Goal: Information Seeking & Learning: Learn about a topic

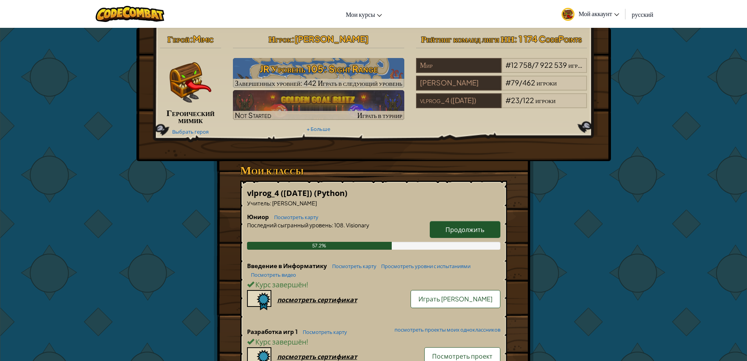
click at [448, 233] on link "Продолжить" at bounding box center [465, 229] width 71 height 17
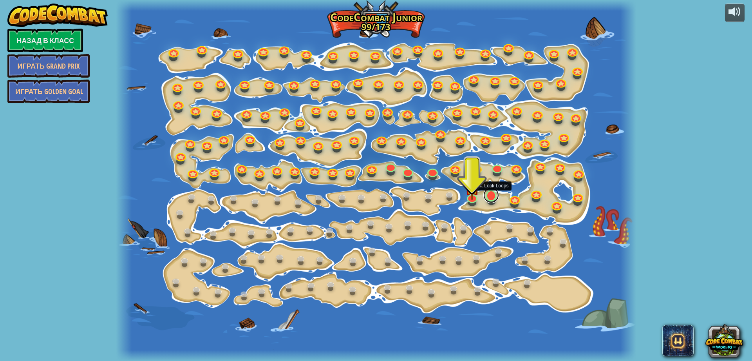
click at [489, 194] on link at bounding box center [492, 195] width 16 height 16
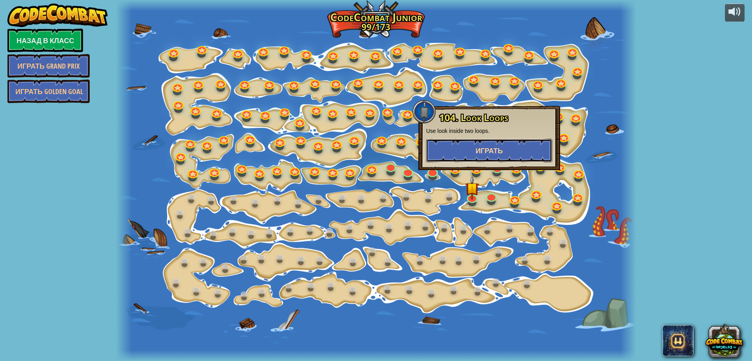
click at [477, 146] on span "Играть" at bounding box center [489, 151] width 27 height 10
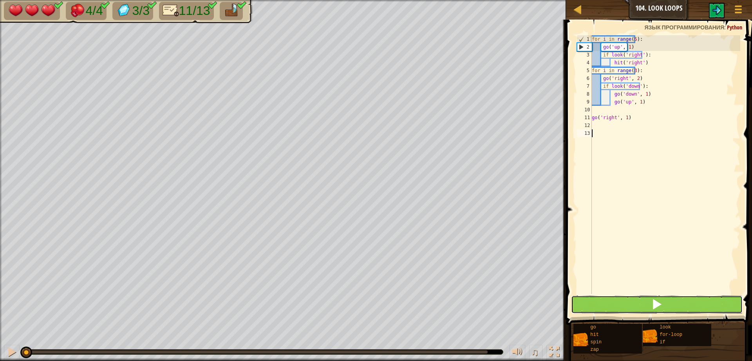
click at [578, 303] on button at bounding box center [657, 304] width 172 height 18
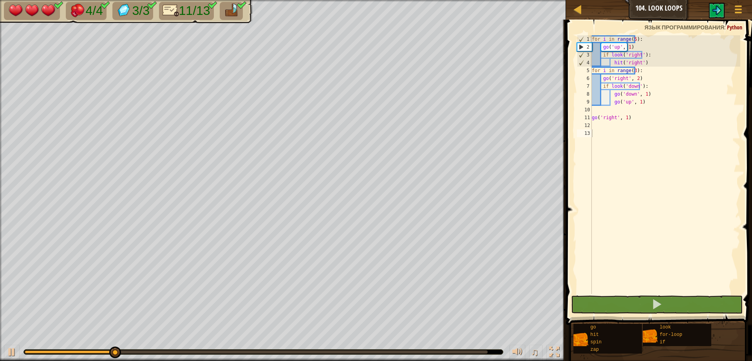
drag, startPoint x: 94, startPoint y: 349, endPoint x: 291, endPoint y: 372, distance: 198.1
click at [291, 0] on html "[PERSON_NAME] 104. Look Loops Меню игры 1 ההההההההההההההההההההההההההההההההההההה…" at bounding box center [376, 0] width 752 height 0
drag, startPoint x: 164, startPoint y: 356, endPoint x: 185, endPoint y: 354, distance: 20.9
click at [175, 359] on div "♫" at bounding box center [283, 350] width 566 height 24
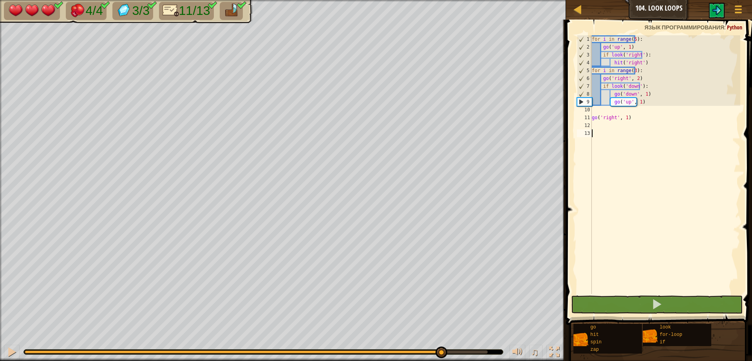
drag, startPoint x: 193, startPoint y: 353, endPoint x: 469, endPoint y: 376, distance: 277.3
click at [469, 0] on html "[PERSON_NAME] 104. Look Loops Меню игры 1 ההההההההההההההההההההההההההההההההההההה…" at bounding box center [376, 0] width 752 height 0
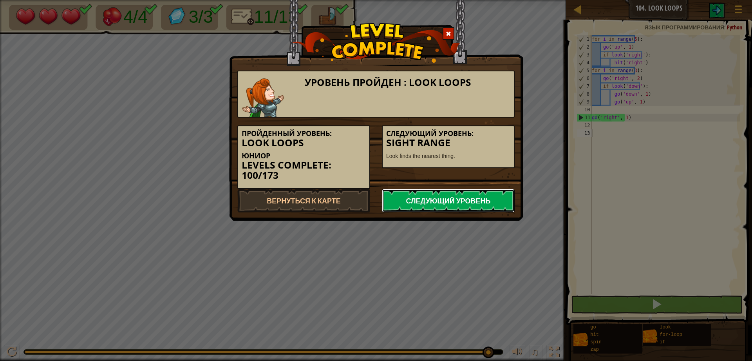
click at [453, 206] on link "Следующий уровень" at bounding box center [448, 201] width 133 height 24
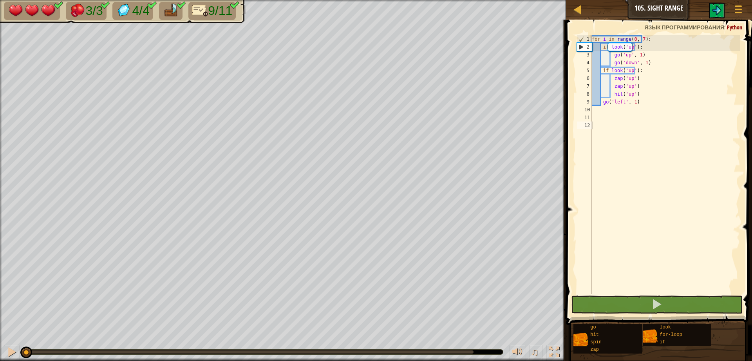
click at [630, 314] on span at bounding box center [660, 161] width 192 height 328
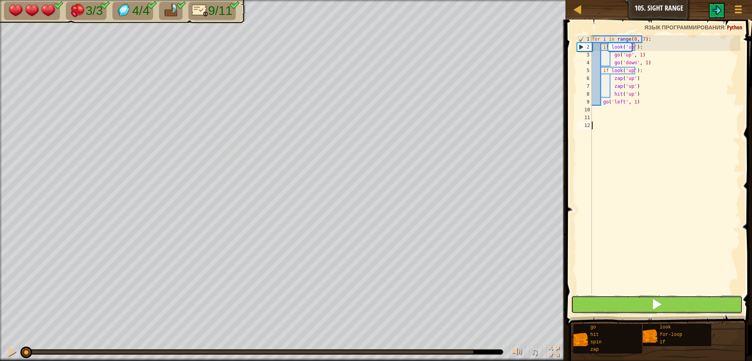
click at [634, 303] on button at bounding box center [657, 304] width 172 height 18
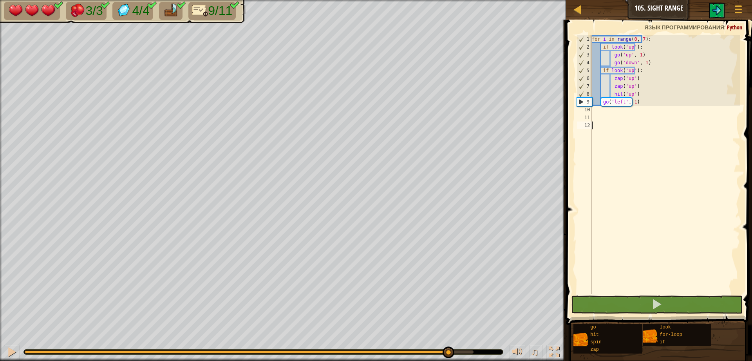
drag, startPoint x: 161, startPoint y: 358, endPoint x: 449, endPoint y: 376, distance: 288.6
click at [449, 0] on html "[PERSON_NAME] 105. Sight Range Меню игры 1 הההההההההההההההההההההההההההההההההההה…" at bounding box center [376, 0] width 752 height 0
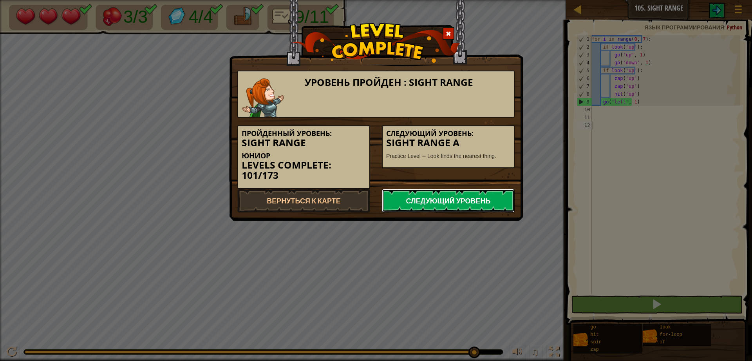
click at [405, 204] on link "Следующий уровень" at bounding box center [448, 201] width 133 height 24
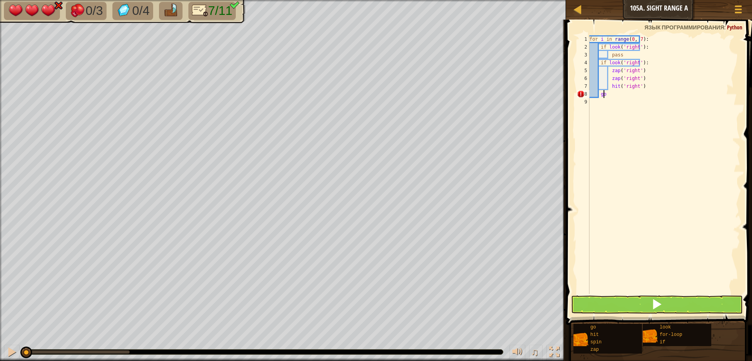
type textarea "g"
click at [583, 301] on button at bounding box center [657, 304] width 172 height 18
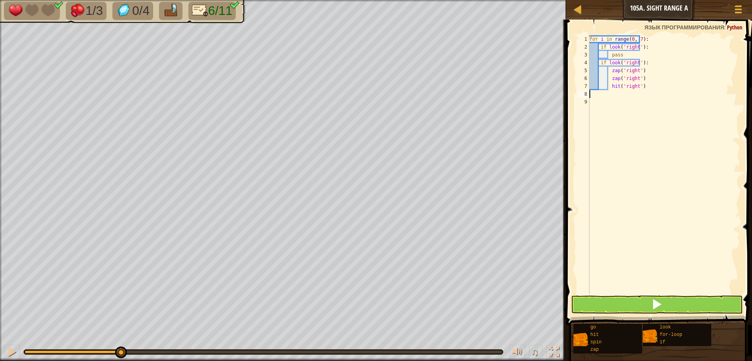
type textarea "hit('right')"
click at [580, 19] on div "[PERSON_NAME] 105a. Sight Range A Меню игры" at bounding box center [659, 10] width 186 height 20
click at [574, 9] on div at bounding box center [578, 9] width 10 height 10
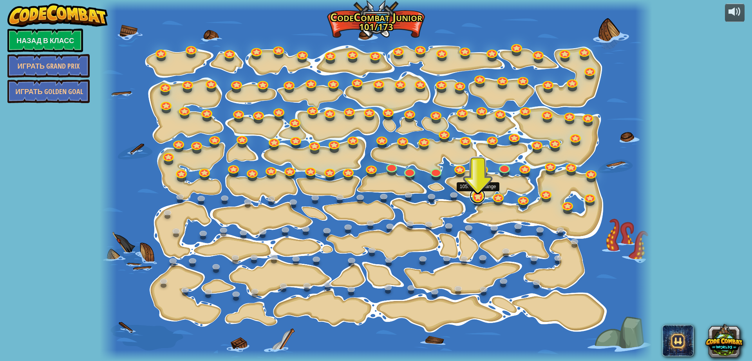
click at [478, 195] on link at bounding box center [478, 196] width 16 height 16
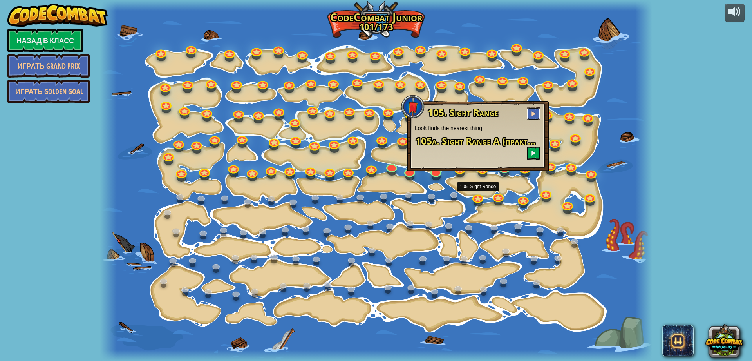
click at [529, 115] on button at bounding box center [533, 113] width 13 height 13
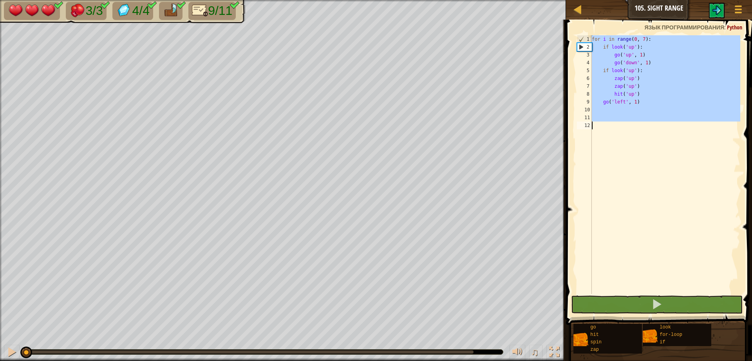
drag, startPoint x: 592, startPoint y: 40, endPoint x: 661, endPoint y: 139, distance: 120.8
click at [661, 139] on div "for i in range ( 0 , 7 ) : if look ( 'up' ) : go ( 'up' , 1 ) go ( 'down' , 1 )…" at bounding box center [666, 172] width 150 height 274
click at [685, 304] on button at bounding box center [657, 304] width 172 height 18
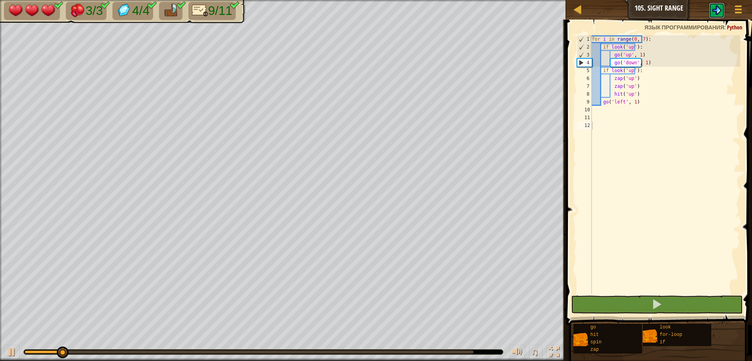
click at [710, 11] on button at bounding box center [717, 11] width 16 height 16
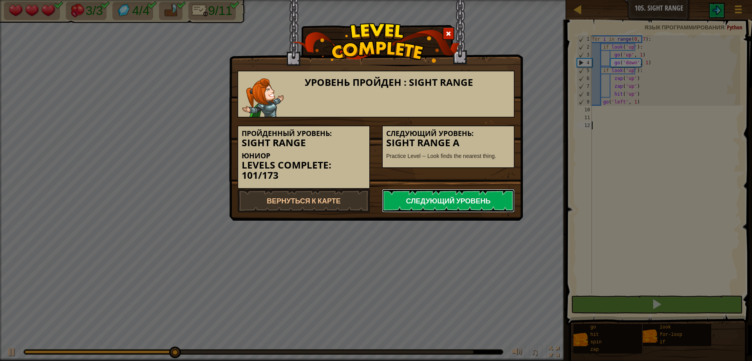
click at [445, 205] on link "Следующий уровень" at bounding box center [448, 201] width 133 height 24
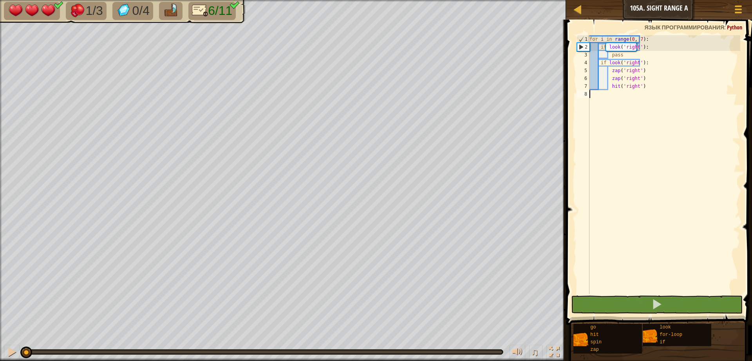
click at [650, 90] on div "for i in range ( 0 , 7 ) : if look ( 'right' ) : pass if look ( 'right' ) : zap…" at bounding box center [664, 172] width 152 height 274
type textarea "hit('right')"
type textarea "('right')"
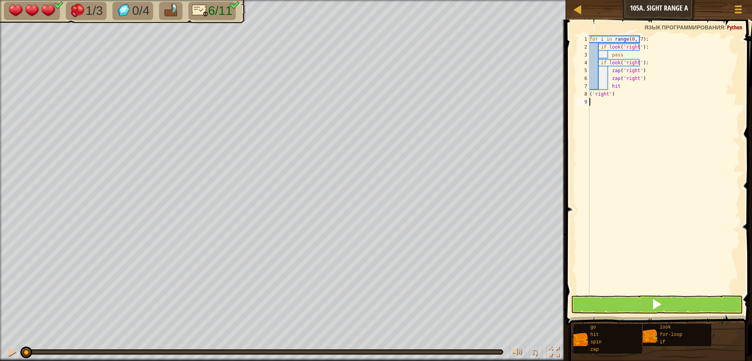
click at [632, 99] on div "for i in range ( 0 , 7 ) : if look ( 'right' ) : pass if look ( 'right' ) : zap…" at bounding box center [664, 172] width 152 height 274
click at [630, 97] on div "for i in range ( 0 , 7 ) : if look ( 'right' ) : pass if look ( 'right' ) : zap…" at bounding box center [664, 172] width 152 height 274
click at [591, 36] on div "for i in range ( 0 , 7 ) : if look ( 'right' ) : pass if look ( 'right' ) : zap…" at bounding box center [664, 172] width 152 height 274
click at [594, 38] on div "i in range ( 0 , 7 ) : if look ( 'right' ) : pforass if look ( 'right' ) : zap …" at bounding box center [664, 172] width 152 height 274
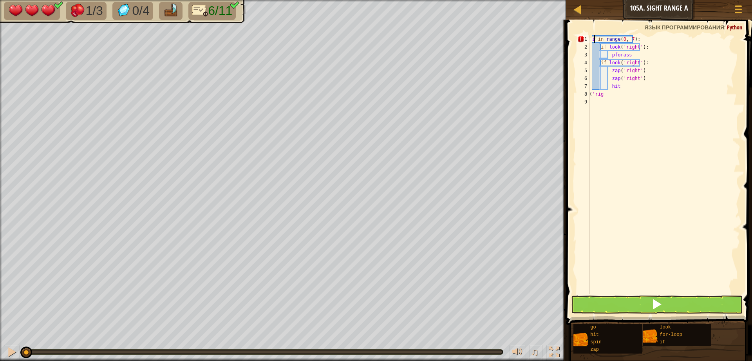
click at [594, 38] on div "i in range ( 0 , 7 ) : if look ( 'right' ) : pforass if look ( 'right' ) : zap …" at bounding box center [664, 172] width 152 height 274
click at [650, 56] on div "i in range ( 0 , 7 ) : if look ( 'right' ) : pforass if look ( 'right' ) : zap …" at bounding box center [664, 172] width 152 height 274
click at [654, 60] on div "i in range ( 0 , 7 ) : if look ( 'right' ) : pforass if look ( 'right' ) : zap …" at bounding box center [664, 172] width 152 height 274
click at [653, 61] on div "i in range ( 0 , 7 ) : if look ( 'right' ) : pforass if look ( 'right' ) : zap …" at bounding box center [664, 172] width 152 height 274
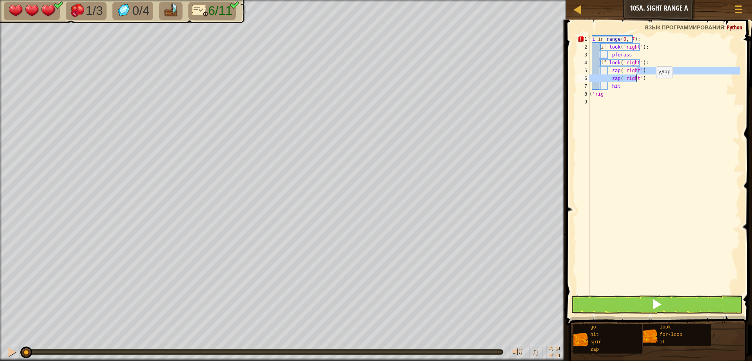
click at [649, 86] on div "i in range ( 0 , 7 ) : if look ( 'right' ) : pforass if look ( 'right' ) : zap …" at bounding box center [664, 172] width 152 height 274
click at [649, 86] on div "i in range ( 0 , 7 ) : if look ( 'right' ) : pforass if look ( 'right' ) : zap …" at bounding box center [664, 164] width 152 height 259
click at [649, 86] on div "i in range ( 0 , 7 ) : if look ( 'right' ) : pforass if look ( 'right' ) : zap …" at bounding box center [664, 172] width 152 height 274
click at [645, 78] on div "i in range ( 0 , 7 ) : if look ( 'right' ) : pforass if look ( 'right' ) : zap …" at bounding box center [664, 172] width 152 height 274
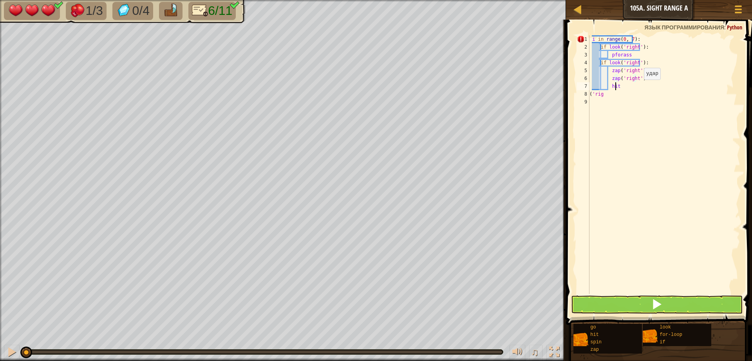
click at [637, 87] on div "i in range ( 0 , 7 ) : if look ( 'right' ) : pforass if look ( 'right' ) : zap …" at bounding box center [664, 172] width 152 height 274
type textarea "h"
type textarea "z"
type textarea "i"
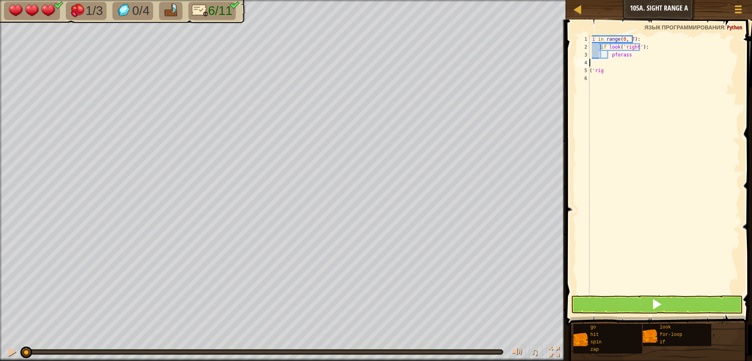
type textarea "p"
type textarea "i"
click at [623, 51] on div "( 'rig" at bounding box center [664, 172] width 152 height 274
type textarea "("
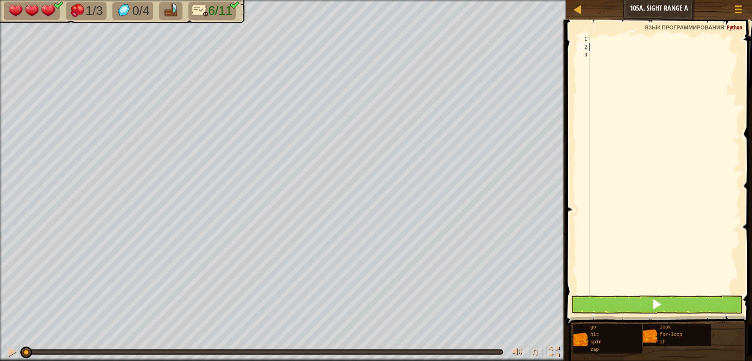
click at [595, 55] on div at bounding box center [664, 172] width 152 height 274
click at [597, 43] on div at bounding box center [664, 172] width 152 height 274
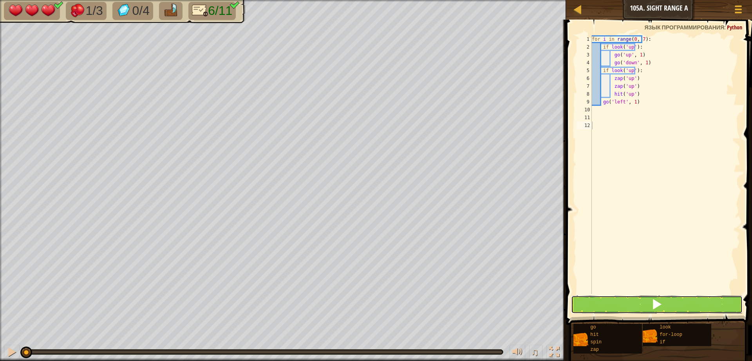
click at [647, 307] on button at bounding box center [657, 304] width 172 height 18
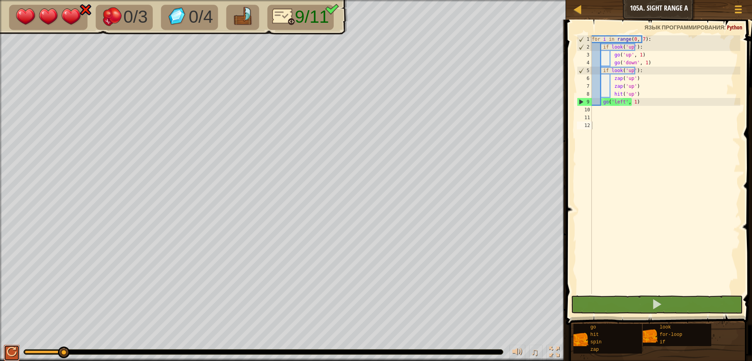
click at [8, 352] on div at bounding box center [12, 352] width 10 height 10
click at [17, 351] on button at bounding box center [12, 353] width 16 height 16
click at [627, 45] on div "for i in range ( 0 , 7 ) : if look ( 'up' ) : go ( 'up' , 1 ) go ( 'down' , 1 )…" at bounding box center [666, 172] width 150 height 274
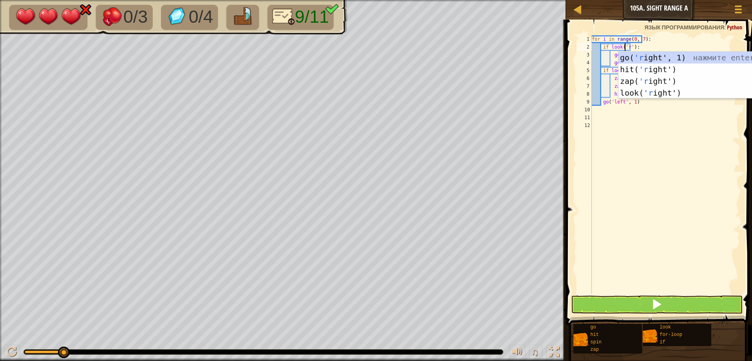
scroll to position [4, 3]
type textarea "if look('right'):"
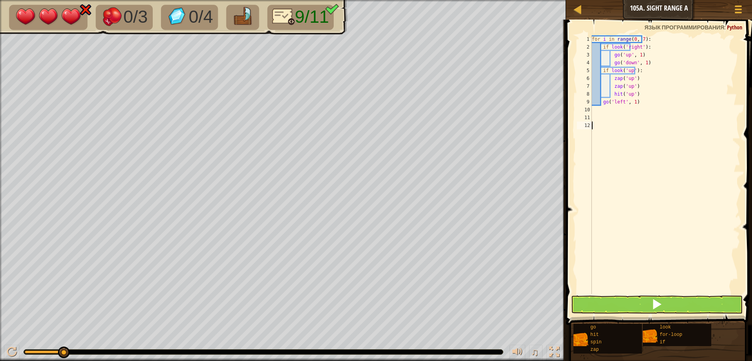
drag, startPoint x: 620, startPoint y: 177, endPoint x: 635, endPoint y: 127, distance: 51.9
click at [620, 177] on div "for i in range ( 0 , 7 ) : if look ( 'right' ) : go ( 'up' , 1 ) go ( 'down' , …" at bounding box center [666, 172] width 150 height 274
click at [625, 55] on div "for i in range ( 0 , 7 ) : if look ( 'right' ) : go ( 'up' , 1 ) go ( 'down' , …" at bounding box center [666, 172] width 150 height 274
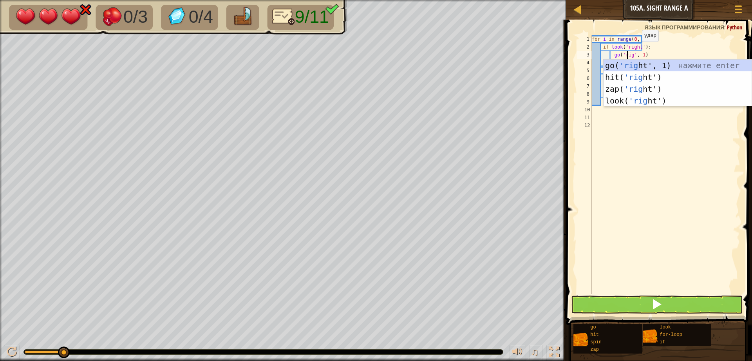
scroll to position [4, 3]
type textarea "go('right', 1)"
click at [607, 179] on div "for i in range ( 0 , 7 ) : if look ( 'right' ) : go ( 'right' , 1 ) go ( 'down'…" at bounding box center [666, 172] width 150 height 274
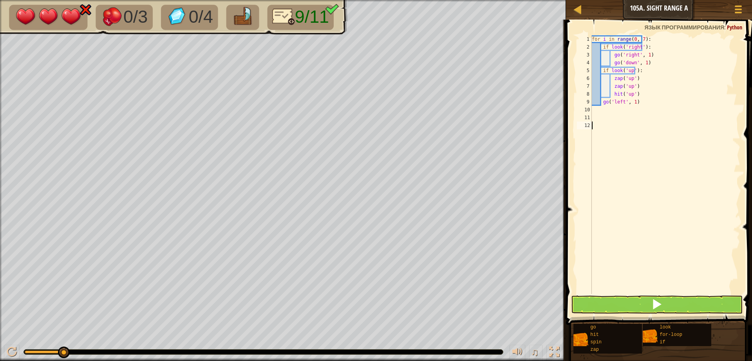
scroll to position [4, 0]
click at [628, 69] on div "for i in range ( 0 , 7 ) : if look ( 'right' ) : go ( 'right' , 1 ) go ( 'down'…" at bounding box center [666, 172] width 150 height 274
click at [613, 304] on button at bounding box center [657, 304] width 172 height 18
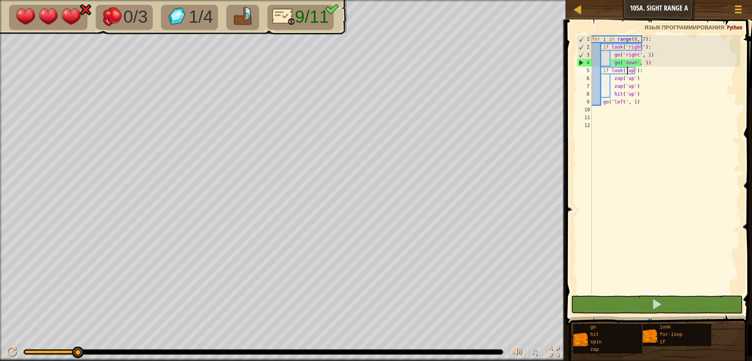
click at [628, 78] on div "for i in range ( 0 , 7 ) : if look ( 'right' ) : go ( 'right' , 1 ) go ( 'down'…" at bounding box center [666, 172] width 150 height 274
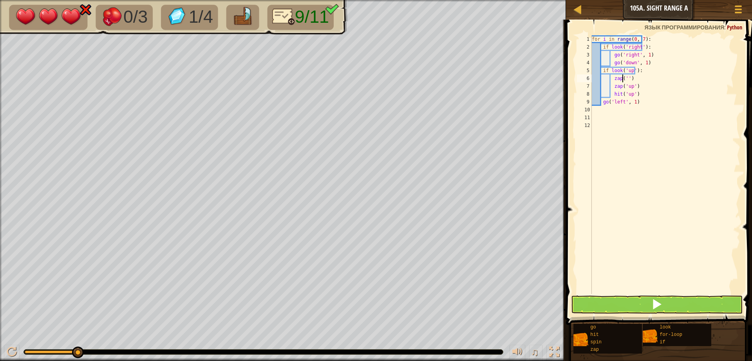
scroll to position [4, 3]
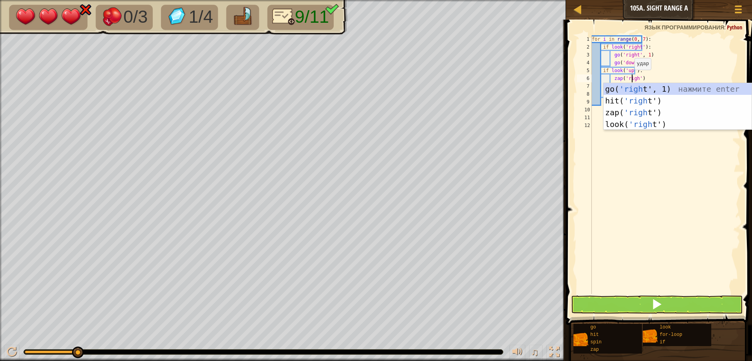
type textarea "zap('right')"
drag, startPoint x: 625, startPoint y: 233, endPoint x: 630, endPoint y: 194, distance: 39.1
click at [625, 230] on div "for i in range ( 0 , 7 ) : if look ( 'right' ) : go ( 'right' , 1 ) go ( 'down'…" at bounding box center [666, 172] width 150 height 274
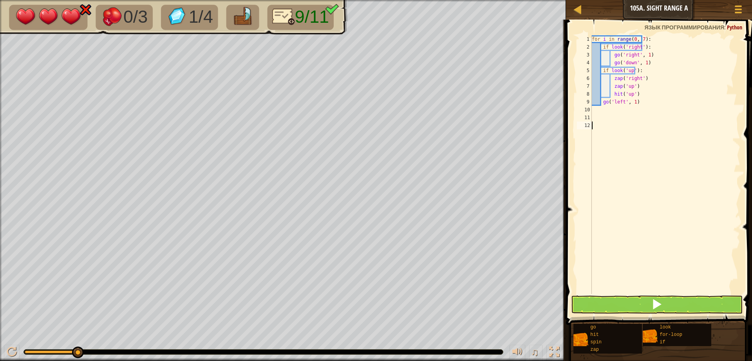
scroll to position [4, 0]
click at [627, 85] on div "for i in range ( 0 , 7 ) : if look ( 'right' ) : go ( 'right' , 1 ) go ( 'down'…" at bounding box center [666, 172] width 150 height 274
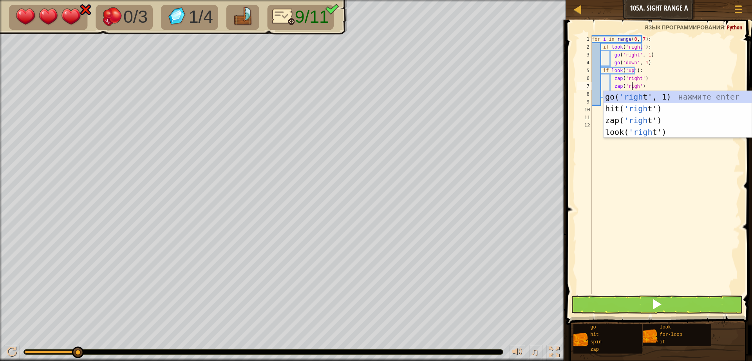
scroll to position [4, 4]
drag, startPoint x: 693, startPoint y: 308, endPoint x: 652, endPoint y: 208, distance: 108.2
click at [680, 268] on div "zap('right') 1 2 3 4 5 6 7 8 9 10 11 12 for i in range ( 0 , 7 ) : if look ( 'r…" at bounding box center [658, 188] width 188 height 328
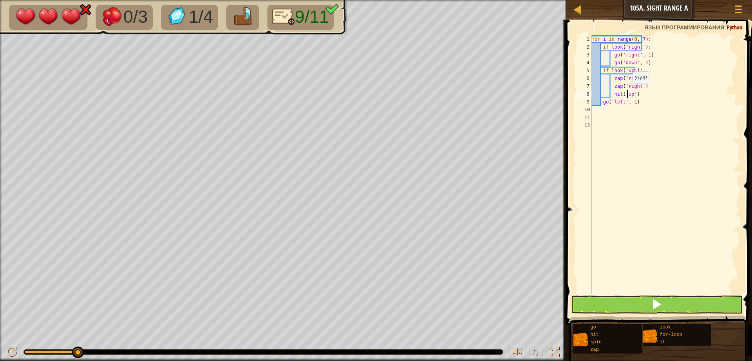
click at [628, 91] on div "for i in range ( 0 , 7 ) : if look ( 'right' ) : go ( 'right' , 1 ) go ( 'down'…" at bounding box center [666, 172] width 150 height 274
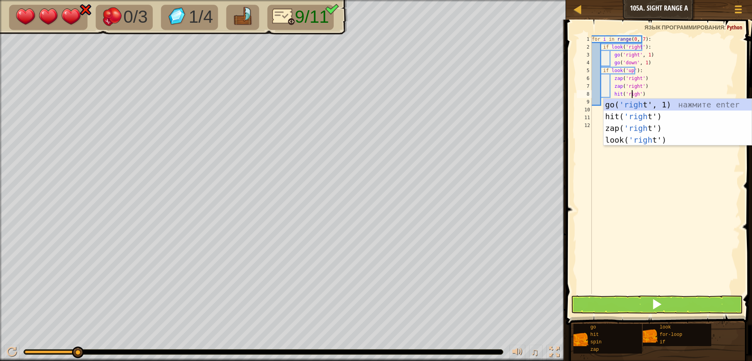
type textarea "hit('right')"
click at [629, 195] on div "for i in range ( 0 , 7 ) : if look ( 'right' ) : go ( 'right' , 1 ) go ( 'down'…" at bounding box center [666, 172] width 150 height 274
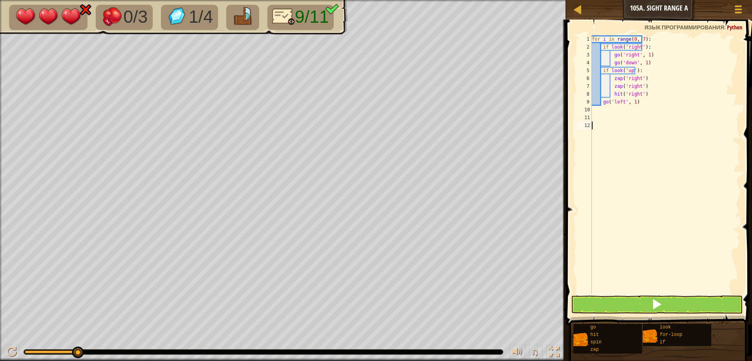
scroll to position [4, 0]
click at [622, 102] on div "for i in range ( 0 , 7 ) : if look ( 'right' ) : go ( 'right' , 1 ) go ( 'down'…" at bounding box center [666, 172] width 150 height 274
click at [616, 103] on div "for i in range ( 0 , 7 ) : if look ( 'right' ) : go ( 'right' , 1 ) go ( 'down'…" at bounding box center [666, 172] width 150 height 274
drag, startPoint x: 615, startPoint y: 101, endPoint x: 622, endPoint y: 95, distance: 9.1
click at [618, 97] on div "for i in range ( 0 , 7 ) : if look ( 'right' ) : go ( 'right' , 1 ) go ( 'down'…" at bounding box center [666, 172] width 150 height 274
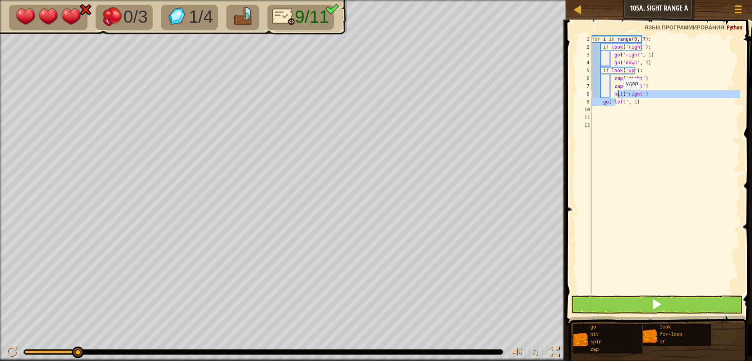
click at [619, 100] on div "for i in range ( 0 , 7 ) : if look ( 'right' ) : go ( 'right' , 1 ) go ( 'down'…" at bounding box center [666, 172] width 150 height 274
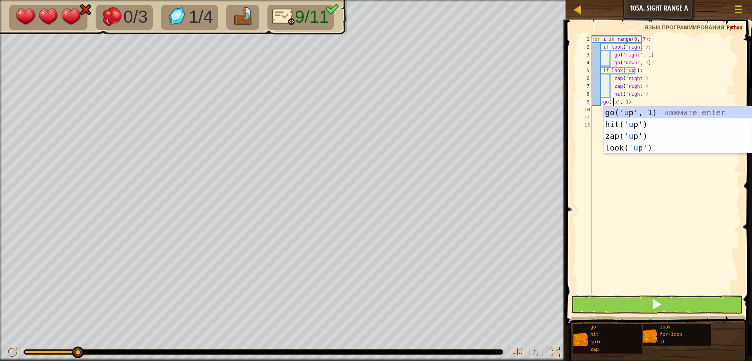
type textarea "go('up', 1)"
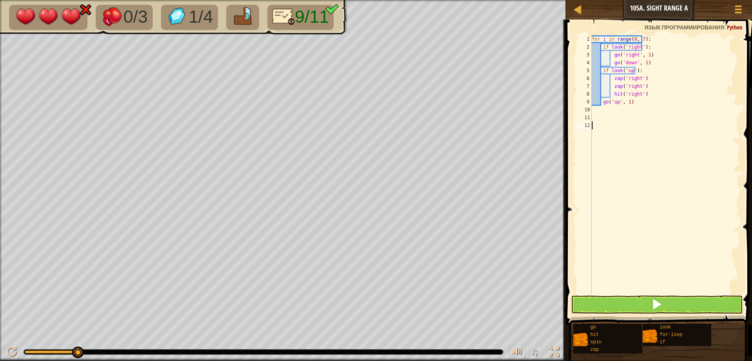
drag, startPoint x: 588, startPoint y: 196, endPoint x: 606, endPoint y: 203, distance: 19.5
click at [614, 302] on button at bounding box center [657, 304] width 172 height 18
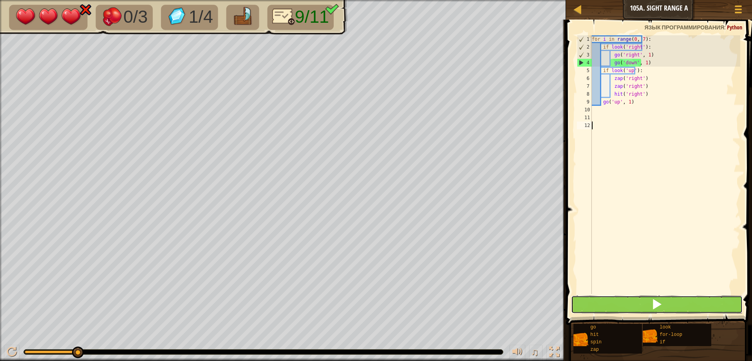
click at [614, 302] on button at bounding box center [657, 304] width 172 height 18
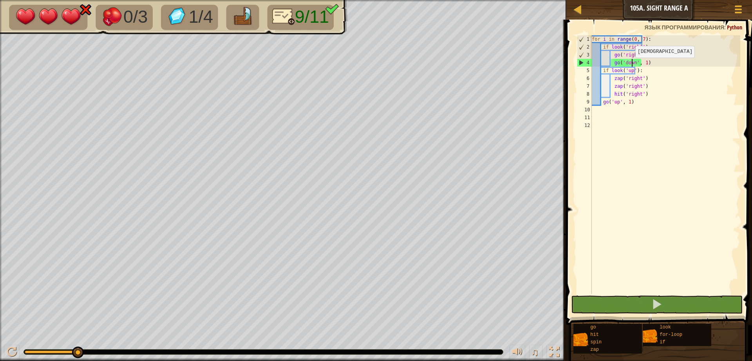
click at [631, 65] on div "for i in range ( 0 , 7 ) : if look ( 'right' ) : go ( 'right' , 1 ) go ( 'down'…" at bounding box center [666, 172] width 150 height 274
click at [630, 62] on div "for i in range ( 0 , 7 ) : if look ( 'right' ) : go ( 'right' , 1 ) go ( 'down'…" at bounding box center [666, 172] width 150 height 274
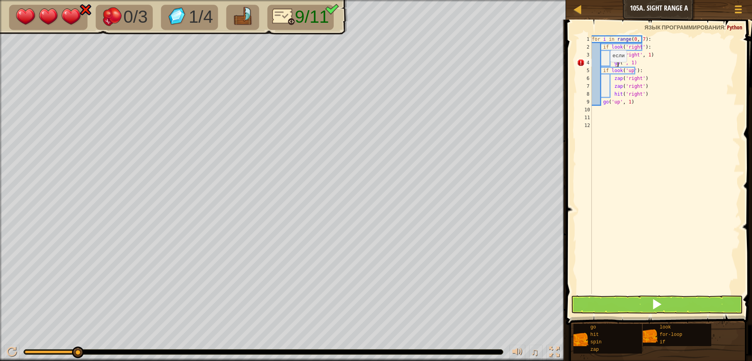
scroll to position [4, 2]
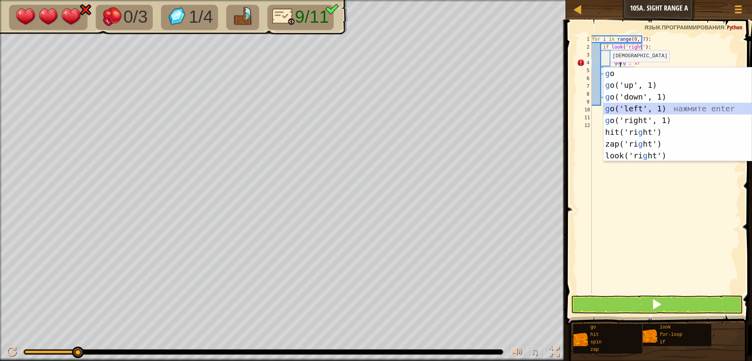
click at [621, 104] on div "g o нажмите enter g o('up', 1) нажмите enter g o('down', 1) нажмите enter g o('…" at bounding box center [678, 126] width 148 height 118
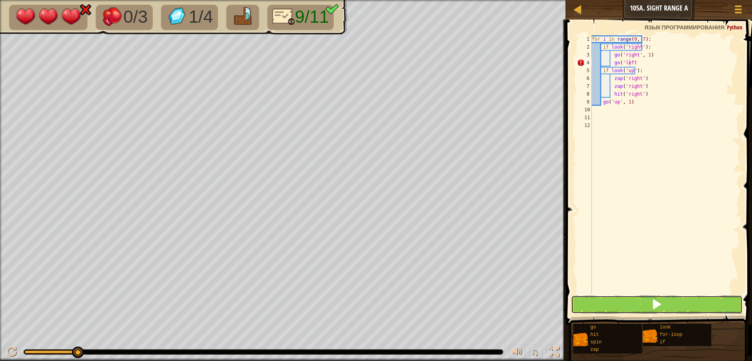
click at [610, 302] on button at bounding box center [657, 304] width 172 height 18
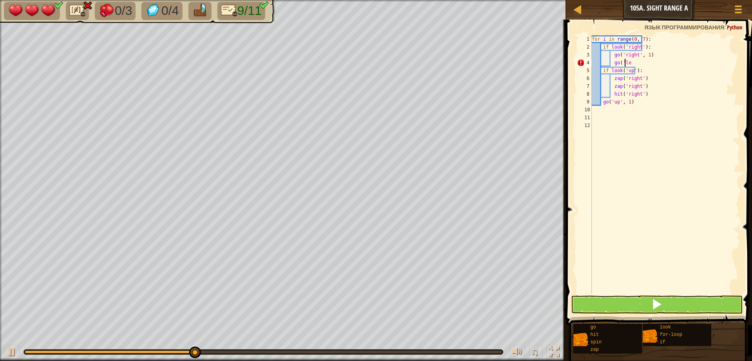
type textarea "go('lef"
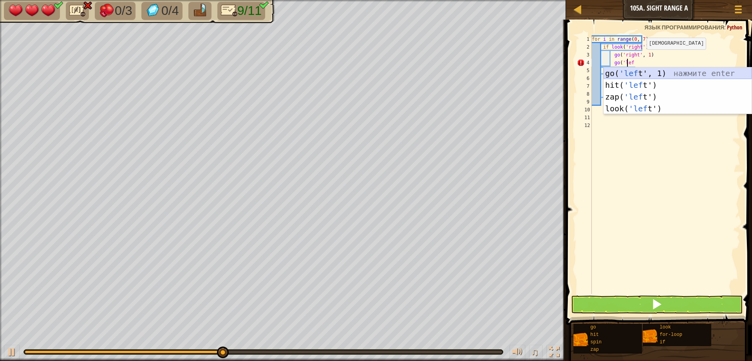
click at [640, 72] on div "go( 'lef t', 1) нажмите enter hit( 'lef t') нажмите enter zap( 'lef t') нажмите…" at bounding box center [678, 102] width 148 height 71
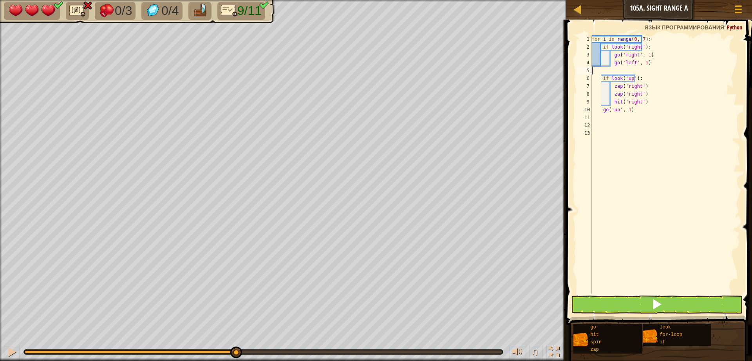
scroll to position [4, 0]
type textarea "go('left', 1)"
click at [646, 302] on button at bounding box center [657, 304] width 172 height 18
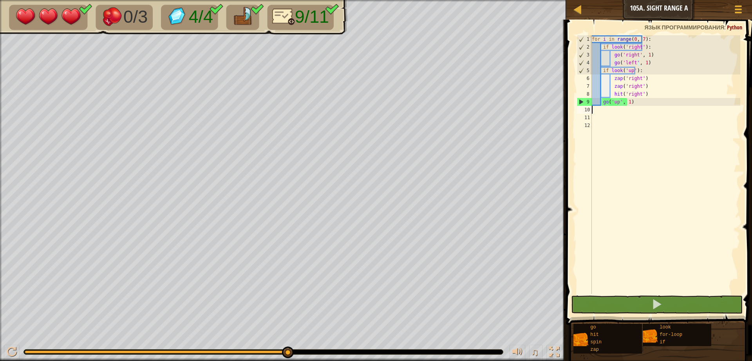
click at [594, 109] on div "for i in range ( 0 , 7 ) : if look ( 'right' ) : go ( 'right' , 1 ) go ( 'left'…" at bounding box center [666, 172] width 150 height 274
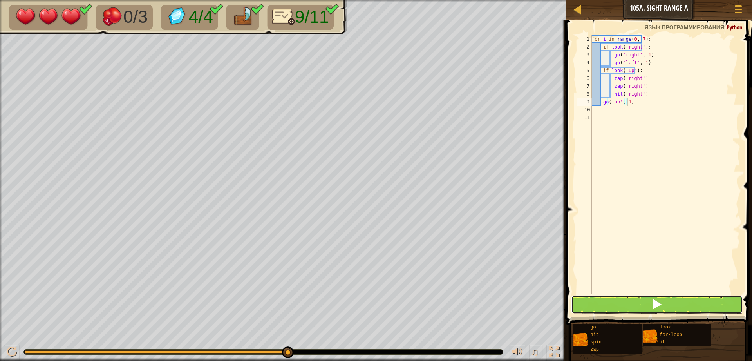
click at [656, 303] on span at bounding box center [657, 304] width 11 height 11
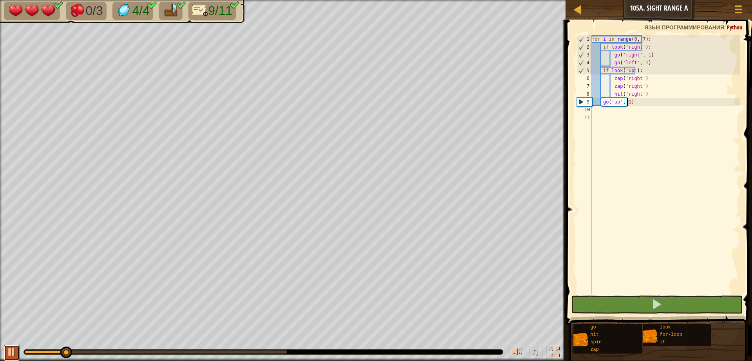
click at [12, 356] on div at bounding box center [12, 352] width 10 height 10
click at [615, 101] on div "for i in range ( 0 , 7 ) : if look ( 'right' ) : go ( 'right' , 1 ) go ( 'left'…" at bounding box center [666, 172] width 150 height 274
click at [627, 73] on div "for i in range ( 0 , 7 ) : if look ( 'right' ) : go ( 'right' , 1 ) go ( 'left'…" at bounding box center [666, 172] width 150 height 274
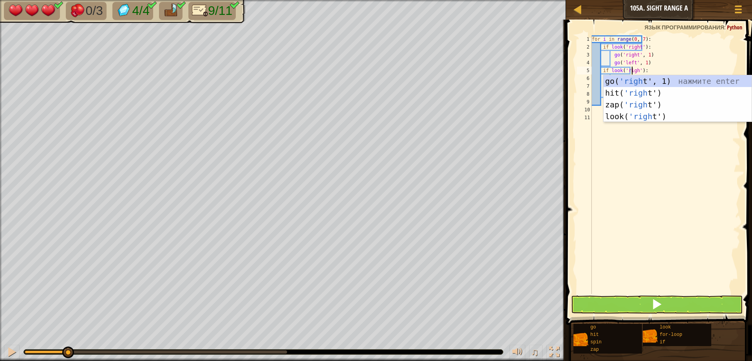
scroll to position [4, 4]
type textarea "if look('right'):"
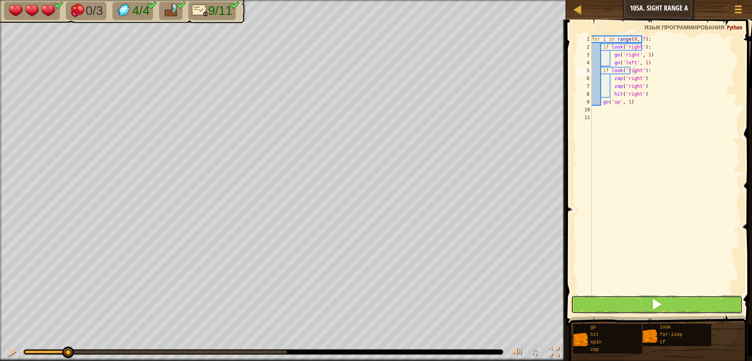
click at [661, 313] on button at bounding box center [657, 304] width 172 height 18
click at [660, 299] on span at bounding box center [657, 304] width 11 height 11
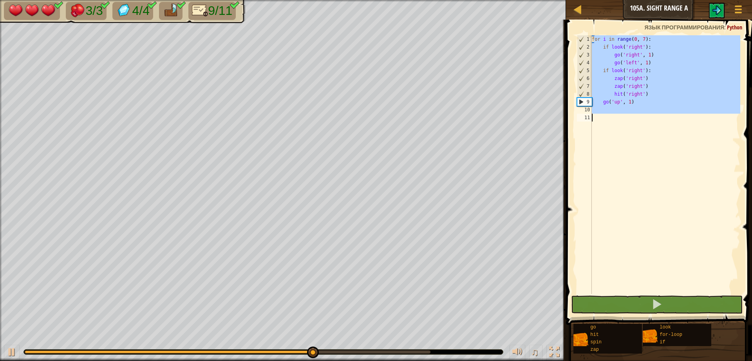
drag, startPoint x: 593, startPoint y: 38, endPoint x: 639, endPoint y: 120, distance: 94.5
click at [641, 130] on div "for i in range ( 0 , 7 ) : if look ( 'right' ) : go ( 'right' , 1 ) go ( 'left'…" at bounding box center [666, 172] width 150 height 274
click at [643, 0] on body "[PERSON_NAME] 105a. Sight Range A Меню игры 1 ההההההההההההההההההההההההההההההההה…" at bounding box center [376, 0] width 752 height 0
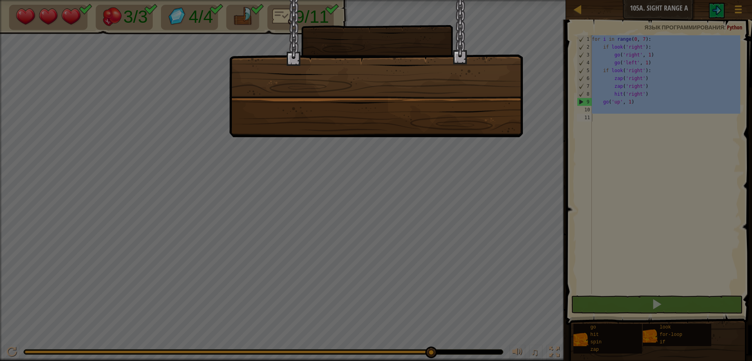
click at [594, 125] on div at bounding box center [376, 180] width 752 height 361
click at [576, 212] on div at bounding box center [376, 180] width 752 height 361
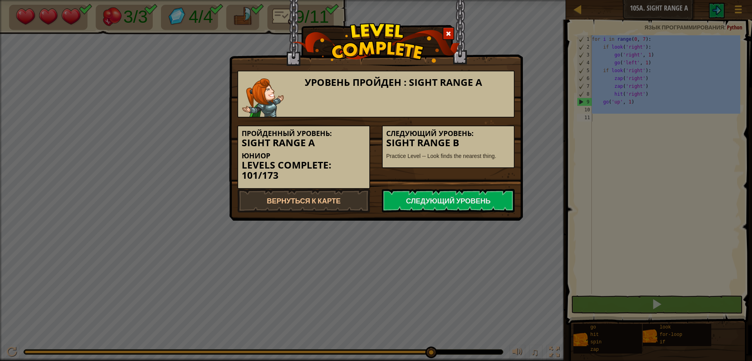
drag, startPoint x: 591, startPoint y: 262, endPoint x: 400, endPoint y: 198, distance: 201.4
click at [577, 259] on div "Уровень пройден : Sight Range A Пройденный уровень: Sight Range A Юниор Levels …" at bounding box center [376, 180] width 752 height 361
click at [326, 201] on link "Вернуться к карте" at bounding box center [303, 201] width 133 height 24
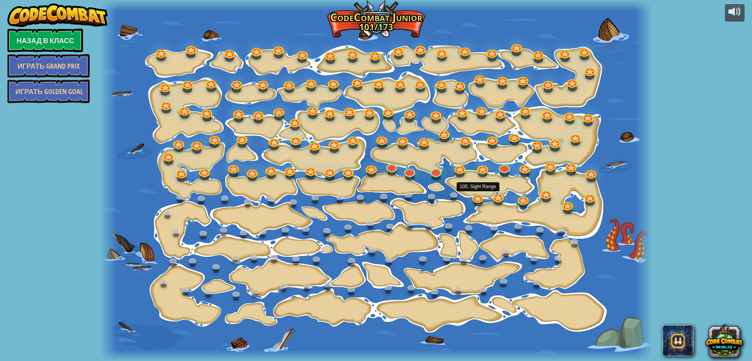
click at [477, 194] on link at bounding box center [478, 198] width 16 height 12
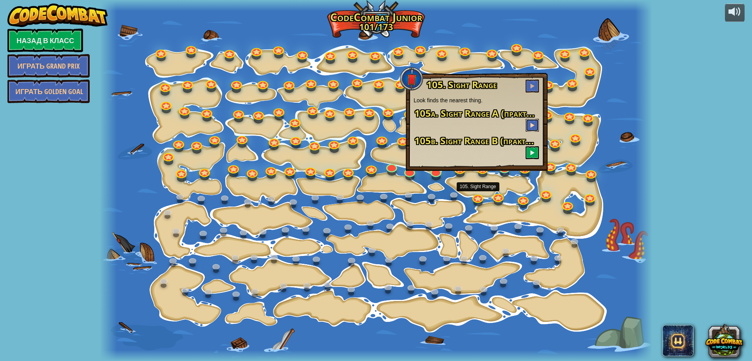
click at [531, 124] on span at bounding box center [532, 124] width 5 height 5
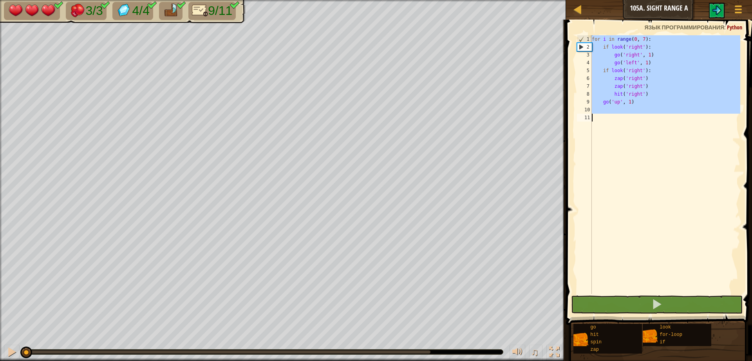
drag, startPoint x: 592, startPoint y: 39, endPoint x: 634, endPoint y: 132, distance: 102.3
click at [634, 132] on div "for i in range ( 0 , 7 ) : if look ( 'right' ) : go ( 'right' , 1 ) go ( 'left'…" at bounding box center [666, 172] width 150 height 274
click at [718, 7] on img at bounding box center [716, 9] width 9 height 9
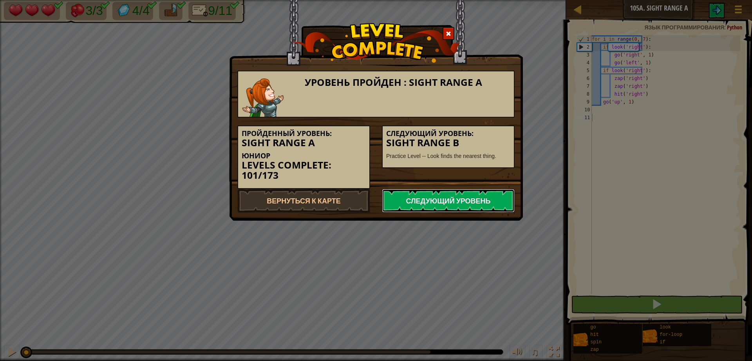
click at [412, 199] on link "Следующий уровень" at bounding box center [448, 201] width 133 height 24
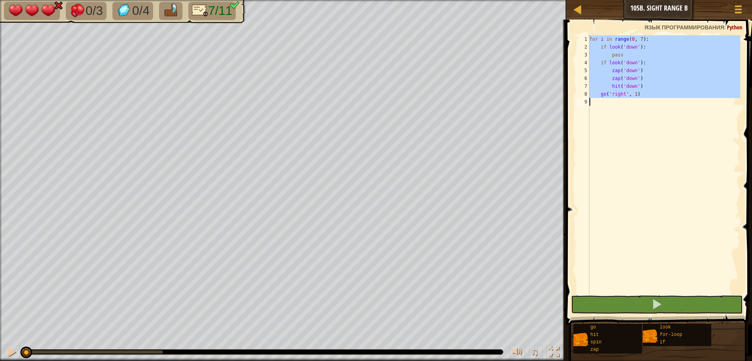
drag, startPoint x: 589, startPoint y: 36, endPoint x: 637, endPoint y: 119, distance: 95.9
click at [637, 119] on div "go('right', 1) 1 2 3 4 5 6 7 8 9 for i in range ( 0 , 7 ) : if look ( 'down' ) …" at bounding box center [658, 164] width 165 height 259
type textarea "go('right', 1)"
drag, startPoint x: 637, startPoint y: 119, endPoint x: 615, endPoint y: 103, distance: 27.7
click at [615, 103] on div "for i in range ( 0 , 7 ) : if look ( 'down' ) : pass if look ( 'down' ) : zap (…" at bounding box center [664, 172] width 152 height 274
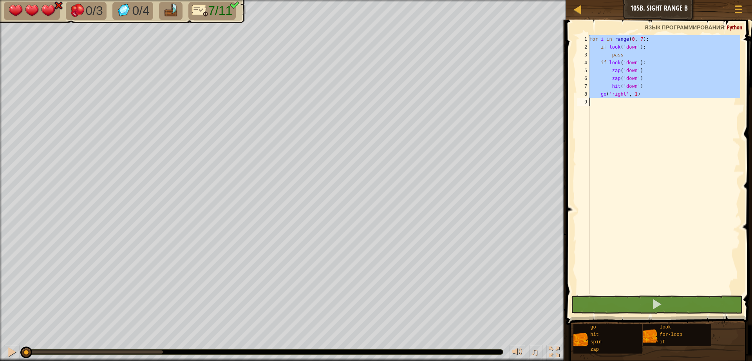
click at [610, 103] on div "for i in range ( 0 , 7 ) : if look ( 'down' ) : pass if look ( 'down' ) : zap (…" at bounding box center [664, 164] width 152 height 259
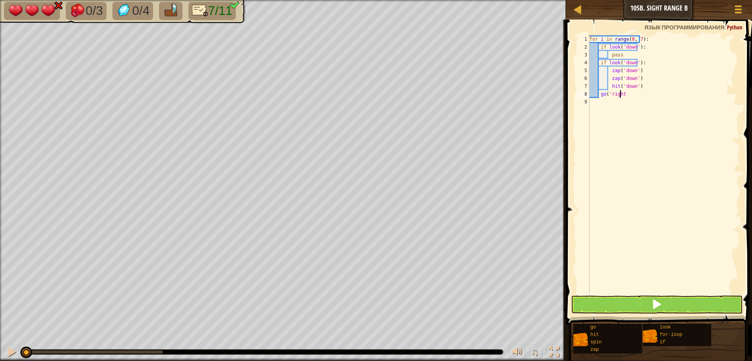
type textarea "g"
type textarea "h"
type textarea "z"
type textarea "i"
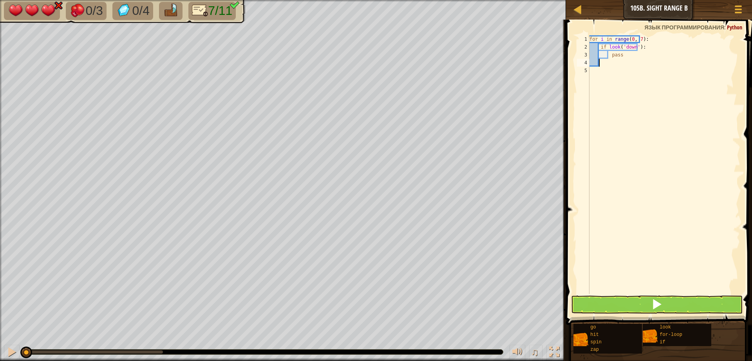
type textarea "p"
type textarea "i"
type textarea "f"
click at [590, 40] on div at bounding box center [664, 172] width 152 height 274
click at [635, 296] on button at bounding box center [657, 304] width 172 height 18
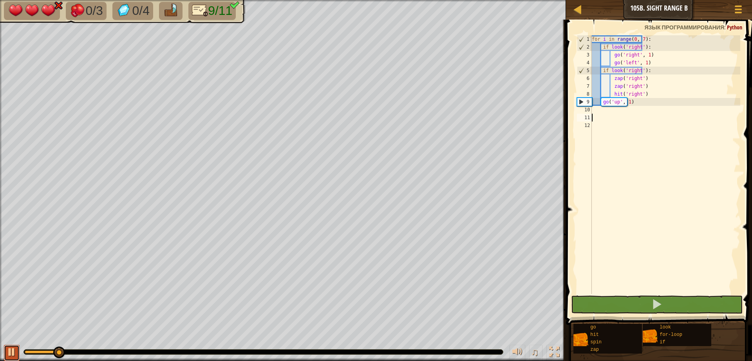
click at [7, 353] on button at bounding box center [12, 353] width 16 height 16
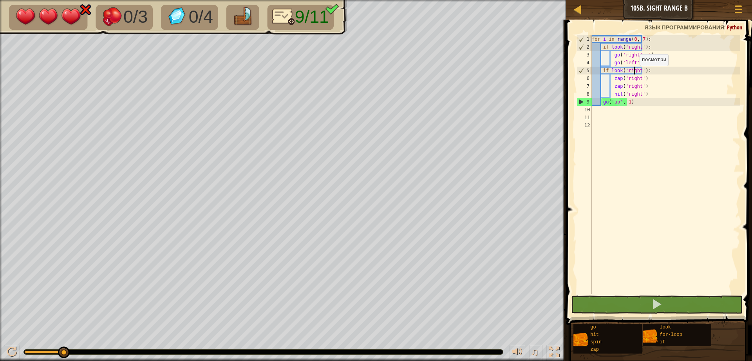
click at [635, 74] on div "for i in range ( 0 , 7 ) : if look ( 'right' ) : go ( 'right' , 1 ) go ( 'left'…" at bounding box center [666, 172] width 150 height 274
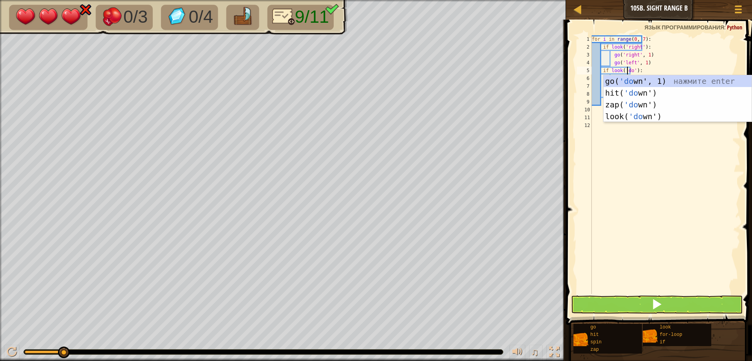
scroll to position [4, 3]
type textarea "if look('down'):"
click at [616, 163] on div "for i in range ( 0 , 7 ) : if look ( 'right' ) : go ( 'right' , 1 ) go ( 'left'…" at bounding box center [666, 172] width 150 height 274
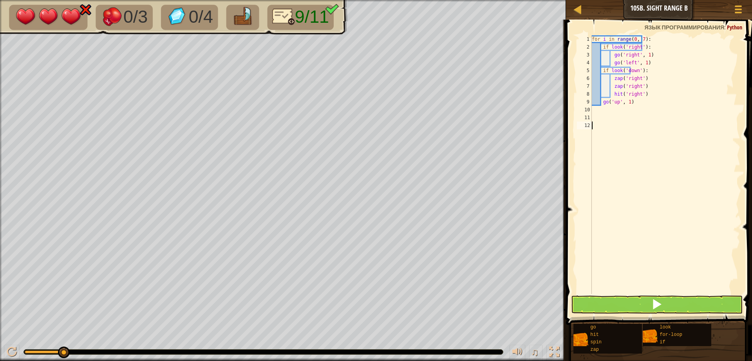
scroll to position [4, 0]
click at [633, 82] on div "for i in range ( 0 , 7 ) : if look ( 'right' ) : go ( 'right' , 1 ) go ( 'left'…" at bounding box center [666, 172] width 150 height 274
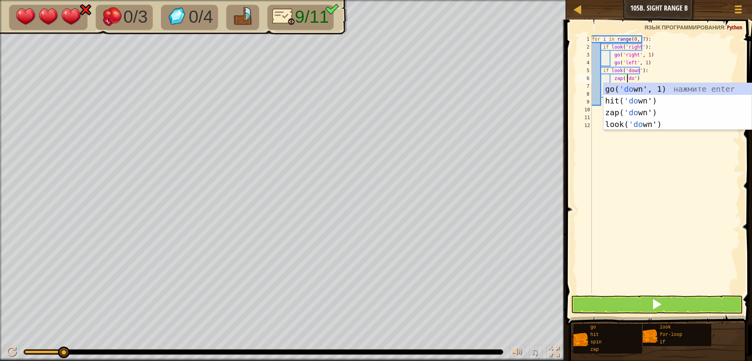
scroll to position [4, 3]
type textarea "zap('down')"
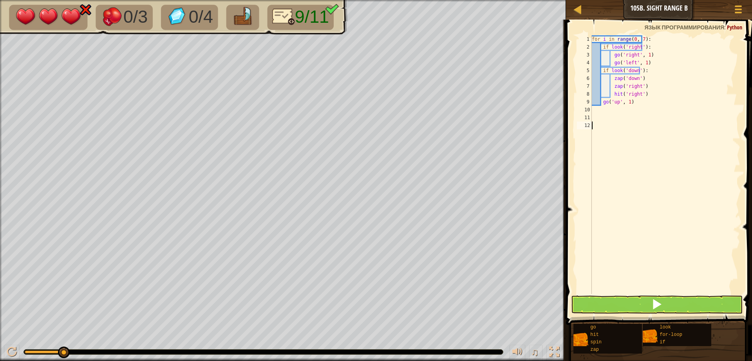
drag, startPoint x: 682, startPoint y: 191, endPoint x: 639, endPoint y: 108, distance: 93.3
click at [681, 190] on div "for i in range ( 0 , 7 ) : if look ( 'right' ) : go ( 'right' , 1 ) go ( 'left'…" at bounding box center [666, 172] width 150 height 274
click at [634, 85] on div "for i in range ( 0 , 7 ) : if look ( 'right' ) : go ( 'right' , 1 ) go ( 'left'…" at bounding box center [666, 172] width 150 height 274
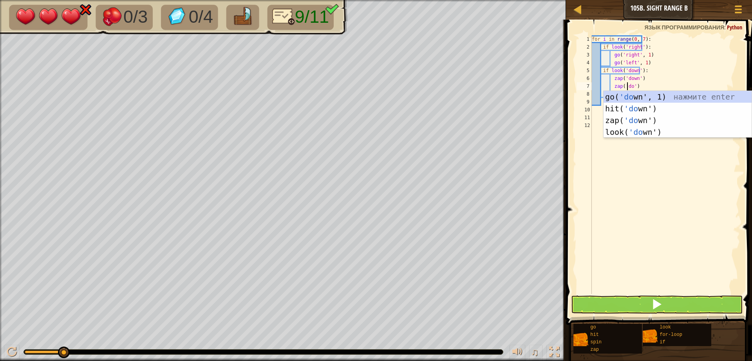
scroll to position [4, 3]
type textarea "zap('down')"
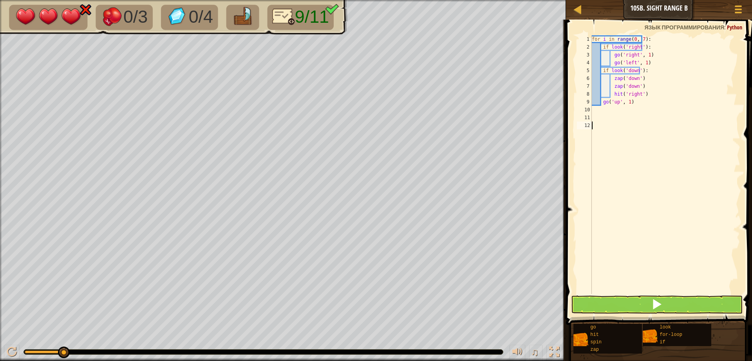
drag, startPoint x: 682, startPoint y: 206, endPoint x: 658, endPoint y: 169, distance: 43.9
click at [682, 207] on div "for i in range ( 0 , 7 ) : if look ( 'right' ) : go ( 'right' , 1 ) go ( 'left'…" at bounding box center [666, 172] width 150 height 274
click at [634, 92] on div "for i in range ( 0 , 7 ) : if look ( 'right' ) : go ( 'right' , 1 ) go ( 'left'…" at bounding box center [666, 172] width 150 height 274
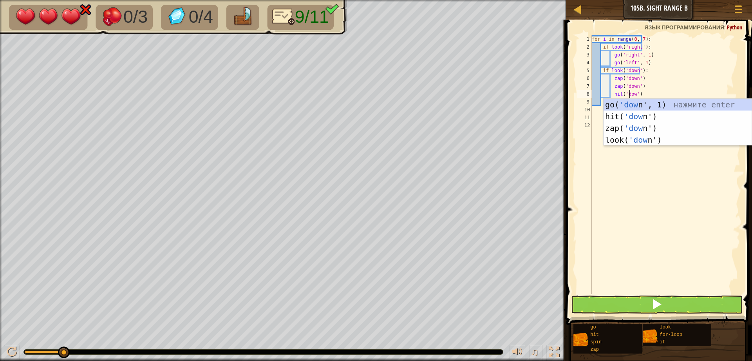
scroll to position [4, 3]
type textarea "hit('down')"
click at [685, 201] on div "for i in range ( 0 , 7 ) : if look ( 'right' ) : go ( 'right' , 1 ) go ( 'left'…" at bounding box center [666, 172] width 150 height 274
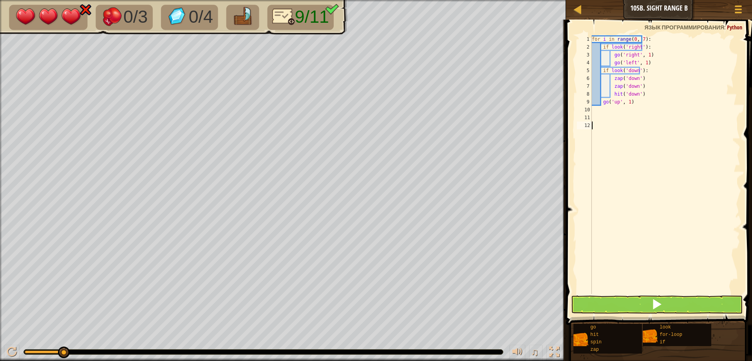
scroll to position [4, 0]
click at [616, 104] on div "for i in range ( 0 , 7 ) : if look ( 'right' ) : go ( 'right' , 1 ) go ( 'left'…" at bounding box center [666, 172] width 150 height 274
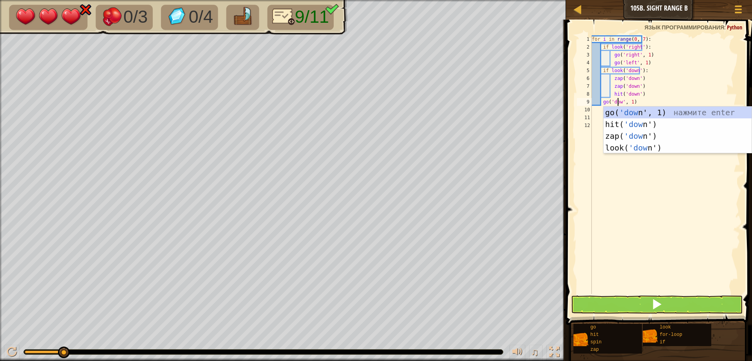
scroll to position [4, 2]
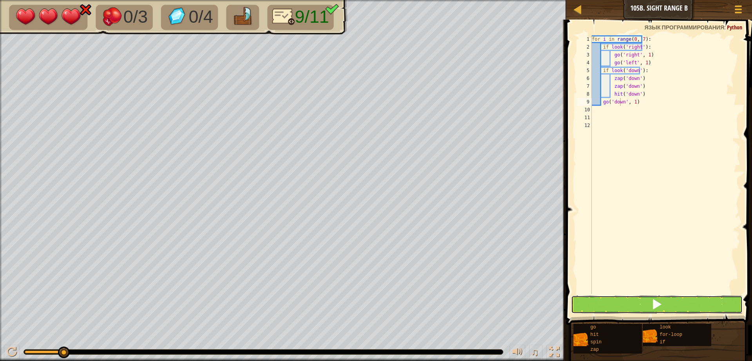
click at [618, 296] on button at bounding box center [657, 304] width 172 height 18
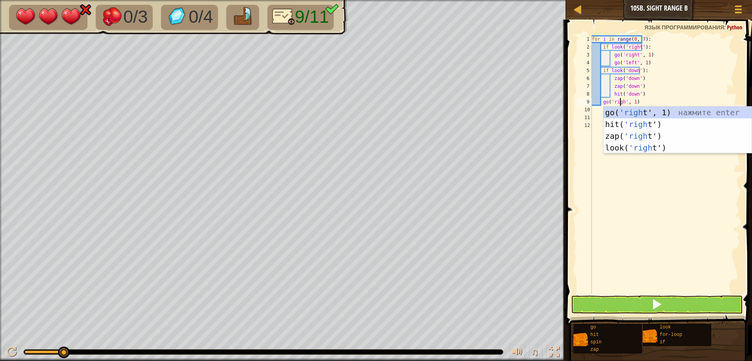
type textarea "go('right', 1)"
click at [669, 195] on div "for i in range ( 0 , 7 ) : if look ( 'right' ) : go ( 'right' , 1 ) go ( 'left'…" at bounding box center [666, 172] width 150 height 274
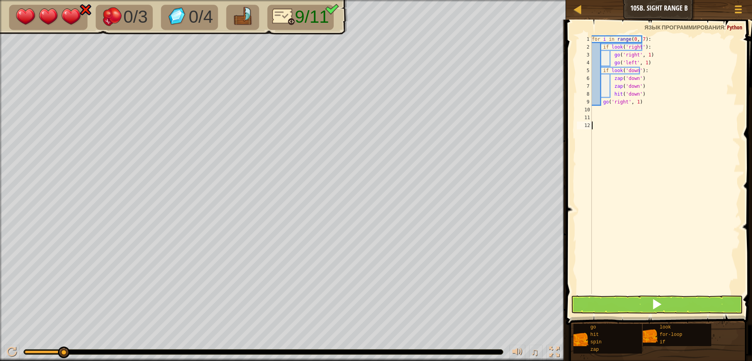
scroll to position [4, 0]
click at [643, 306] on button at bounding box center [657, 304] width 172 height 18
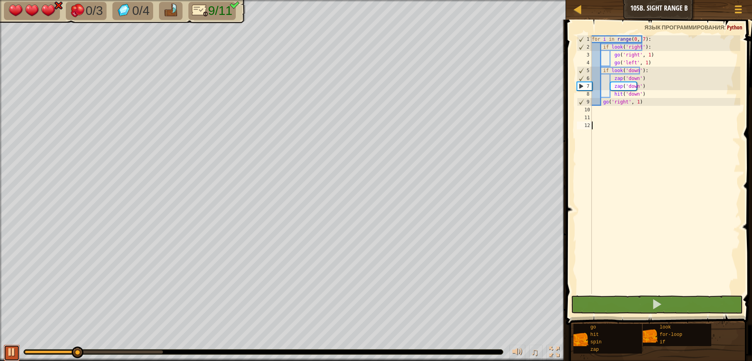
click at [9, 349] on div at bounding box center [12, 352] width 10 height 10
click at [632, 44] on div "for i in range ( 0 , 7 ) : if look ( 'right' ) : go ( 'right' , 1 ) go ( 'left'…" at bounding box center [666, 172] width 150 height 274
click at [634, 46] on div "for i in range ( 0 , 7 ) : if look ( 'right' ) : go ( 'right' , 1 ) go ( 'left'…" at bounding box center [666, 172] width 150 height 274
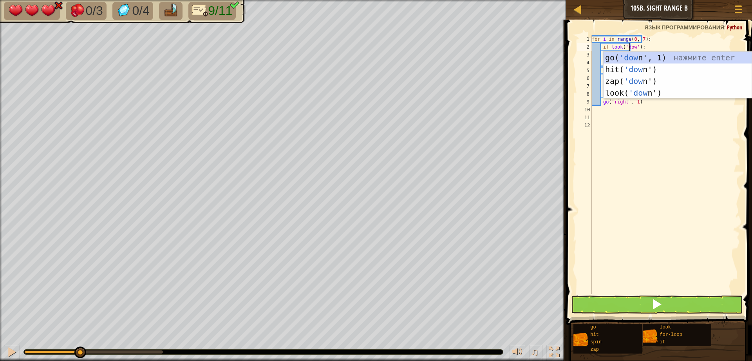
scroll to position [4, 3]
type textarea "if look('down'):"
click at [652, 156] on div "for i in range ( 0 , 7 ) : if look ( 'down' ) : go ( 'right' , 1 ) go ( 'left' …" at bounding box center [666, 172] width 150 height 274
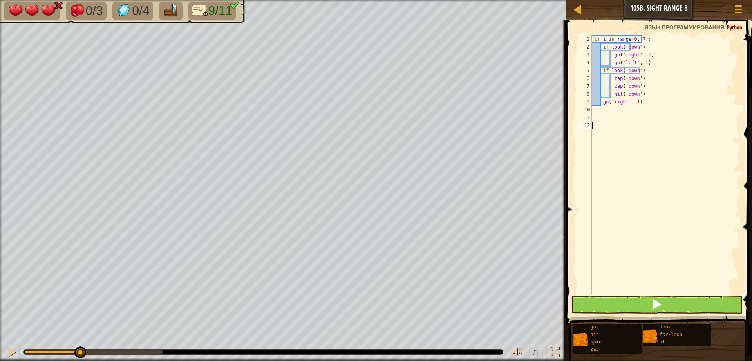
scroll to position [4, 0]
click at [630, 54] on div "for i in range ( 0 , 7 ) : if look ( 'down' ) : go ( 'right' , 1 ) go ( 'left' …" at bounding box center [666, 172] width 150 height 274
click at [632, 54] on div "for i in range ( 0 , 7 ) : if look ( 'down' ) : go ( 'right' , 1 ) go ( 'left' …" at bounding box center [666, 172] width 150 height 274
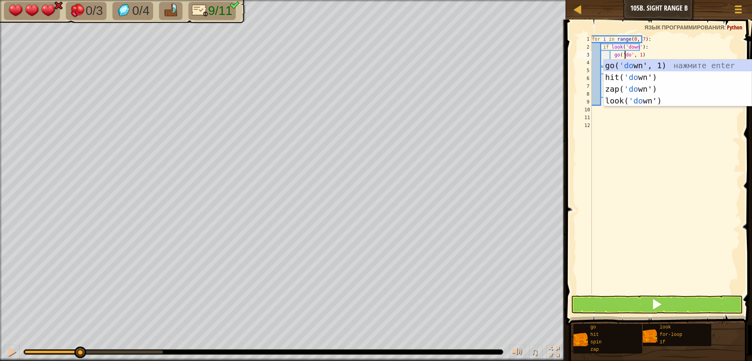
scroll to position [4, 3]
type textarea "go('down', 1)"
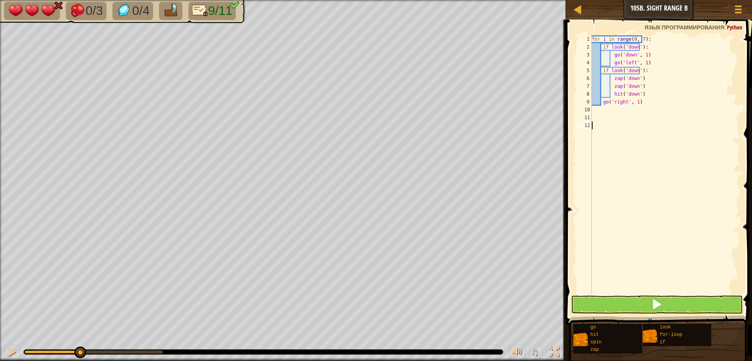
click at [660, 156] on div "for i in range ( 0 , 7 ) : if look ( 'down' ) : go ( 'down' , 1 ) go ( 'left' ,…" at bounding box center [666, 172] width 150 height 274
click at [629, 61] on div "for i in range ( 0 , 7 ) : if look ( 'down' ) : go ( 'down' , 1 ) go ( 'left' ,…" at bounding box center [666, 172] width 150 height 274
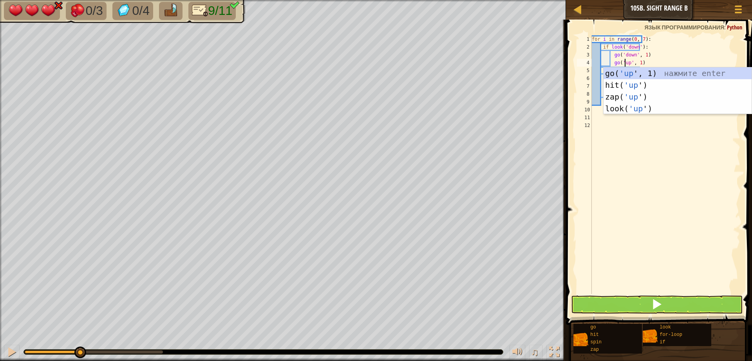
scroll to position [4, 3]
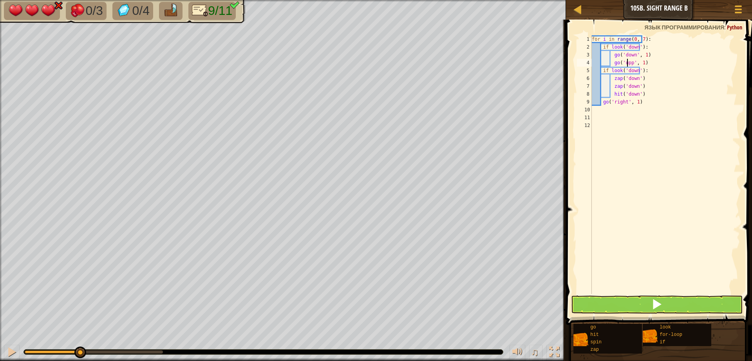
type textarea "go('up', 1)"
drag, startPoint x: 655, startPoint y: 215, endPoint x: 653, endPoint y: 168, distance: 47.5
click at [665, 206] on div "for i in range ( 0 , 7 ) : if look ( 'down' ) : go ( 'down' , 1 ) go ( 'up' , 1…" at bounding box center [666, 172] width 150 height 274
click at [616, 306] on button at bounding box center [657, 304] width 172 height 18
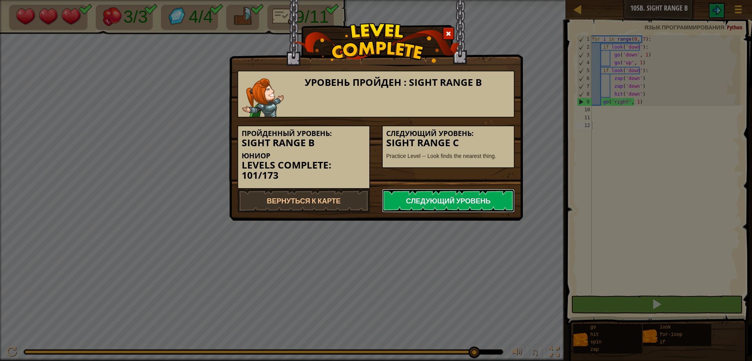
click at [402, 196] on link "Следующий уровень" at bounding box center [448, 201] width 133 height 24
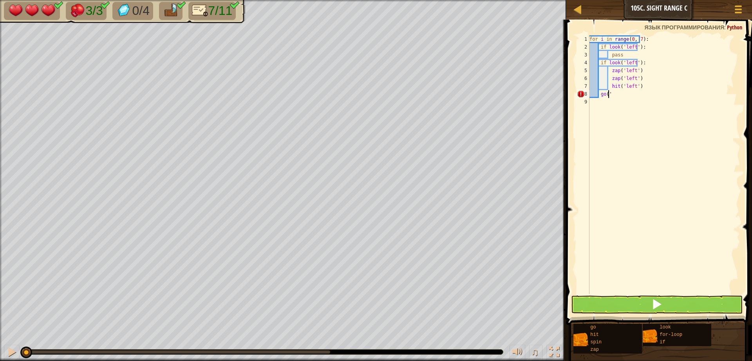
type textarea "g"
type textarea "h"
type textarea "z"
type textarea "i"
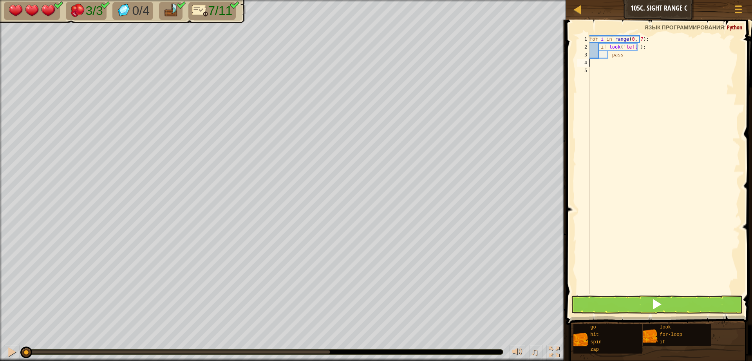
type textarea "p"
type textarea "i"
type textarea "f"
click at [625, 55] on div at bounding box center [664, 172] width 152 height 274
click at [595, 40] on div at bounding box center [664, 172] width 152 height 274
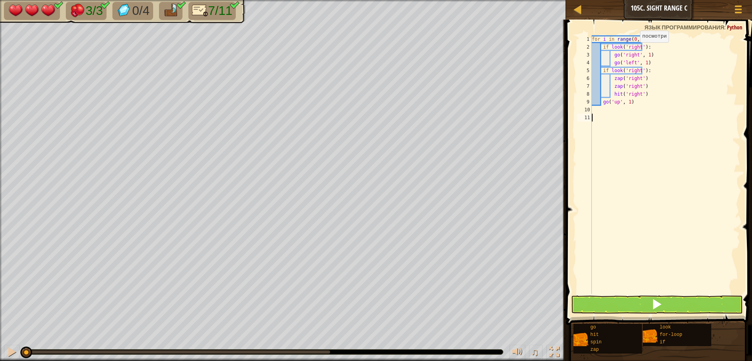
click at [636, 50] on div "for i in range ( 0 , 7 ) : if look ( 'right' ) : go ( 'right' , 1 ) go ( 'left'…" at bounding box center [666, 172] width 150 height 274
click at [633, 49] on div "for i in range ( 0 , 7 ) : if look ( 'right' ) : go ( 'right' , 1 ) go ( 'left'…" at bounding box center [666, 172] width 150 height 274
click at [632, 48] on div "for i in range ( 0 , 7 ) : if look ( 'right' ) : go ( 'right' , 1 ) go ( 'left'…" at bounding box center [666, 164] width 150 height 259
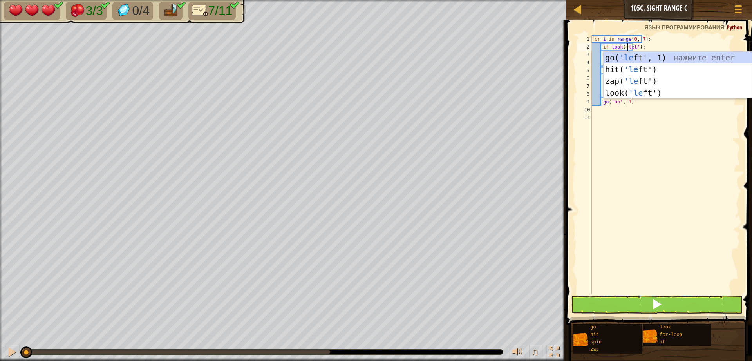
type textarea "if look('left'):"
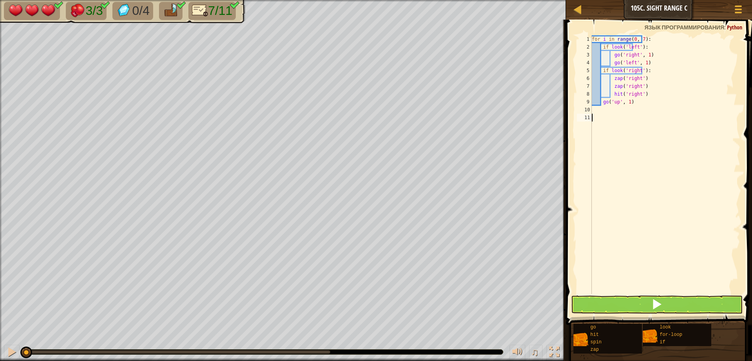
click at [692, 194] on div "for i in range ( 0 , 7 ) : if look ( 'left' ) : go ( 'right' , 1 ) go ( 'left' …" at bounding box center [666, 172] width 150 height 274
click at [633, 56] on div "for i in range ( 0 , 7 ) : if look ( 'left' ) : go ( 'right' , 1 ) go ( 'left' …" at bounding box center [666, 172] width 150 height 274
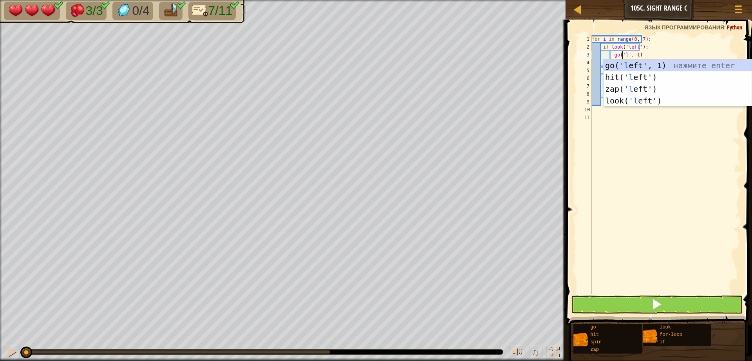
scroll to position [4, 3]
type textarea "go('left', 1)"
click at [664, 194] on div "for i in range ( 0 , 7 ) : if look ( 'left' ) : go ( 'left' , 1 ) go ( 'left' ,…" at bounding box center [666, 172] width 150 height 274
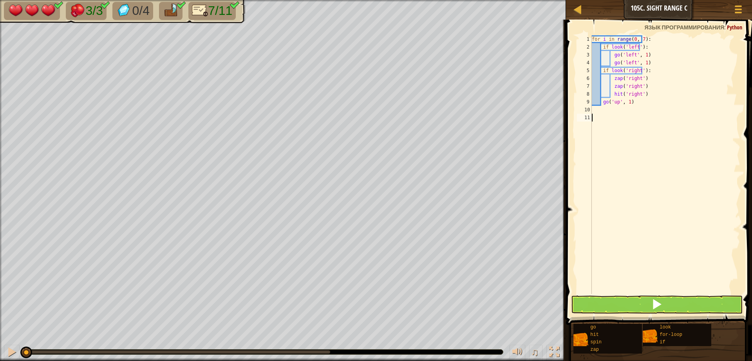
scroll to position [4, 0]
click at [630, 61] on div "for i in range ( 0 , 7 ) : if look ( 'left' ) : go ( 'left' , 1 ) go ( 'left' ,…" at bounding box center [666, 172] width 150 height 274
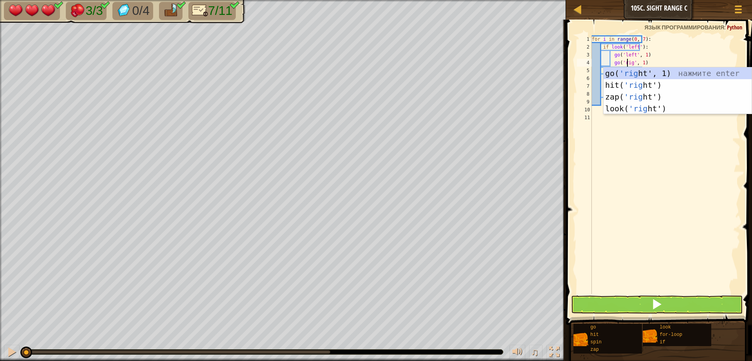
scroll to position [4, 3]
type textarea "go('right', 1)"
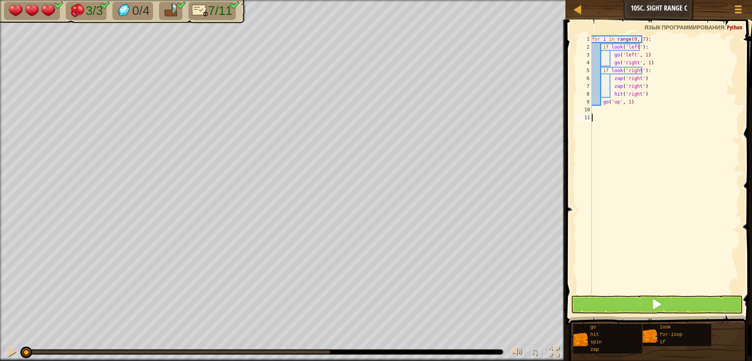
drag, startPoint x: 688, startPoint y: 212, endPoint x: 700, endPoint y: 140, distance: 73.4
click at [688, 212] on div "for i in range ( 0 , 7 ) : if look ( 'left' ) : go ( 'left' , 1 ) go ( 'right' …" at bounding box center [666, 172] width 150 height 274
click at [633, 72] on div "for i in range ( 0 , 7 ) : if look ( 'left' ) : go ( 'left' , 1 ) go ( 'right' …" at bounding box center [666, 172] width 150 height 274
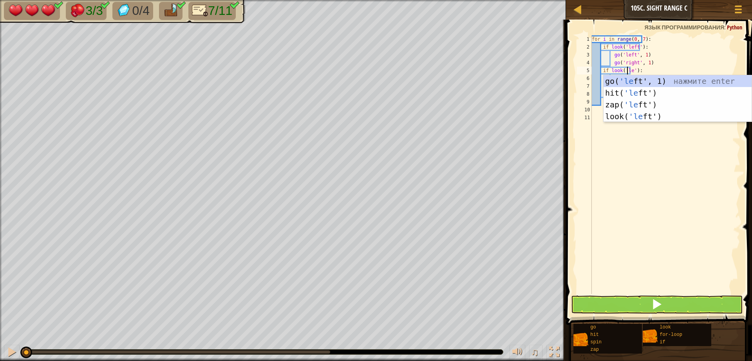
scroll to position [4, 3]
type textarea "if look('left'):"
click at [620, 189] on div "for i in range ( 0 , 7 ) : if look ( 'left' ) : go ( 'left' , 1 ) go ( 'right' …" at bounding box center [666, 172] width 150 height 274
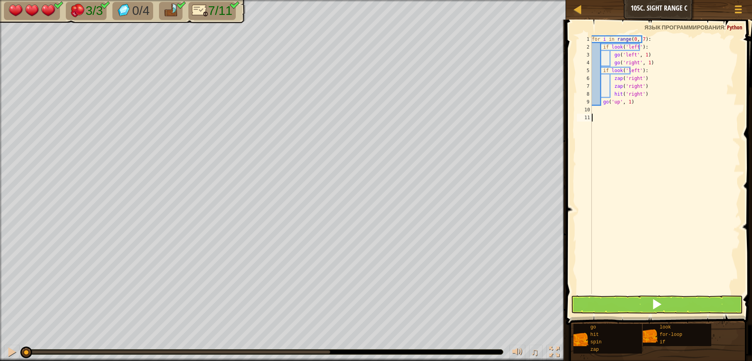
scroll to position [4, 0]
click at [635, 78] on div "for i in range ( 0 , 7 ) : if look ( 'left' ) : go ( 'left' , 1 ) go ( 'right' …" at bounding box center [666, 172] width 150 height 274
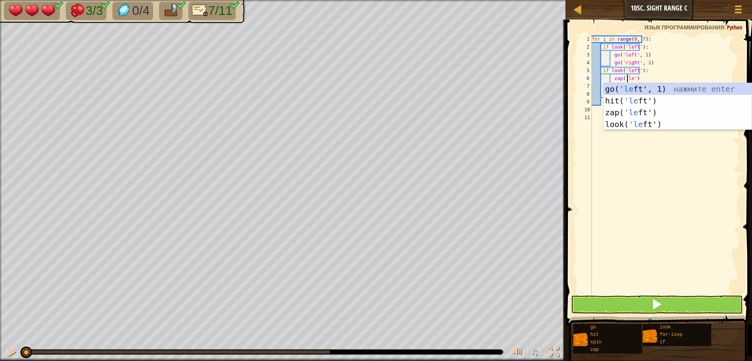
scroll to position [4, 3]
type textarea "zap('left')"
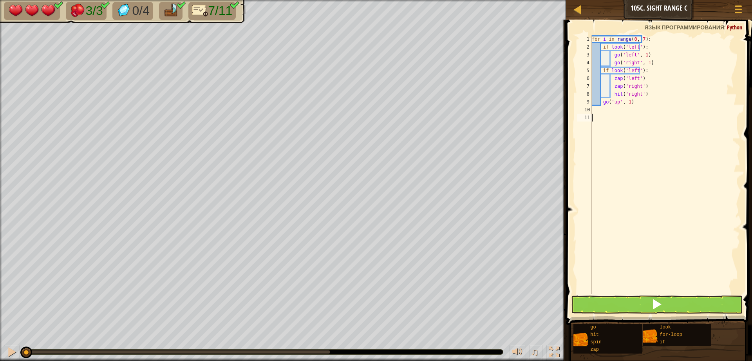
drag, startPoint x: 636, startPoint y: 221, endPoint x: 635, endPoint y: 109, distance: 112.5
click at [636, 221] on div "for i in range ( 0 , 7 ) : if look ( 'left' ) : go ( 'left' , 1 ) go ( 'right' …" at bounding box center [666, 172] width 150 height 274
click at [634, 87] on div "for i in range ( 0 , 7 ) : if look ( 'left' ) : go ( 'left' , 1 ) go ( 'right' …" at bounding box center [666, 172] width 150 height 274
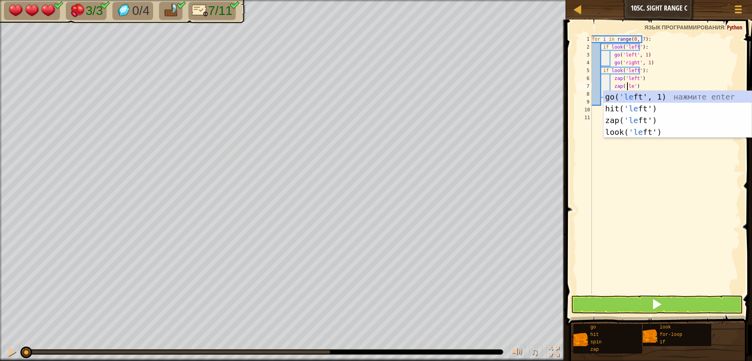
scroll to position [4, 3]
type textarea "zap('left')"
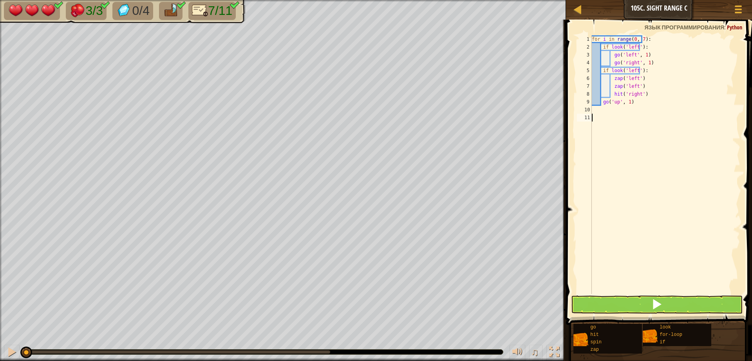
drag, startPoint x: 676, startPoint y: 213, endPoint x: 635, endPoint y: 142, distance: 82.0
click at [676, 213] on div "for i in range ( 0 , 7 ) : if look ( 'left' ) : go ( 'left' , 1 ) go ( 'right' …" at bounding box center [666, 172] width 150 height 274
click at [636, 98] on div "for i in range ( 0 , 7 ) : if look ( 'left' ) : go ( 'left' , 1 ) go ( 'right' …" at bounding box center [666, 172] width 150 height 274
click at [634, 93] on div "for i in range ( 0 , 7 ) : if look ( 'left' ) : go ( 'left' , 1 ) go ( 'right' …" at bounding box center [666, 172] width 150 height 274
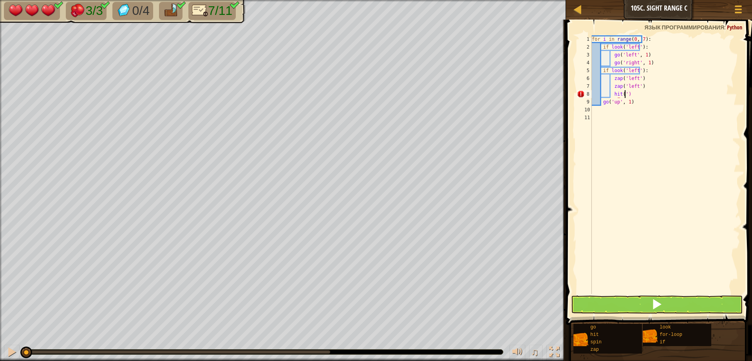
click at [633, 95] on div "for i in range ( 0 , 7 ) : if look ( 'left' ) : go ( 'left' , 1 ) go ( 'right' …" at bounding box center [666, 172] width 150 height 274
type textarea "hi"
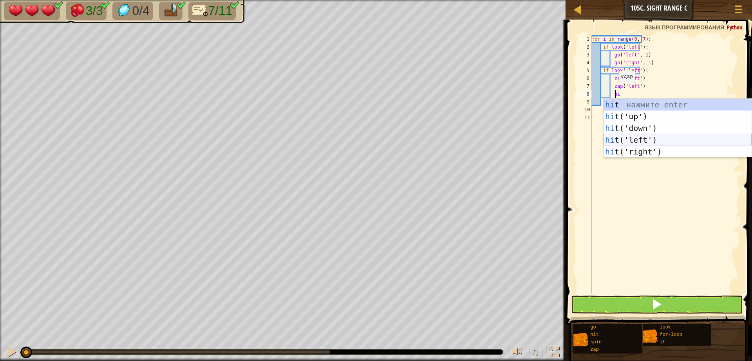
click at [619, 143] on div "hi t нажмите enter hi t('up') нажмите enter hi t('down') нажмите enter hi t('le…" at bounding box center [678, 140] width 148 height 82
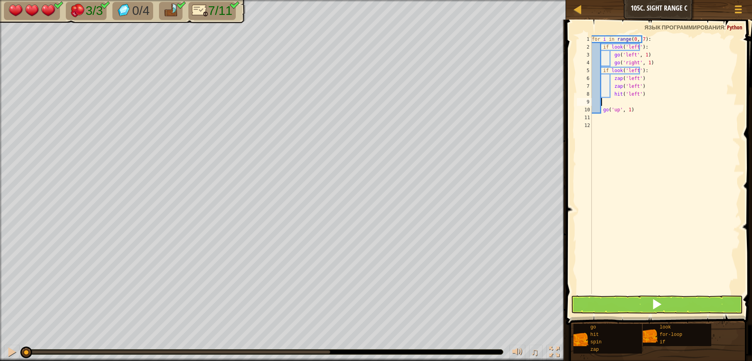
scroll to position [4, 0]
type textarea "hit('left')"
click at [618, 107] on div "for i in range ( 0 , 7 ) : if look ( 'left' ) : go ( 'left' , 1 ) go ( 'right' …" at bounding box center [666, 172] width 150 height 274
click at [614, 99] on div "for i in range ( 0 , 7 ) : if look ( 'left' ) : go ( 'left' , 1 ) go ( 'right' …" at bounding box center [666, 172] width 150 height 274
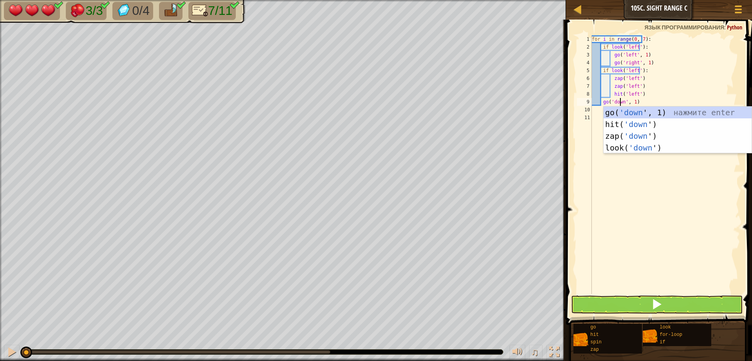
scroll to position [4, 2]
type textarea "go('down', 1)"
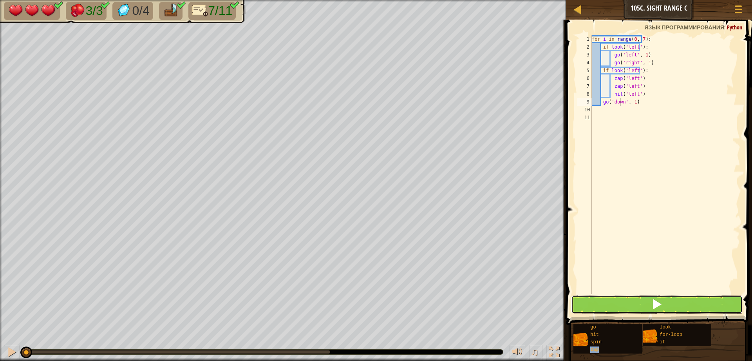
click at [614, 303] on button at bounding box center [657, 304] width 172 height 18
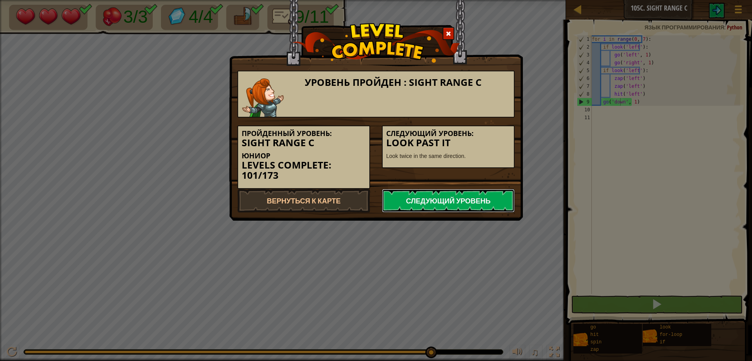
click at [423, 202] on link "Следующий уровень" at bounding box center [448, 201] width 133 height 24
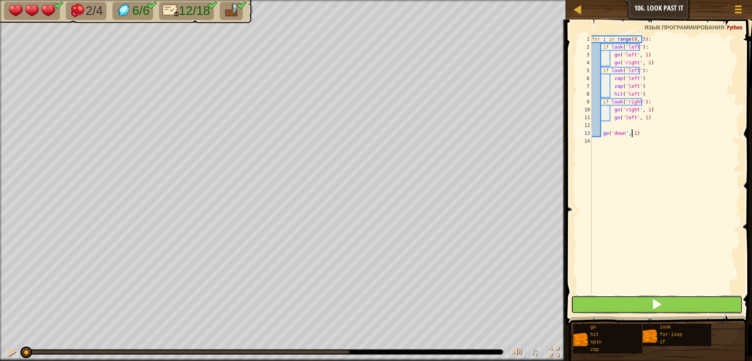
click at [600, 302] on button at bounding box center [657, 304] width 172 height 18
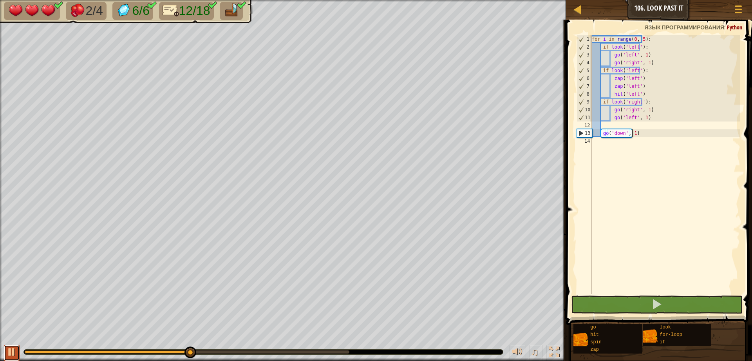
click at [9, 355] on div at bounding box center [12, 352] width 10 height 10
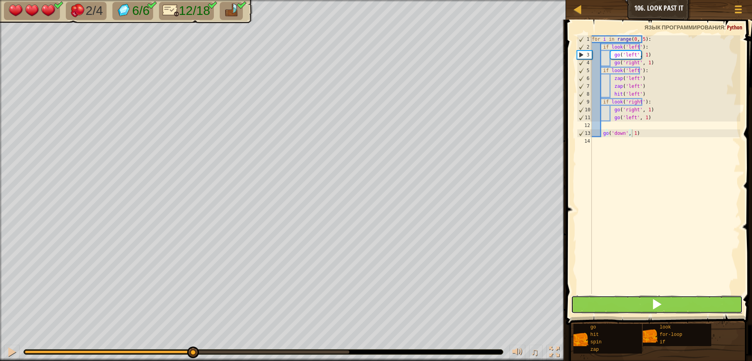
click at [674, 304] on button at bounding box center [657, 304] width 172 height 18
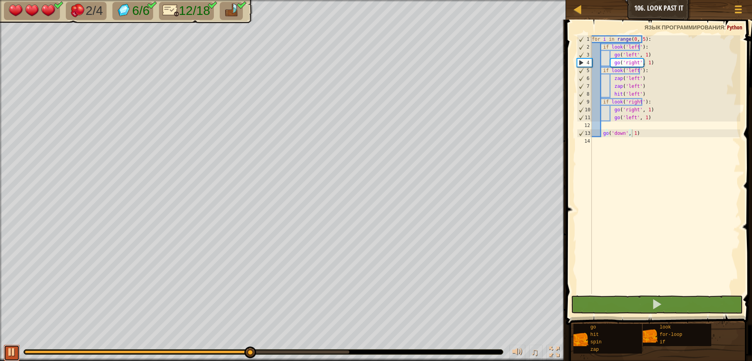
click at [11, 352] on div at bounding box center [12, 352] width 10 height 10
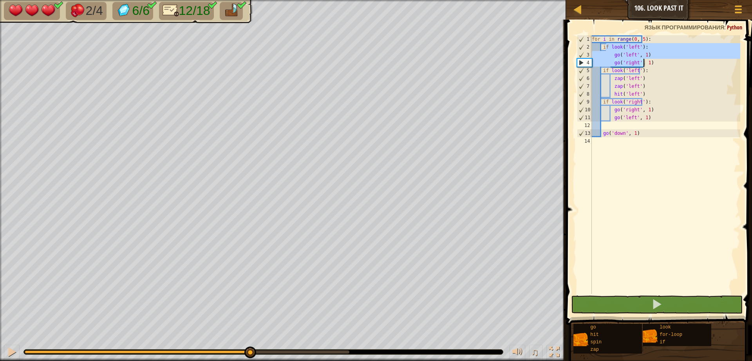
drag, startPoint x: 605, startPoint y: 48, endPoint x: 653, endPoint y: 62, distance: 49.3
click at [653, 62] on div "for i in range ( 0 , 5 ) : if look ( 'left' ) : go ( 'left' , 1 ) go ( 'right' …" at bounding box center [666, 172] width 150 height 274
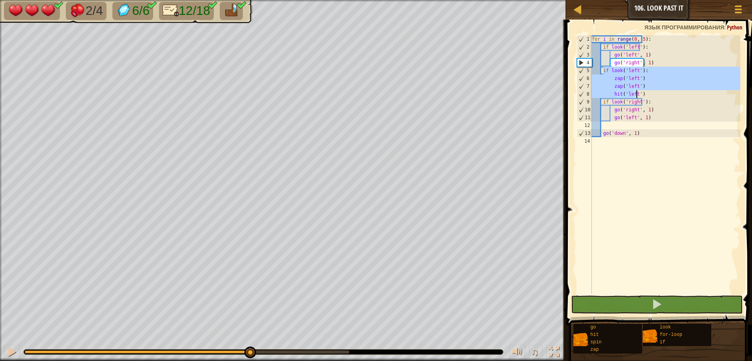
drag, startPoint x: 603, startPoint y: 71, endPoint x: 642, endPoint y: 94, distance: 45.2
click at [642, 94] on div "for i in range ( 0 , 5 ) : if look ( 'left' ) : go ( 'left' , 1 ) go ( 'right' …" at bounding box center [666, 172] width 150 height 274
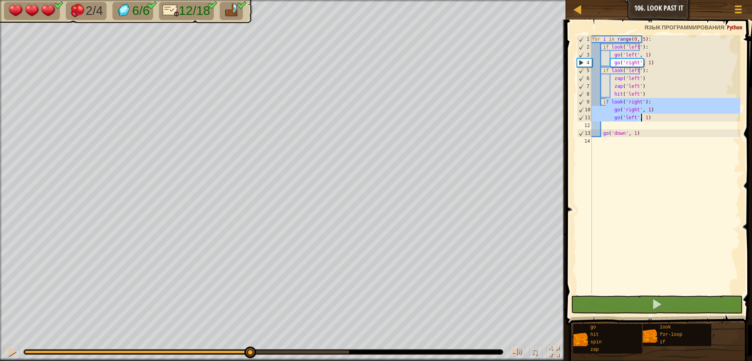
drag, startPoint x: 613, startPoint y: 103, endPoint x: 645, endPoint y: 117, distance: 35.1
click at [645, 117] on div "for i in range ( 0 , 5 ) : if look ( 'left' ) : go ( 'left' , 1 ) go ( 'right' …" at bounding box center [666, 172] width 150 height 274
type textarea "go('right', 1) go('left', 1)"
click at [631, 126] on div "for i in range ( 0 , 5 ) : if look ( 'left' ) : go ( 'left' , 1 ) go ( 'right' …" at bounding box center [666, 172] width 150 height 274
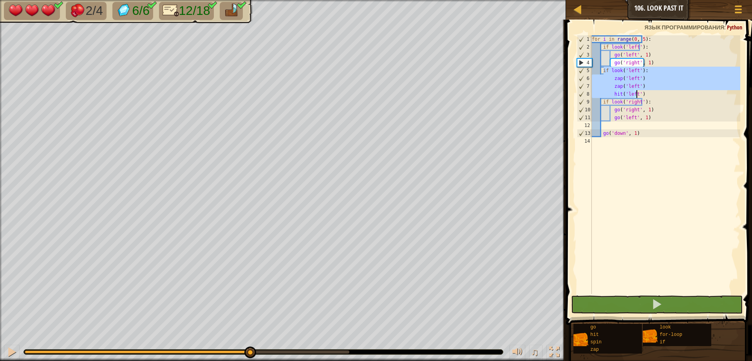
drag, startPoint x: 605, startPoint y: 69, endPoint x: 645, endPoint y: 96, distance: 48.3
click at [645, 96] on div "for i in range ( 0 , 5 ) : if look ( 'left' ) : go ( 'left' , 1 ) go ( 'right' …" at bounding box center [666, 172] width 150 height 274
type textarea "zap('left') hit('left')"
click at [613, 126] on div "for i in range ( 0 , 5 ) : if look ( 'left' ) : go ( 'left' , 1 ) go ( 'right' …" at bounding box center [666, 172] width 150 height 274
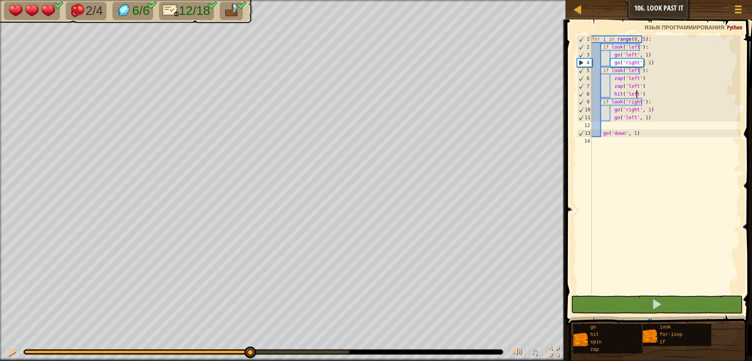
click at [642, 94] on div "for i in range ( 0 , 5 ) : if look ( 'left' ) : go ( 'left' , 1 ) go ( 'right' …" at bounding box center [666, 172] width 150 height 274
type textarea "hit('left')"
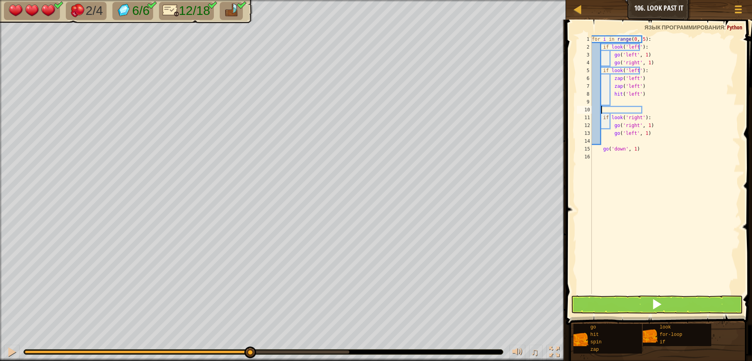
click at [601, 112] on div "for i in range ( 0 , 5 ) : if look ( 'left' ) : go ( 'left' , 1 ) go ( 'right' …" at bounding box center [666, 172] width 150 height 274
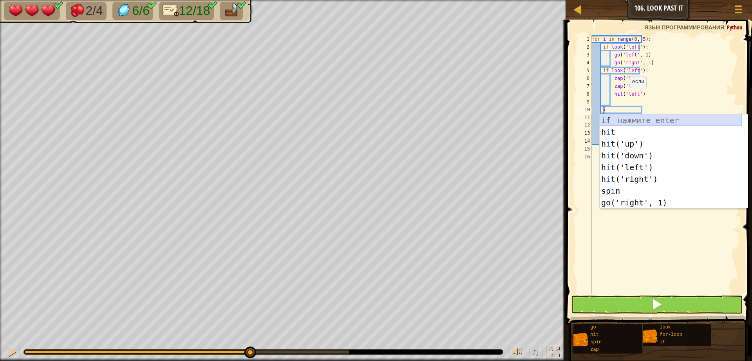
click at [610, 118] on div "i f нажмите enter h i t нажмите enter h i t('up') нажмите enter h i t('down') н…" at bounding box center [671, 173] width 142 height 118
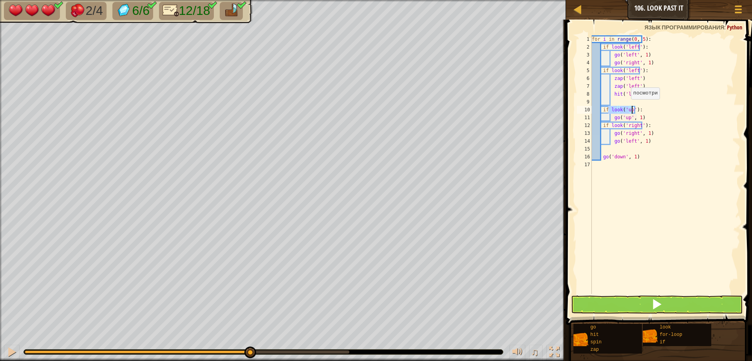
click at [627, 107] on div "for i in range ( 0 , 5 ) : if look ( 'left' ) : go ( 'left' , 1 ) go ( 'right' …" at bounding box center [666, 164] width 150 height 259
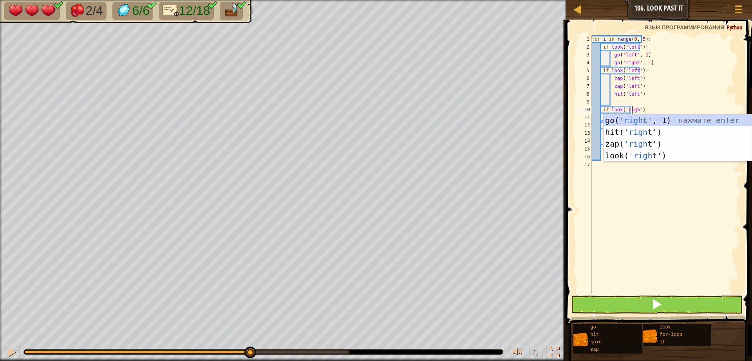
type textarea "if look('right'):"
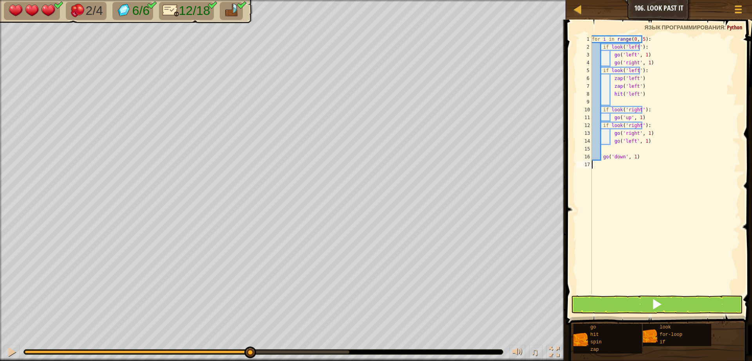
drag, startPoint x: 696, startPoint y: 246, endPoint x: 647, endPoint y: 128, distance: 127.7
click at [694, 243] on div "for i in range ( 0 , 5 ) : if look ( 'left' ) : go ( 'left' , 1 ) go ( 'right' …" at bounding box center [666, 172] width 150 height 274
click at [624, 118] on div "for i in range ( 0 , 5 ) : if look ( 'left' ) : go ( 'left' , 1 ) go ( 'right' …" at bounding box center [666, 172] width 150 height 274
click at [636, 120] on div "for i in range ( 0 , 5 ) : if look ( 'left' ) : go ( 'left' , 1 ) go ( 'right' …" at bounding box center [666, 172] width 150 height 274
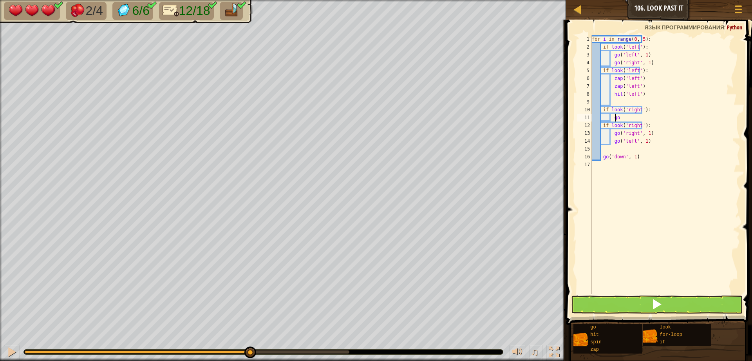
type textarea "g"
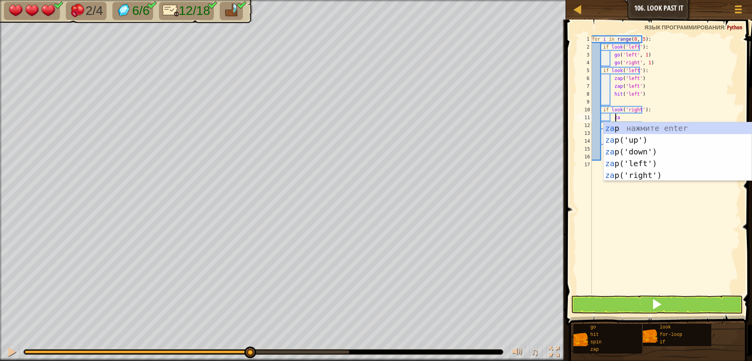
scroll to position [4, 2]
type textarea "zap"
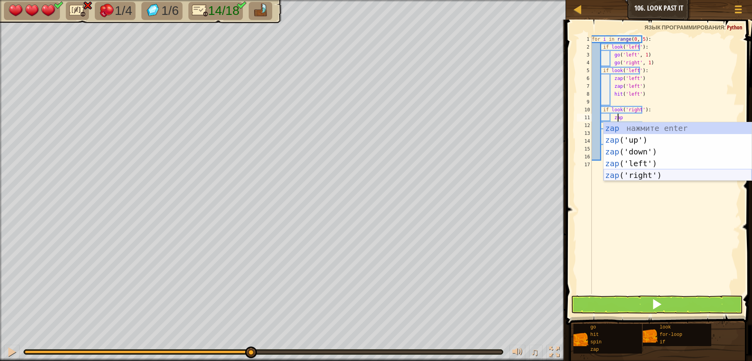
click at [624, 174] on div "zap нажмите enter zap ('up') нажмите enter zap ('down') нажмите enter zap ('lef…" at bounding box center [678, 163] width 148 height 82
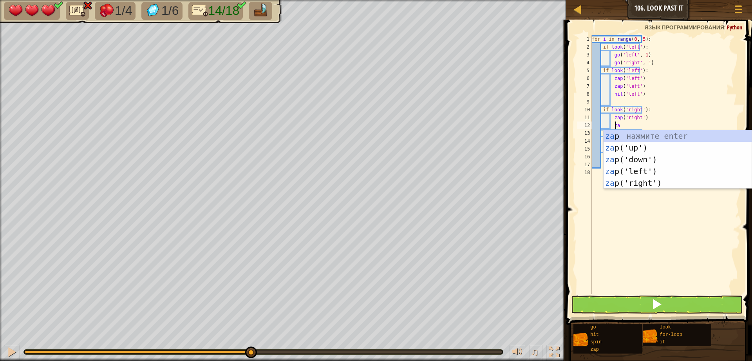
type textarea "zap"
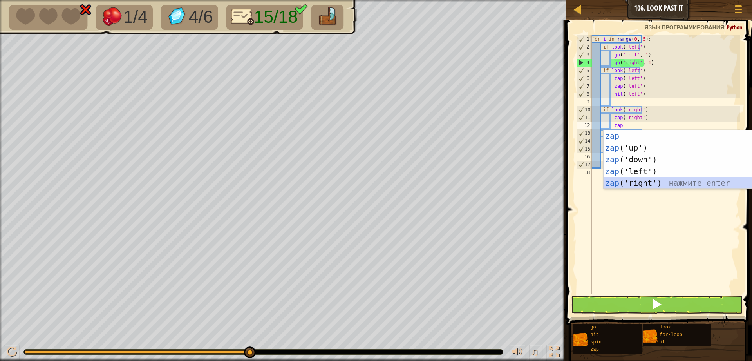
click at [628, 185] on div "zap нажмите enter zap ('up') нажмите enter zap ('down') нажмите enter zap ('lef…" at bounding box center [678, 171] width 148 height 82
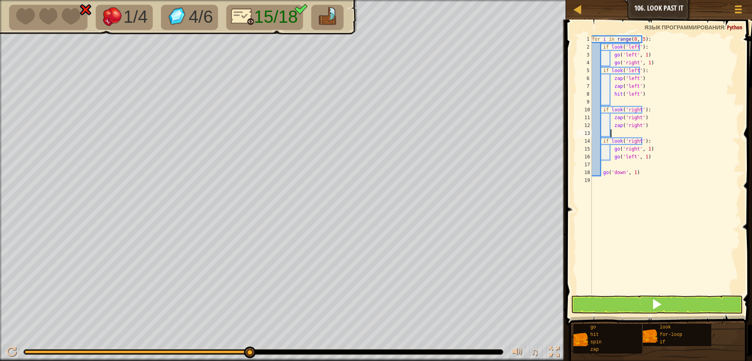
type textarea "h"
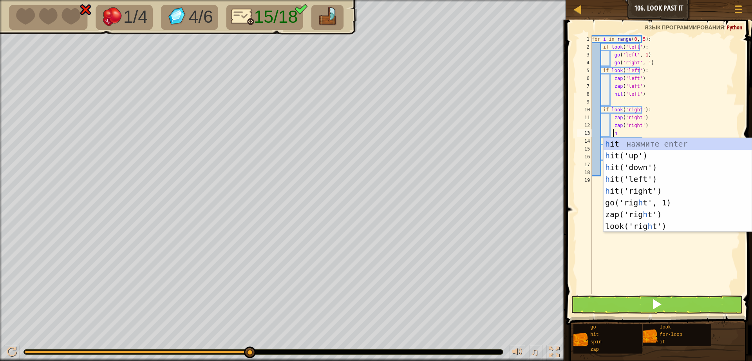
scroll to position [4, 2]
click at [631, 187] on div "h it нажмите enter h it('up') нажмите enter h it('down') нажмите enter h it('le…" at bounding box center [678, 197] width 148 height 118
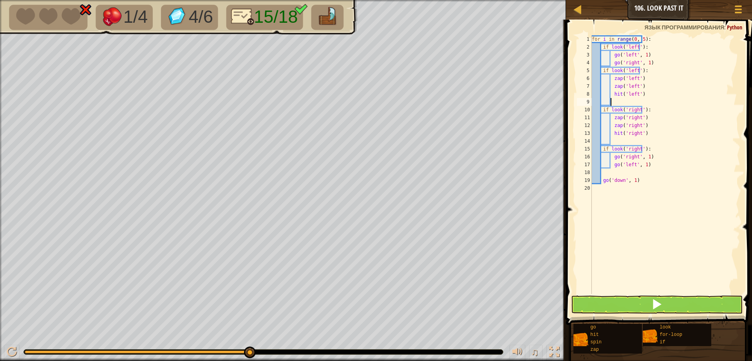
click at [632, 102] on div "for i in range ( 0 , 5 ) : if look ( 'left' ) : go ( 'left' , 1 ) go ( 'right' …" at bounding box center [666, 172] width 150 height 274
type textarea "hit('left')"
click at [643, 66] on div "for i in range ( 0 , 5 ) : if look ( 'left' ) : go ( 'left' , 1 ) go ( 'right' …" at bounding box center [666, 172] width 150 height 274
type textarea "go('right', 1)"
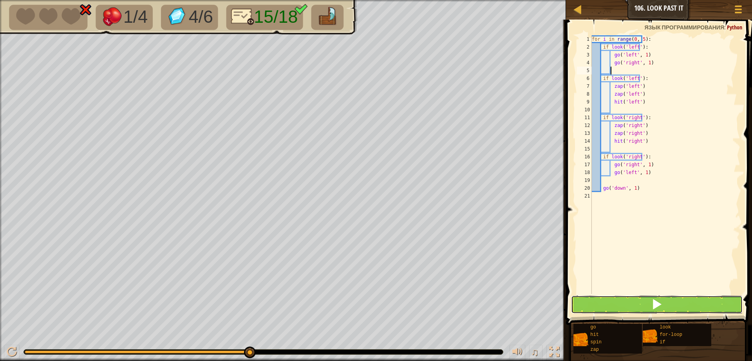
click at [621, 308] on button at bounding box center [657, 304] width 172 height 18
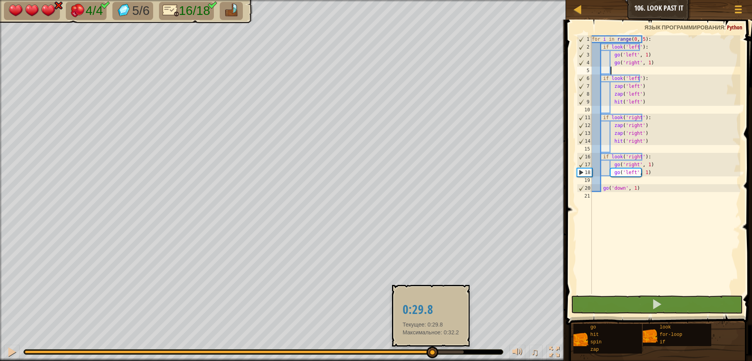
drag, startPoint x: 145, startPoint y: 351, endPoint x: 422, endPoint y: 351, distance: 277.5
click at [427, 352] on div at bounding box center [433, 352] width 12 height 12
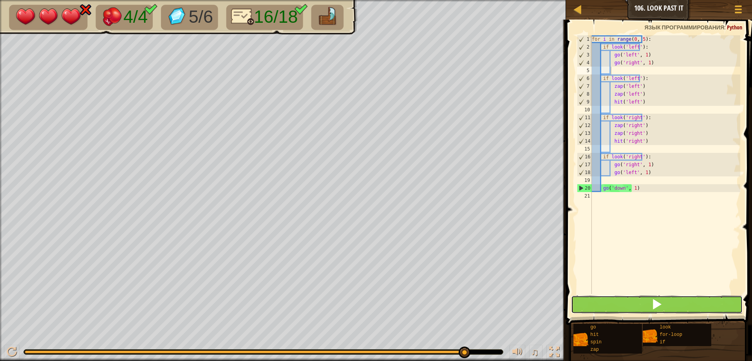
click at [646, 308] on button at bounding box center [657, 304] width 172 height 18
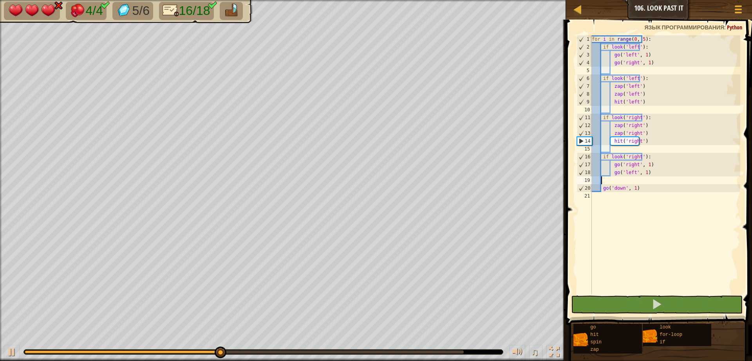
click at [612, 183] on div "for i in range ( 0 , 5 ) : if look ( 'left' ) : go ( 'left' , 1 ) go ( 'right' …" at bounding box center [666, 172] width 150 height 274
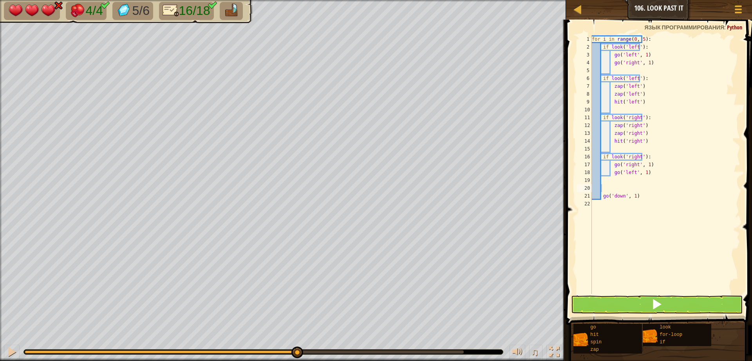
click at [12, 344] on div "♫" at bounding box center [283, 350] width 566 height 24
click at [7, 355] on div at bounding box center [12, 352] width 10 height 10
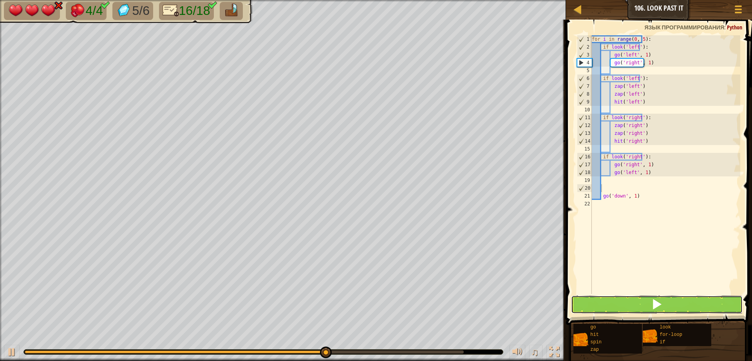
click at [586, 302] on button at bounding box center [657, 304] width 172 height 18
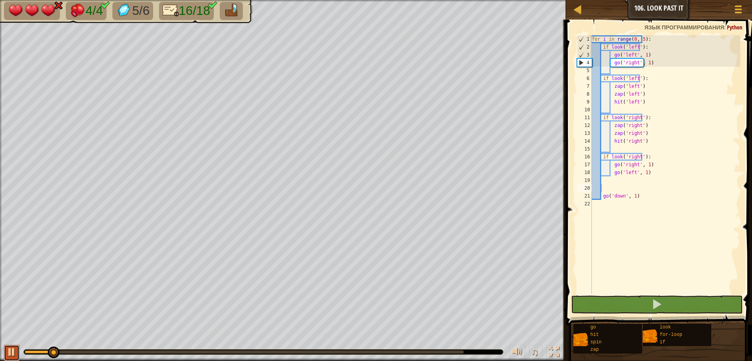
click at [6, 348] on button at bounding box center [12, 353] width 16 height 16
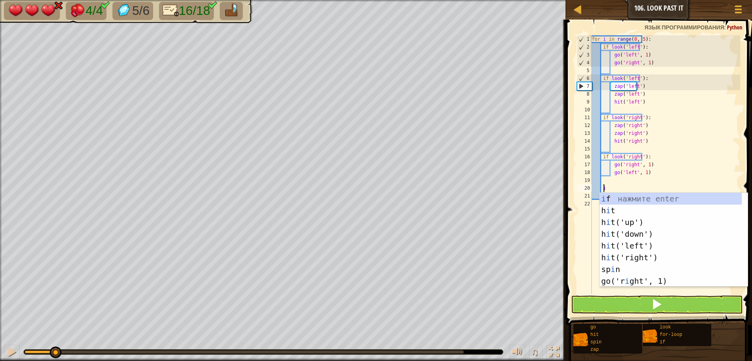
scroll to position [4, 0]
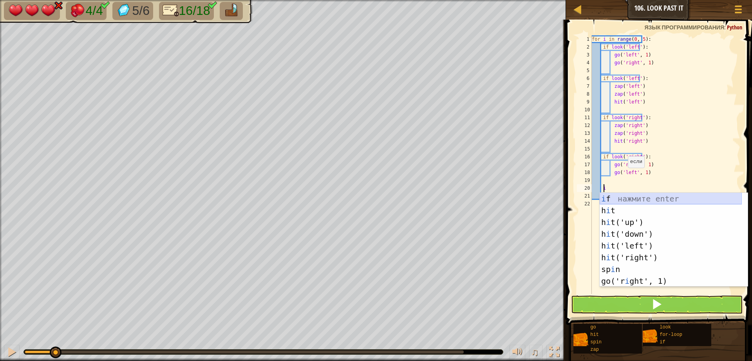
click at [611, 199] on div "i f нажмите enter h i t нажмите enter h i t('up') нажмите enter h i t('down') н…" at bounding box center [671, 252] width 142 height 118
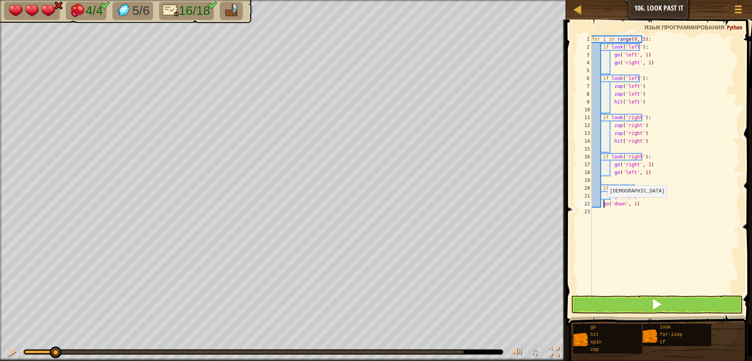
click at [603, 205] on div "for i in range ( 0 , 5 ) : if look ( 'left' ) : go ( 'left' , 1 ) go ( 'right' …" at bounding box center [666, 172] width 150 height 274
type textarea "go('down', 1)"
click at [601, 206] on div "for i in range ( 0 , 5 ) : if look ( 'left' ) : go ( 'left' , 1 ) go ( 'right' …" at bounding box center [666, 172] width 150 height 274
click at [611, 225] on div "for i in range ( 0 , 5 ) : if look ( 'left' ) : go ( 'left' , 1 ) go ( 'right' …" at bounding box center [666, 172] width 150 height 274
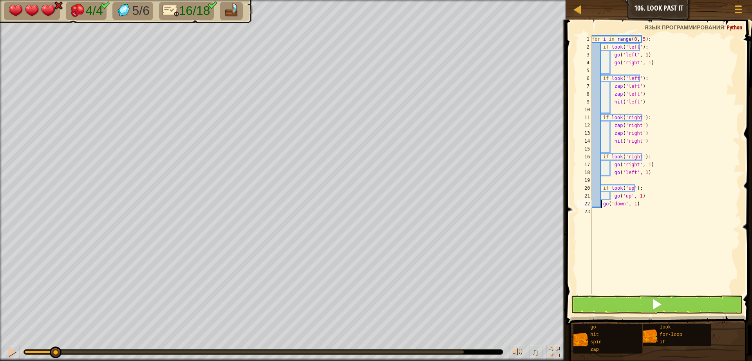
click at [602, 204] on div "for i in range ( 0 , 5 ) : if look ( 'left' ) : go ( 'left' , 1 ) go ( 'right' …" at bounding box center [666, 172] width 150 height 274
click at [640, 193] on div "for i in range ( 0 , 5 ) : if look ( 'left' ) : go ( 'left' , 1 ) go ( 'right' …" at bounding box center [666, 172] width 150 height 274
click at [628, 189] on div "for i in range ( 0 , 5 ) : if look ( 'left' ) : go ( 'left' , 1 ) go ( 'right' …" at bounding box center [666, 172] width 150 height 274
click at [628, 190] on div "for i in range ( 0 , 5 ) : if look ( 'left' ) : go ( 'left' , 1 ) go ( 'right' …" at bounding box center [666, 164] width 150 height 259
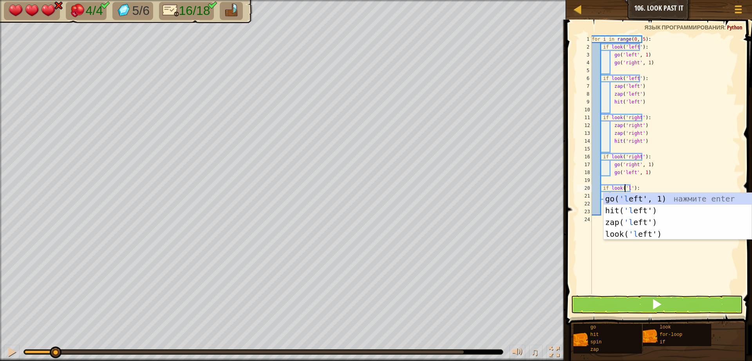
scroll to position [4, 3]
click at [629, 199] on div "go( 'le ft', 1) нажмите enter hit( 'le ft') нажмите enter zap( 'le ft') нажмите…" at bounding box center [678, 228] width 148 height 71
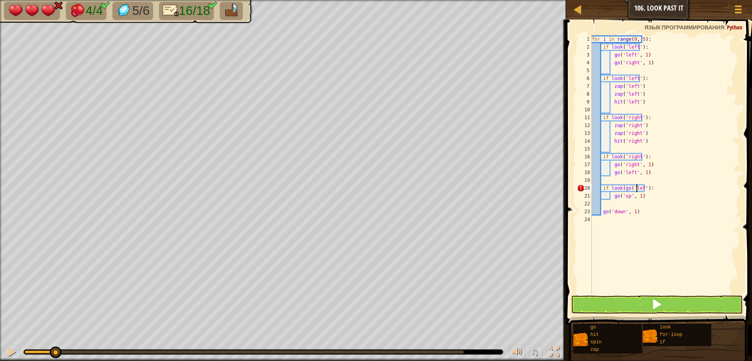
type textarea "if look(go('left'):"
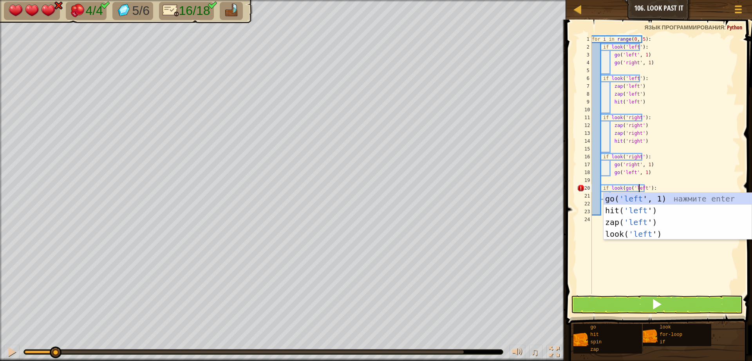
scroll to position [4, 4]
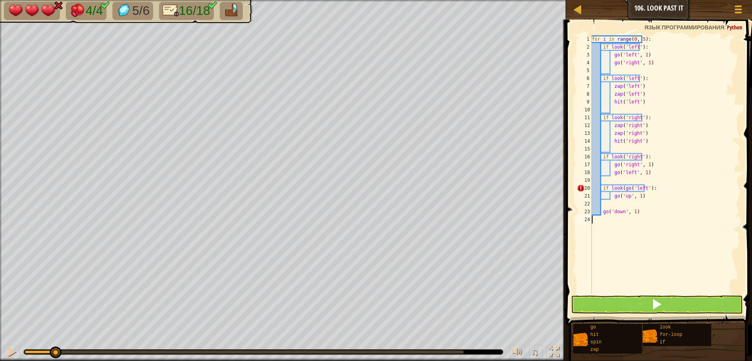
drag, startPoint x: 670, startPoint y: 285, endPoint x: 646, endPoint y: 224, distance: 65.6
click at [658, 254] on div "for i in range ( 0 , 5 ) : if look ( 'left' ) : go ( 'left' , 1 ) go ( 'right' …" at bounding box center [666, 172] width 150 height 274
click at [625, 186] on div "for i in range ( 0 , 5 ) : if look ( 'left' ) : go ( 'left' , 1 ) go ( 'right' …" at bounding box center [666, 172] width 150 height 274
type textarea "if look('left'):"
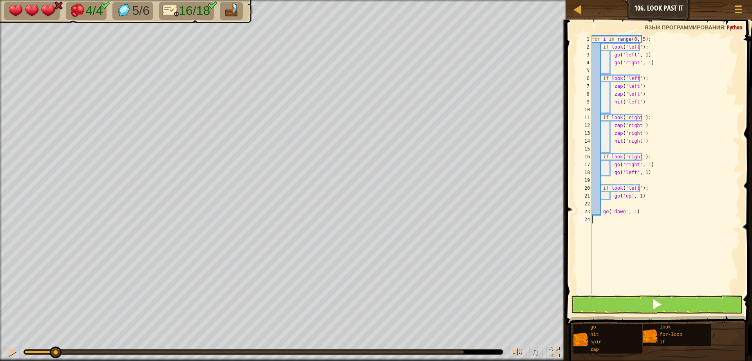
drag, startPoint x: 630, startPoint y: 272, endPoint x: 629, endPoint y: 212, distance: 59.2
click at [629, 252] on div "for i in range ( 0 , 5 ) : if look ( 'left' ) : go ( 'left' , 1 ) go ( 'right' …" at bounding box center [666, 172] width 150 height 274
click at [643, 198] on div "for i in range ( 0 , 5 ) : if look ( 'left' ) : go ( 'left' , 1 ) go ( 'right' …" at bounding box center [666, 172] width 150 height 274
type textarea "g"
type textarea "z"
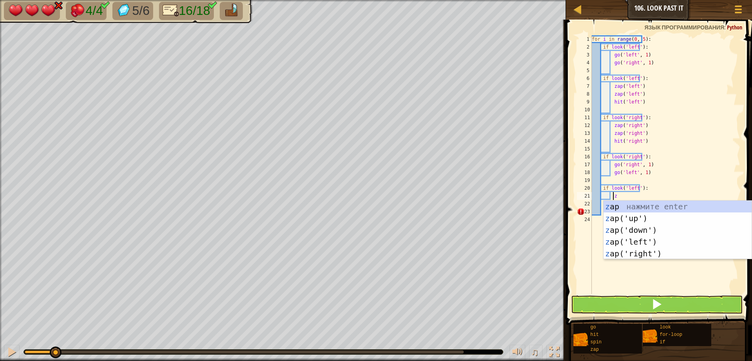
scroll to position [4, 1]
click at [625, 238] on div "z ap нажмите enter z ap('up') нажмите enter z ap('down') нажмите enter z ap('le…" at bounding box center [678, 242] width 148 height 82
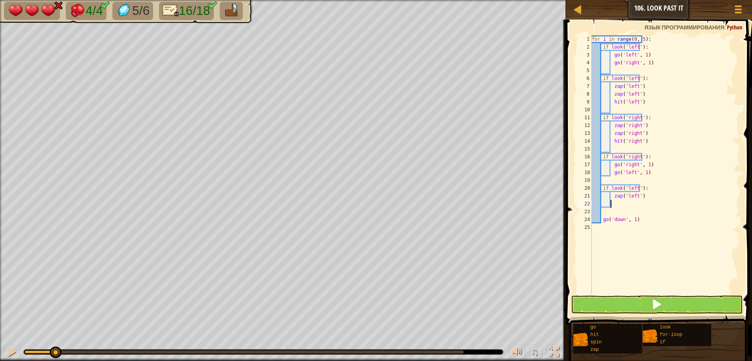
type textarea "z"
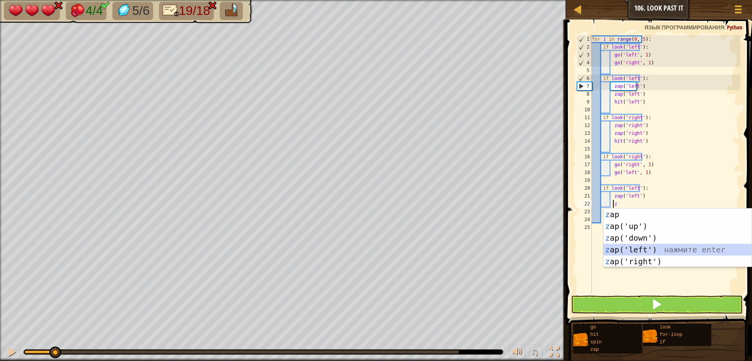
click at [624, 248] on div "z ap нажмите enter z ap('up') нажмите enter z ap('down') нажмите enter z ap('le…" at bounding box center [678, 249] width 148 height 82
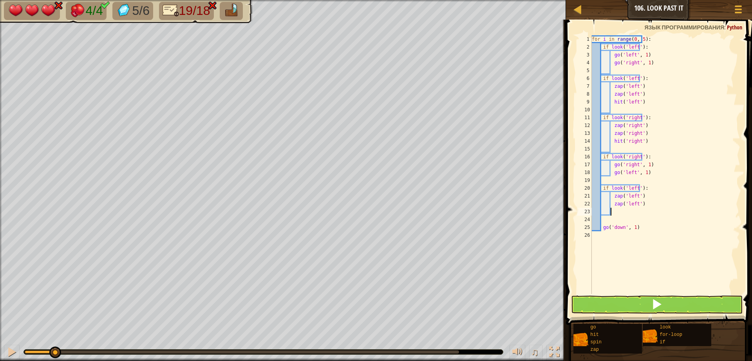
type textarea "h"
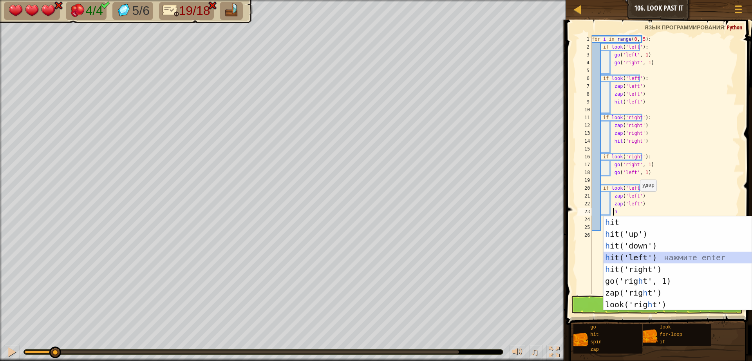
click at [617, 252] on div "h it нажмите enter h it('up') нажмите enter h it('down') нажмите enter h it('le…" at bounding box center [678, 275] width 148 height 118
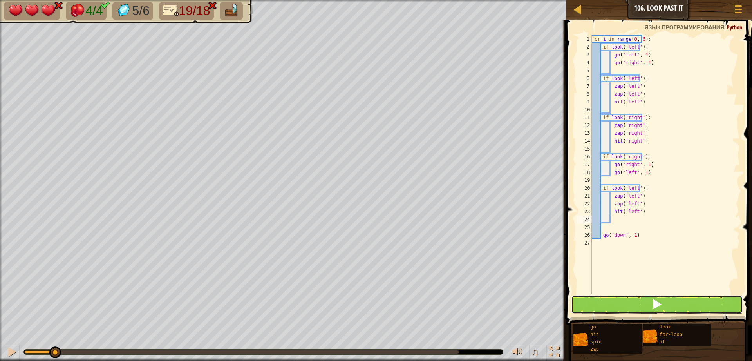
click at [633, 304] on button at bounding box center [657, 304] width 172 height 18
type textarea "h"
type textarea "z"
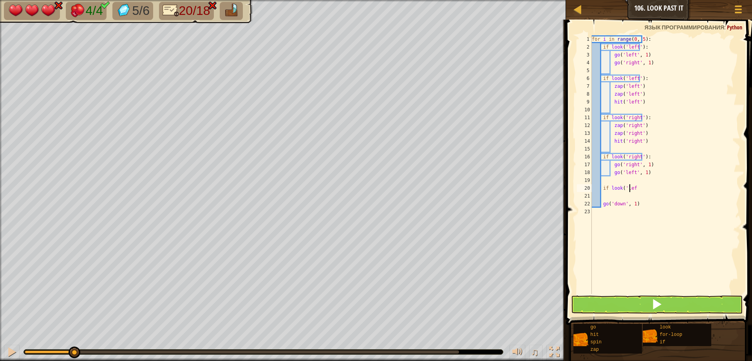
type textarea "i"
type textarea "go('left', 1)"
click at [643, 301] on button at bounding box center [657, 304] width 172 height 18
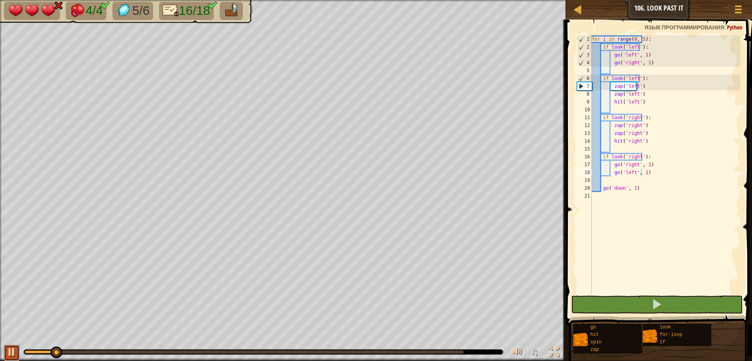
click at [5, 353] on button at bounding box center [12, 353] width 16 height 16
click at [622, 70] on div "for i in range ( 0 , 5 ) : if look ( 'left' ) : go ( 'left' , 1 ) go ( 'right' …" at bounding box center [666, 172] width 150 height 274
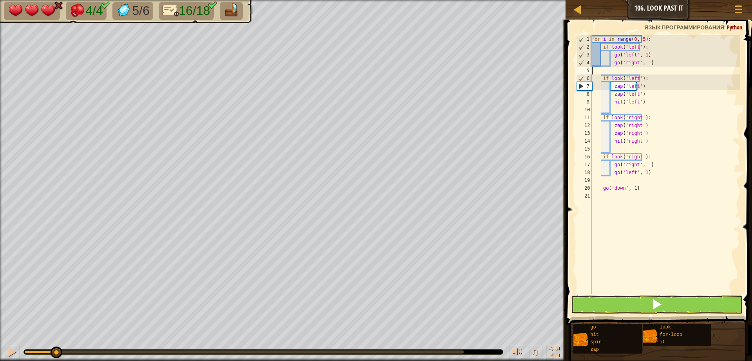
type textarea "go('right', 1)"
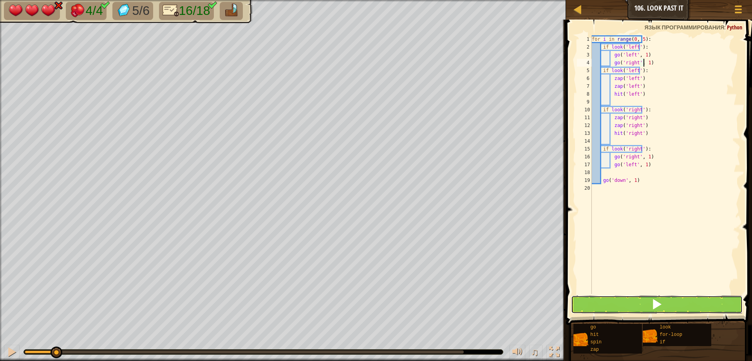
click at [654, 306] on span at bounding box center [657, 304] width 11 height 11
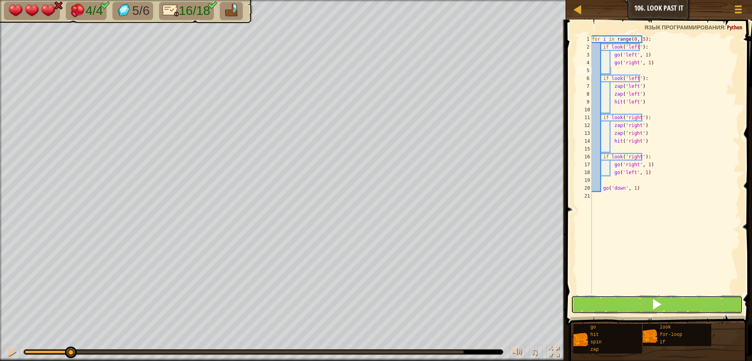
click at [621, 303] on button at bounding box center [657, 304] width 172 height 18
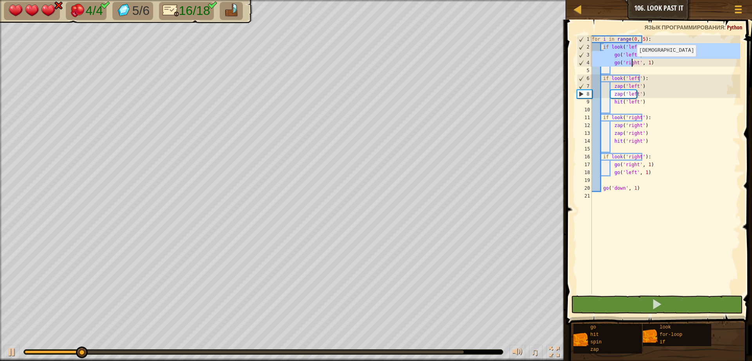
drag, startPoint x: 604, startPoint y: 46, endPoint x: 633, endPoint y: 64, distance: 33.8
click at [633, 64] on div "for i in range ( 0 , 5 ) : if look ( 'left' ) : go ( 'left' , 1 ) go ( 'right' …" at bounding box center [666, 172] width 150 height 274
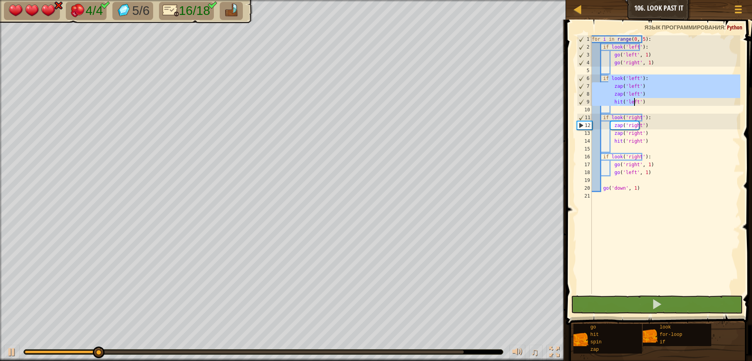
drag, startPoint x: 608, startPoint y: 78, endPoint x: 633, endPoint y: 106, distance: 37.7
click at [633, 106] on div "for i in range ( 0 , 5 ) : if look ( 'left' ) : go ( 'left' , 1 ) go ( 'right' …" at bounding box center [666, 172] width 150 height 274
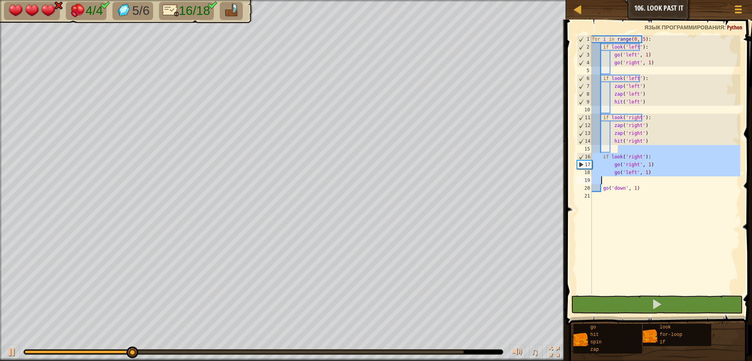
drag, startPoint x: 623, startPoint y: 151, endPoint x: 647, endPoint y: 181, distance: 38.6
click at [647, 181] on div "for i in range ( 0 , 5 ) : if look ( 'left' ) : go ( 'left' , 1 ) go ( 'right' …" at bounding box center [666, 172] width 150 height 274
type textarea "if look('right'):"
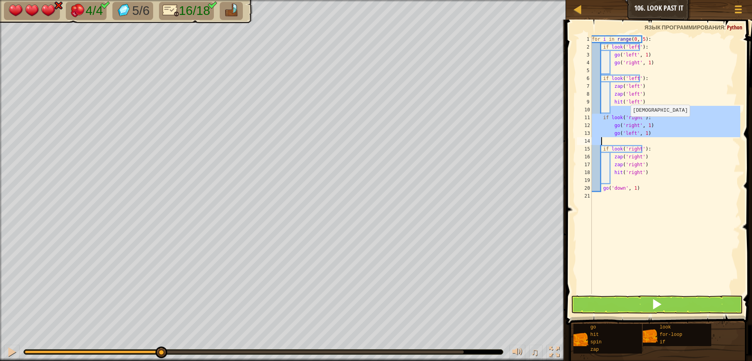
click at [626, 124] on div "for i in range ( 0 , 5 ) : if look ( 'left' ) : go ( 'left' , 1 ) go ( 'right' …" at bounding box center [666, 164] width 150 height 259
drag, startPoint x: 620, startPoint y: 120, endPoint x: 643, endPoint y: 130, distance: 24.9
click at [643, 130] on div "for i in range ( 0 , 5 ) : if look ( 'left' ) : go ( 'left' , 1 ) go ( 'right' …" at bounding box center [666, 172] width 150 height 274
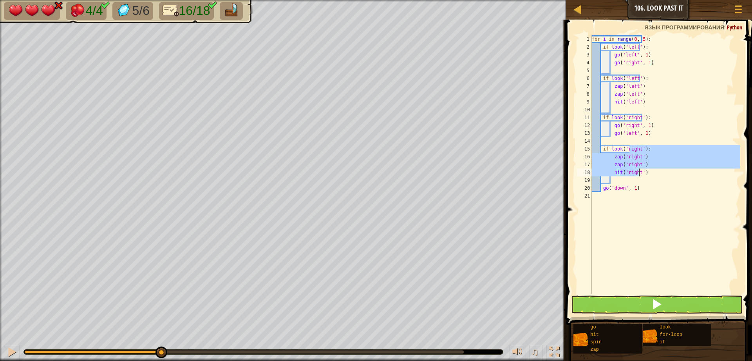
drag, startPoint x: 630, startPoint y: 149, endPoint x: 645, endPoint y: 173, distance: 28.4
click at [645, 173] on div "for i in range ( 0 , 5 ) : if look ( 'left' ) : go ( 'left' , 1 ) go ( 'right' …" at bounding box center [666, 172] width 150 height 274
click at [600, 304] on button at bounding box center [657, 304] width 172 height 18
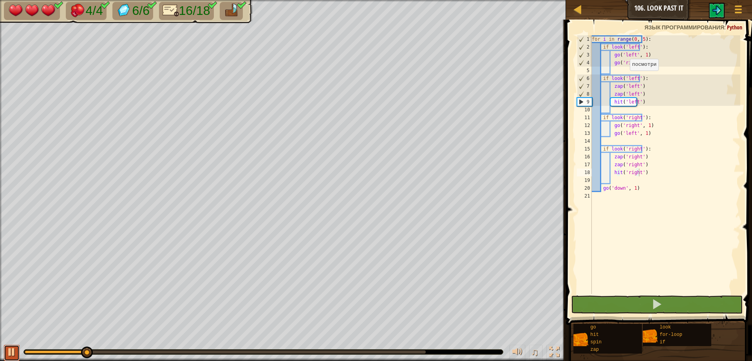
click at [13, 349] on div at bounding box center [12, 352] width 10 height 10
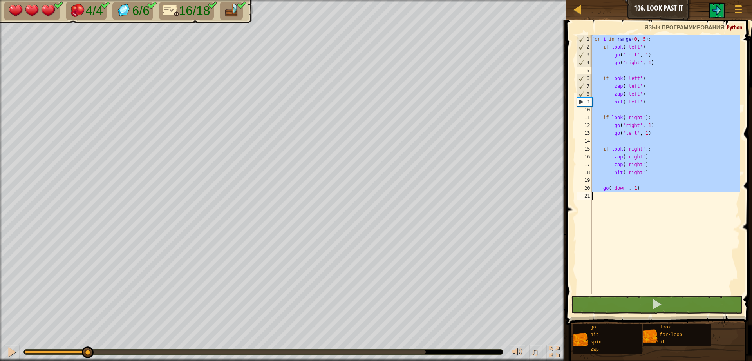
drag, startPoint x: 591, startPoint y: 39, endPoint x: 647, endPoint y: 225, distance: 193.6
click at [647, 225] on div "hit('right') 1 2 3 4 5 6 7 8 9 10 11 12 13 14 15 16 17 18 19 20 21 for i in ran…" at bounding box center [658, 164] width 165 height 259
type textarea "go('down', 1)"
click at [646, 306] on button at bounding box center [657, 304] width 172 height 18
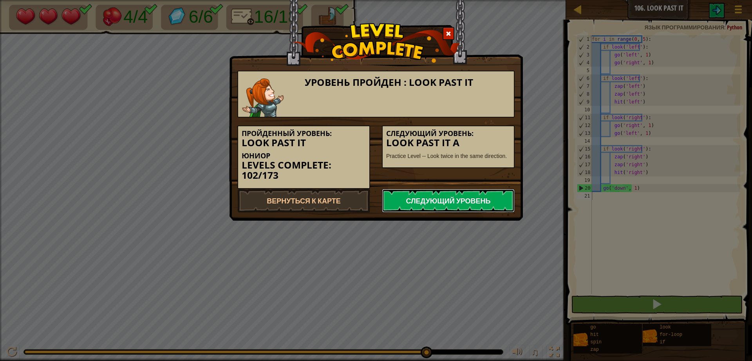
click at [459, 203] on link "Следующий уровень" at bounding box center [448, 201] width 133 height 24
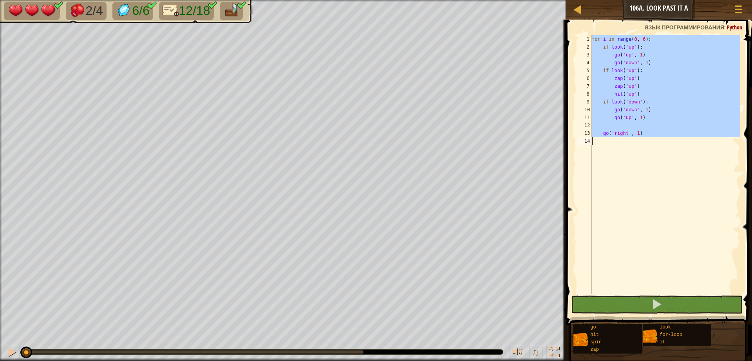
drag, startPoint x: 591, startPoint y: 39, endPoint x: 668, endPoint y: 151, distance: 136.3
click at [668, 151] on div "go('right', 1) 1 2 3 4 5 6 7 8 9 10 11 12 13 14 for i in range ( 0 , 6 ) : if l…" at bounding box center [658, 164] width 165 height 259
type textarea "go('right', 1)"
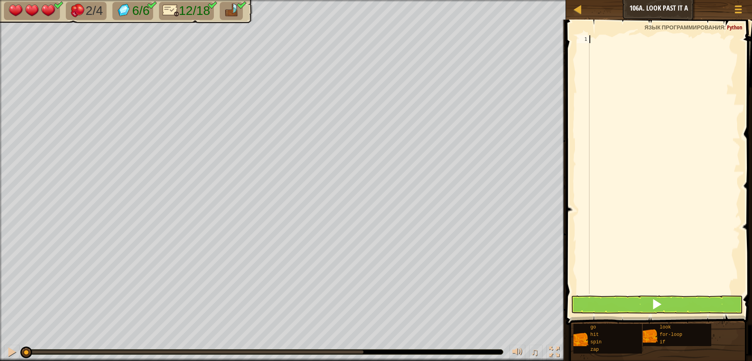
click at [596, 46] on div at bounding box center [664, 172] width 152 height 274
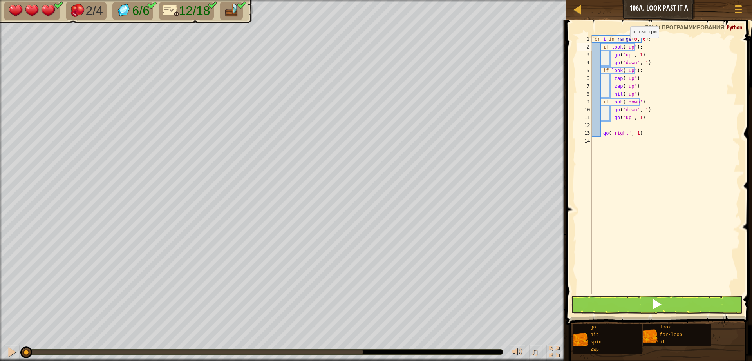
click at [626, 46] on div "for i in range ( 0 , 6 ) : if look ( 'up' ) : go ( 'up' , 1 ) go ( 'down' , 1 )…" at bounding box center [666, 172] width 150 height 274
type textarea "if look('up'):"
click at [628, 44] on div "for i in range ( 0 , 6 ) : if look ( 'up' ) : go ( 'up' , 1 ) go ( 'down' , 1 )…" at bounding box center [666, 172] width 150 height 274
click at [645, 301] on button at bounding box center [657, 304] width 172 height 18
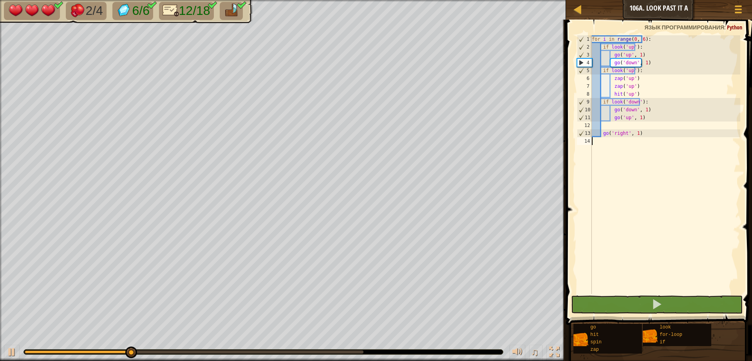
drag, startPoint x: 611, startPoint y: 150, endPoint x: 565, endPoint y: 1, distance: 156.4
click at [565, 1] on div "[PERSON_NAME] 106a. Look Past It A Меню игры 1 הההההההההההההההההההההההההההההההה…" at bounding box center [376, 180] width 752 height 361
click at [578, 5] on div at bounding box center [578, 9] width 10 height 10
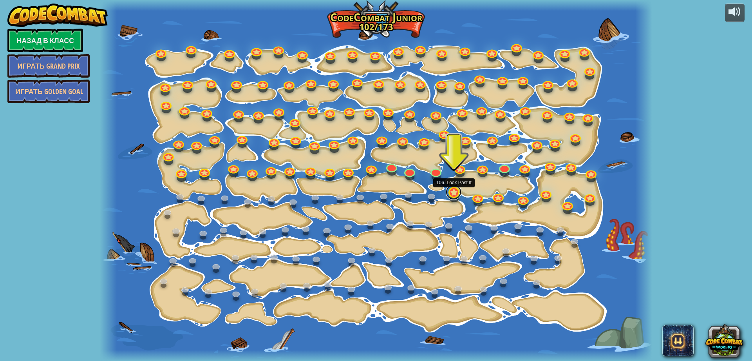
click at [448, 189] on link at bounding box center [454, 192] width 16 height 16
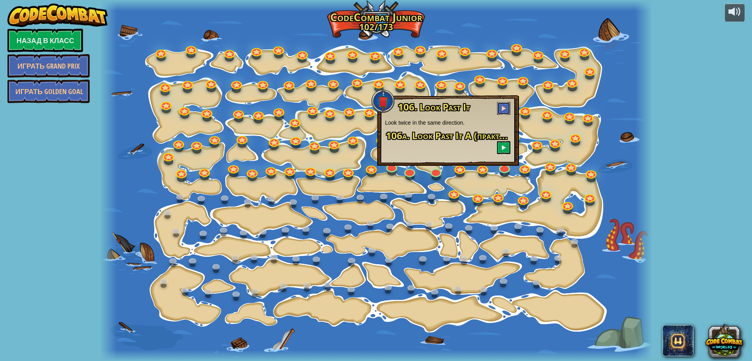
click at [502, 113] on button at bounding box center [503, 108] width 13 height 13
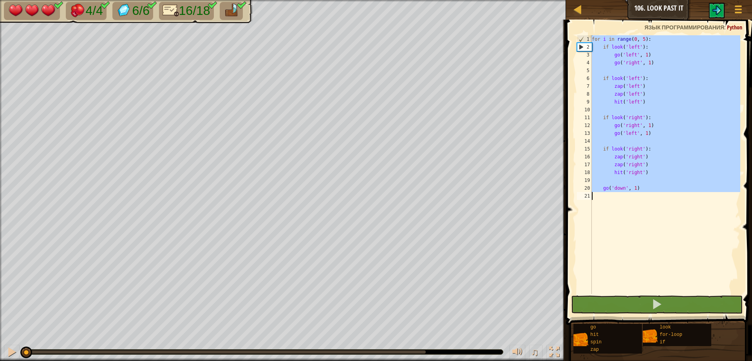
drag, startPoint x: 591, startPoint y: 38, endPoint x: 632, endPoint y: 238, distance: 204.7
click at [632, 238] on div "1 2 3 4 5 6 7 8 9 10 11 12 13 14 15 16 17 18 19 20 21 for i in range ( 0 , 5 ) …" at bounding box center [658, 164] width 165 height 259
type textarea "go('down', 1)"
click at [717, 7] on img at bounding box center [716, 9] width 9 height 9
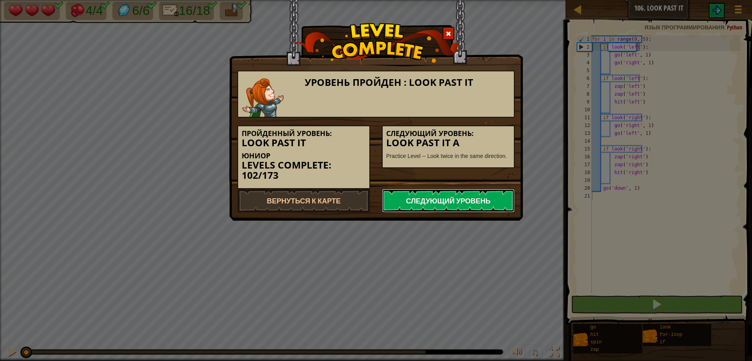
click at [494, 207] on link "Следующий уровень" at bounding box center [448, 201] width 133 height 24
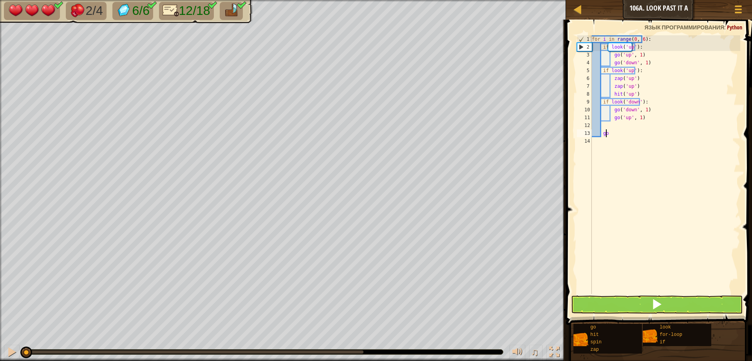
type textarea "g"
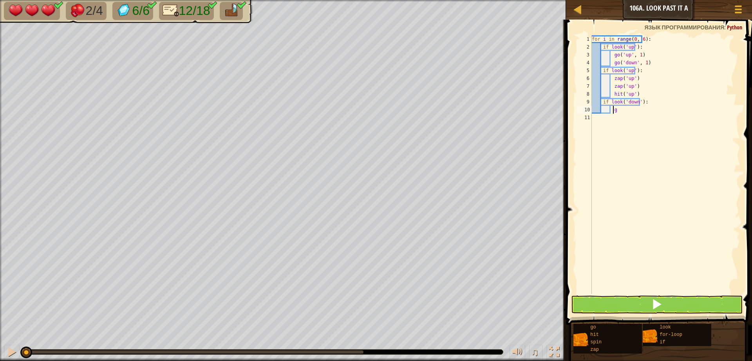
type textarea "g"
type textarea "i"
type textarea "h"
type textarea "z"
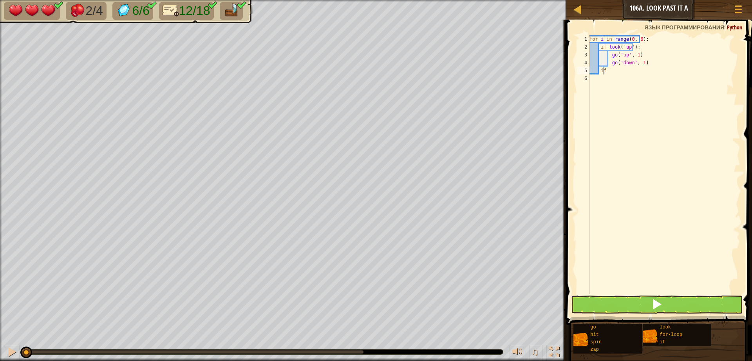
type textarea "i"
type textarea "g"
type textarea "i"
type textarea "f"
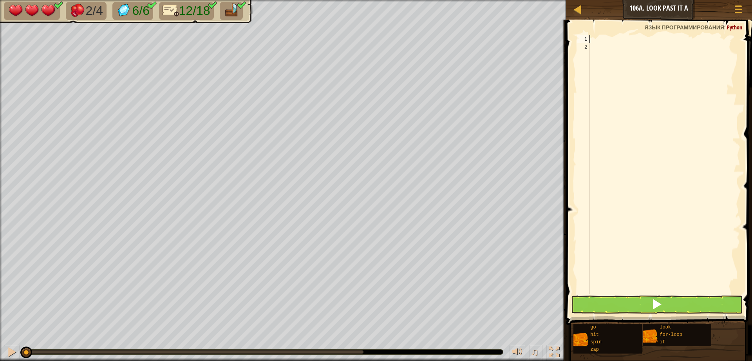
click at [592, 44] on div at bounding box center [664, 172] width 152 height 274
click at [594, 43] on div at bounding box center [664, 172] width 152 height 274
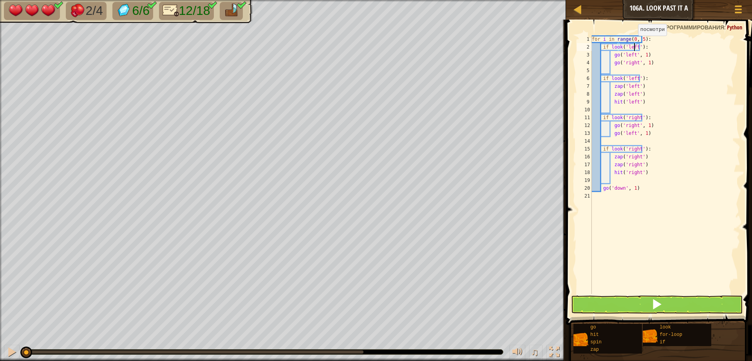
click at [634, 43] on div "for i in range ( 0 , 5 ) : if look ( 'left' ) : go ( 'left' , 1 ) go ( 'right' …" at bounding box center [666, 172] width 150 height 274
click at [632, 48] on div "for i in range ( 0 , 5 ) : if look ( 'left' ) : go ( 'left' , 1 ) go ( 'right' …" at bounding box center [666, 172] width 150 height 274
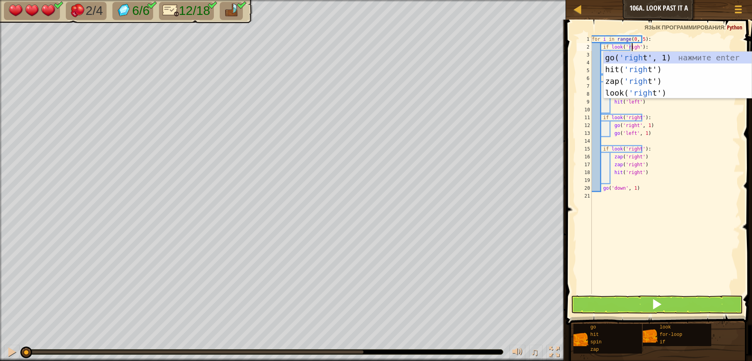
type textarea "if look('right'):"
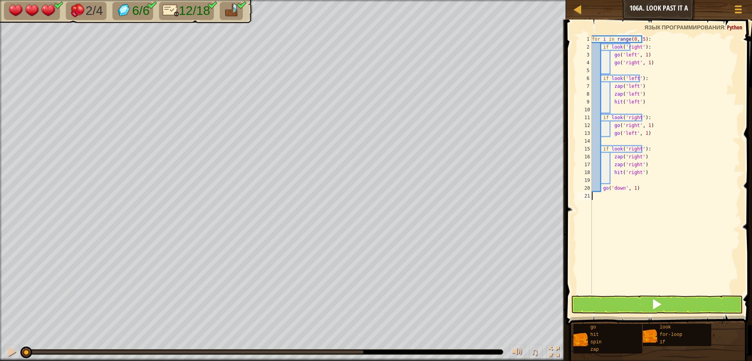
drag, startPoint x: 675, startPoint y: 220, endPoint x: 688, endPoint y: 107, distance: 113.3
click at [675, 217] on div "for i in range ( 0 , 5 ) : if look ( 'right' ) : go ( 'left' , 1 ) go ( 'right'…" at bounding box center [666, 172] width 150 height 274
click at [631, 55] on div "for i in range ( 0 , 5 ) : if look ( 'right' ) : go ( 'left' , 1 ) go ( 'right'…" at bounding box center [666, 172] width 150 height 274
click at [633, 58] on div "for i in range ( 0 , 5 ) : if look ( 'right' ) : go ( 'left' , 1 ) go ( 'right'…" at bounding box center [666, 172] width 150 height 274
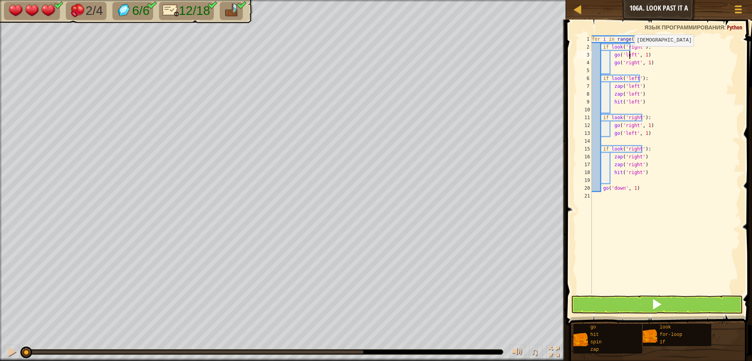
click at [630, 54] on div "for i in range ( 0 , 5 ) : if look ( 'right' ) : go ( 'left' , 1 ) go ( 'right'…" at bounding box center [666, 172] width 150 height 274
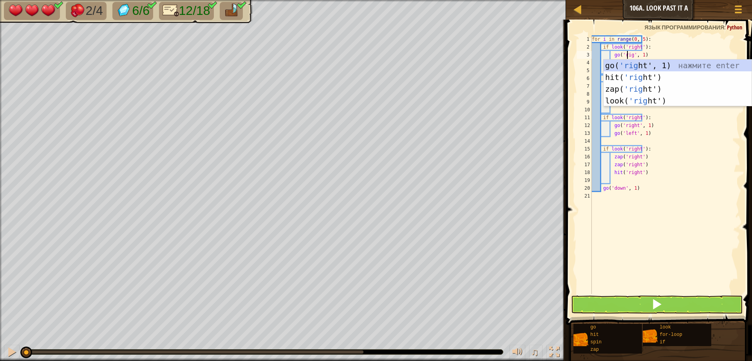
scroll to position [4, 3]
drag, startPoint x: 722, startPoint y: 301, endPoint x: 707, endPoint y: 193, distance: 108.8
click at [718, 268] on div "go('right', 1) 1 2 3 4 5 6 7 8 9 10 11 12 13 14 15 16 17 18 19 20 21 for i in r…" at bounding box center [658, 188] width 188 height 328
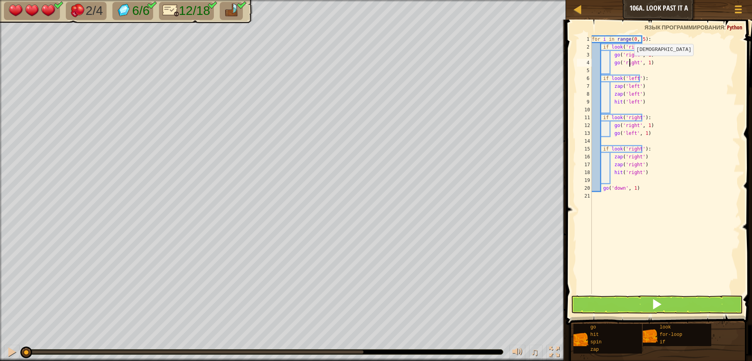
click at [630, 63] on div "for i in range ( 0 , 5 ) : if look ( 'right' ) : go ( 'right' , 1 ) go ( 'right…" at bounding box center [666, 172] width 150 height 274
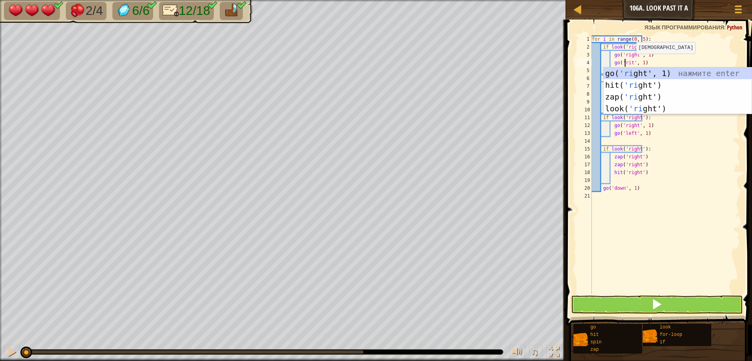
scroll to position [4, 3]
type textarea "go('right', 1)"
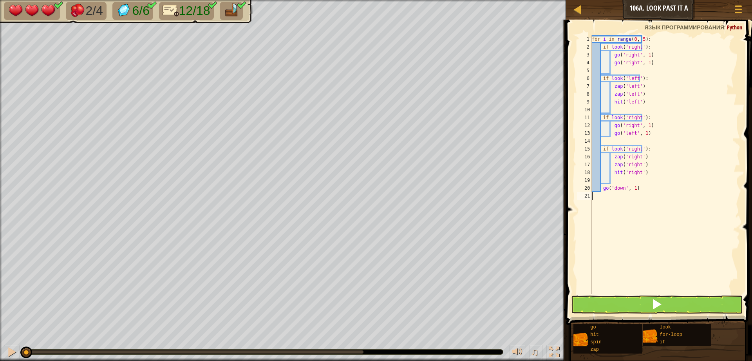
drag, startPoint x: 709, startPoint y: 205, endPoint x: 708, endPoint y: 193, distance: 12.2
click at [709, 205] on div "for i in range ( 0 , 5 ) : if look ( 'right' ) : go ( 'right' , 1 ) go ( 'right…" at bounding box center [666, 172] width 150 height 274
drag, startPoint x: 628, startPoint y: 60, endPoint x: 633, endPoint y: 62, distance: 5.3
click at [629, 60] on div "for i in range ( 0 , 5 ) : if look ( 'right' ) : go ( 'right' , 1 ) go ( 'right…" at bounding box center [666, 172] width 150 height 274
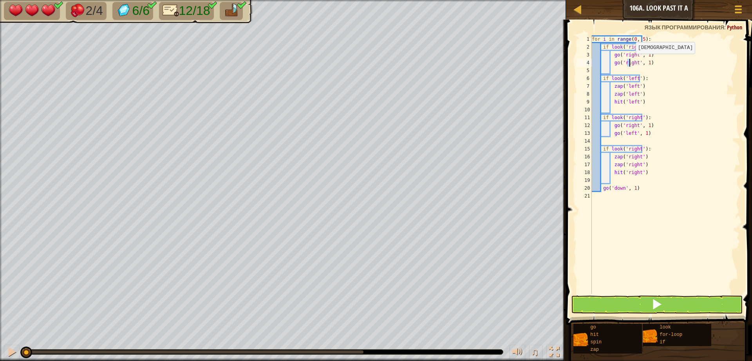
click at [631, 62] on div "for i in range ( 0 , 5 ) : if look ( 'right' ) : go ( 'right' , 1 ) go ( 'right…" at bounding box center [666, 172] width 150 height 274
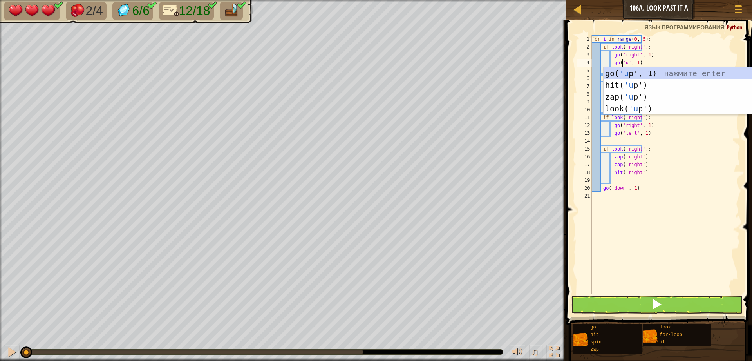
type textarea "go('up', 1)"
drag, startPoint x: 736, startPoint y: 201, endPoint x: 732, endPoint y: 203, distance: 4.7
click at [736, 201] on div "for i in range ( 0 , 5 ) : if look ( 'right' ) : go ( 'right' , 1 ) go ( 'up' ,…" at bounding box center [666, 172] width 150 height 274
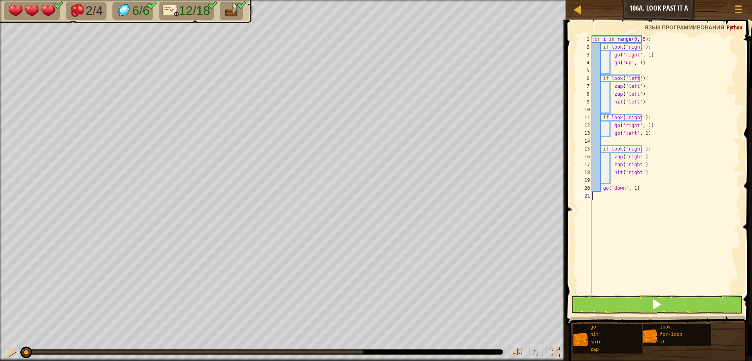
scroll to position [4, 0]
click at [630, 298] on button at bounding box center [657, 304] width 172 height 18
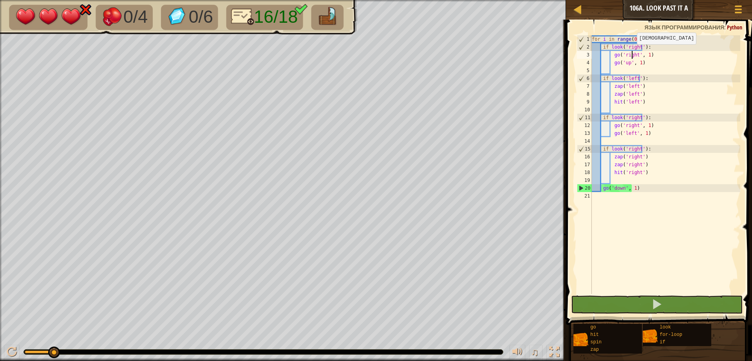
click at [632, 53] on div "for i in range ( 0 , 5 ) : if look ( 'right' ) : go ( 'right' , 1 ) go ( 'up' ,…" at bounding box center [666, 172] width 150 height 274
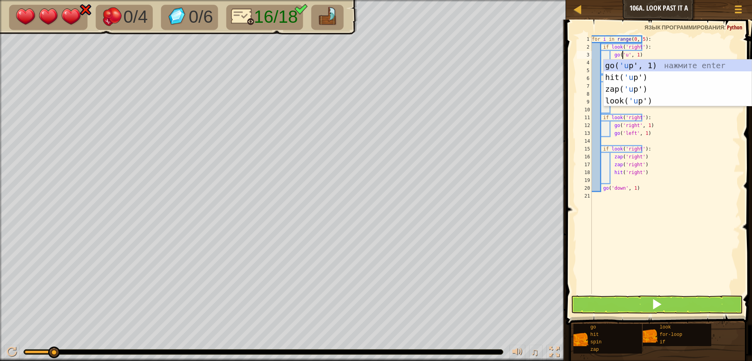
scroll to position [4, 3]
drag, startPoint x: 701, startPoint y: 183, endPoint x: 692, endPoint y: 140, distance: 44.5
click at [700, 167] on div "for i in range ( 0 , 5 ) : if look ( 'right' ) : go ( 'up' , 1 ) go ( 'up' , 1 …" at bounding box center [666, 172] width 150 height 274
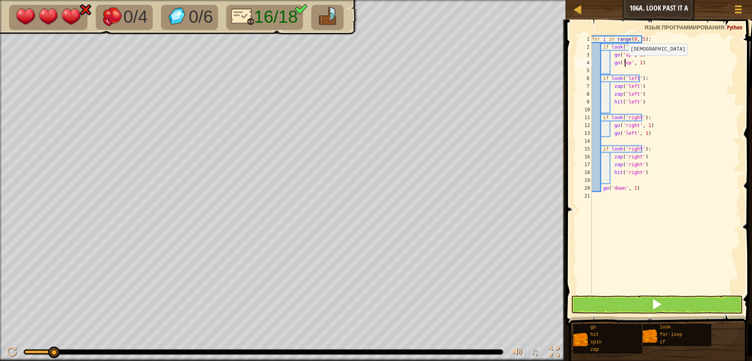
drag, startPoint x: 624, startPoint y: 63, endPoint x: 663, endPoint y: 58, distance: 39.1
click at [624, 63] on div "for i in range ( 0 , 5 ) : if look ( 'right' ) : go ( 'up' , 1 ) go ( 'up' , 1 …" at bounding box center [666, 172] width 150 height 274
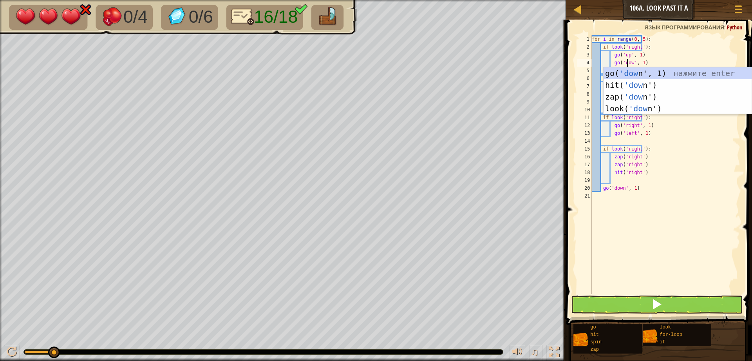
type textarea "go('down', 1)"
click at [672, 208] on div "for i in range ( 0 , 5 ) : if look ( 'right' ) : go ( 'up' , 1 ) go ( 'down' , …" at bounding box center [666, 172] width 150 height 274
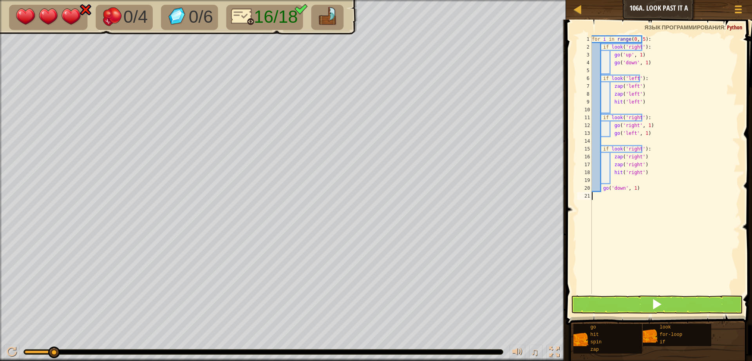
scroll to position [4, 0]
click at [633, 78] on div "for i in range ( 0 , 5 ) : if look ( 'right' ) : go ( 'up' , 1 ) go ( 'down' , …" at bounding box center [666, 172] width 150 height 274
click at [633, 122] on div "for i in range ( 0 , 5 ) : if look ( 'right' ) : go ( 'up' , 1 ) go ( 'down' , …" at bounding box center [666, 172] width 150 height 274
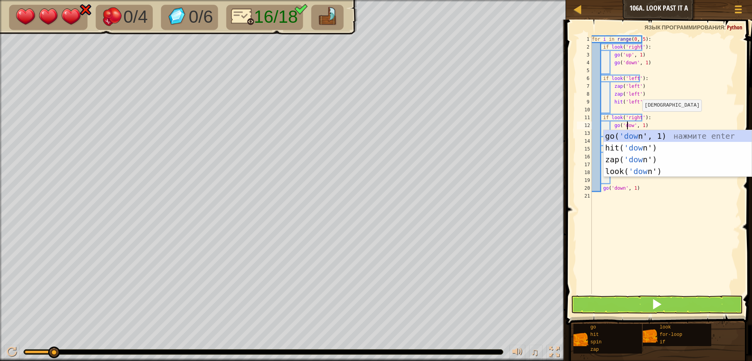
scroll to position [4, 3]
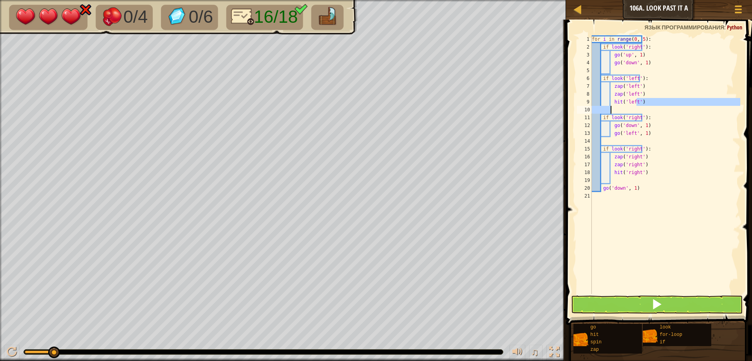
click at [702, 107] on div "for i in range ( 0 , 5 ) : if look ( 'right' ) : go ( 'up' , 1 ) go ( 'down' , …" at bounding box center [666, 172] width 150 height 274
click at [627, 134] on div "for i in range ( 0 , 5 ) : if look ( 'right' ) : go ( 'up' , 1 ) go ( 'down' , …" at bounding box center [666, 172] width 150 height 274
click at [629, 130] on div "for i in range ( 0 , 5 ) : if look ( 'right' ) : go ( 'up' , 1 ) go ( 'down' , …" at bounding box center [666, 172] width 150 height 274
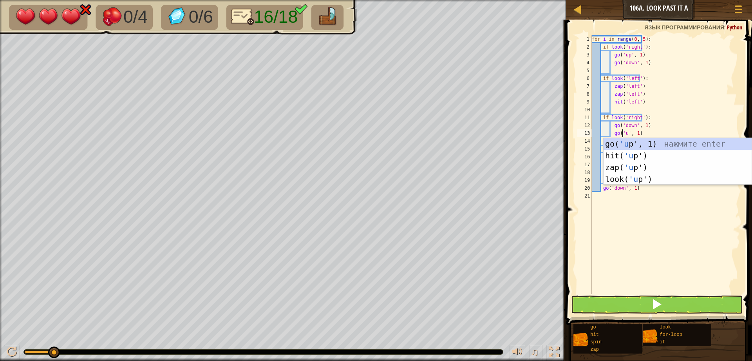
type textarea "go('up', 1)"
click at [655, 254] on div "for i in range ( 0 , 5 ) : if look ( 'right' ) : go ( 'up' , 1 ) go ( 'down' , …" at bounding box center [666, 172] width 150 height 274
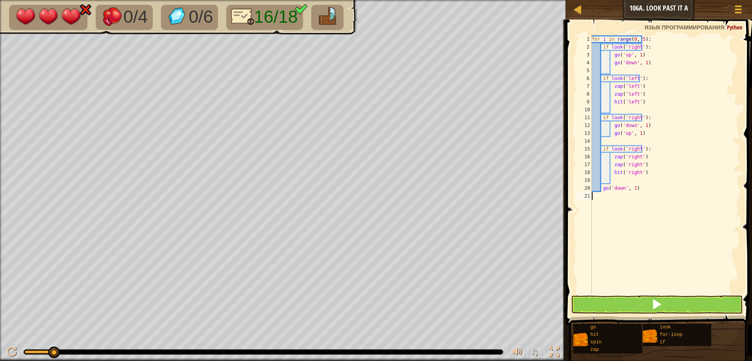
scroll to position [4, 0]
click at [628, 300] on button at bounding box center [657, 304] width 172 height 18
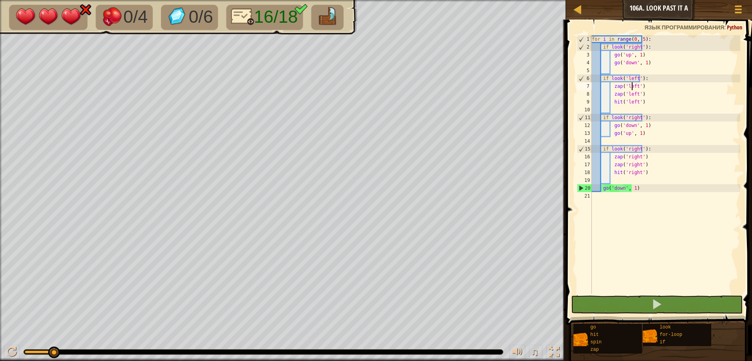
click at [631, 85] on div "for i in range ( 0 , 5 ) : if look ( 'right' ) : go ( 'up' , 1 ) go ( 'down' , …" at bounding box center [666, 172] width 150 height 274
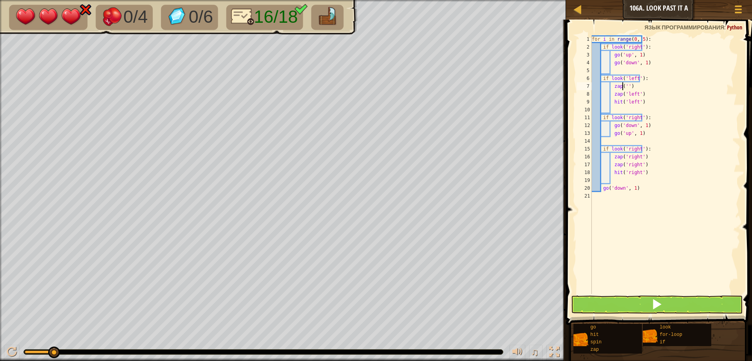
scroll to position [4, 3]
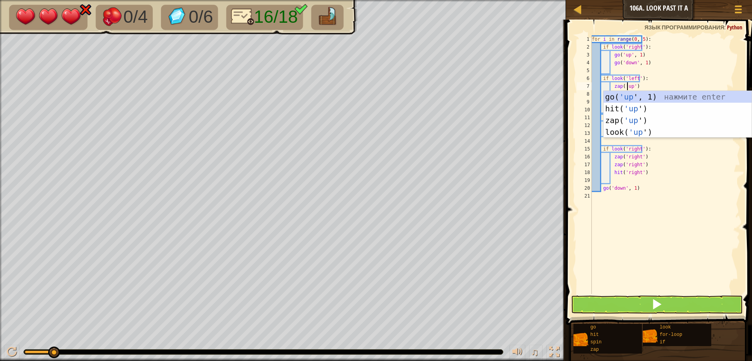
drag, startPoint x: 701, startPoint y: 168, endPoint x: 690, endPoint y: 113, distance: 55.9
click at [703, 159] on div "for i in range ( 0 , 5 ) : if look ( 'right' ) : go ( 'up' , 1 ) go ( 'down' , …" at bounding box center [666, 172] width 150 height 274
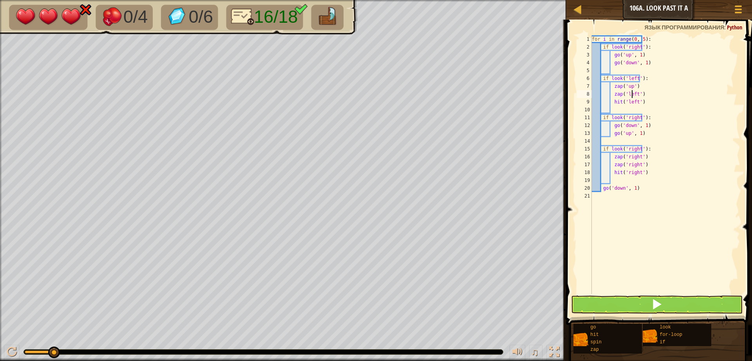
click at [632, 93] on div "for i in range ( 0 , 5 ) : if look ( 'right' ) : go ( 'up' , 1 ) go ( 'down' , …" at bounding box center [666, 172] width 150 height 274
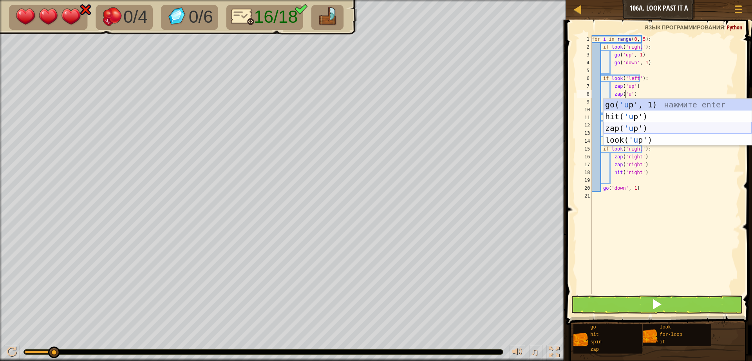
type textarea "zap('up')"
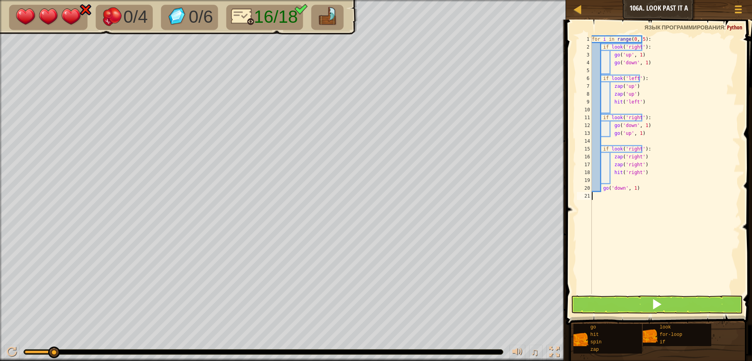
drag, startPoint x: 729, startPoint y: 207, endPoint x: 649, endPoint y: 107, distance: 128.0
click at [724, 192] on div "for i in range ( 0 , 5 ) : if look ( 'right' ) : go ( 'up' , 1 ) go ( 'down' , …" at bounding box center [666, 172] width 150 height 274
click at [633, 101] on div "for i in range ( 0 , 5 ) : if look ( 'right' ) : go ( 'up' , 1 ) go ( 'down' , …" at bounding box center [666, 172] width 150 height 274
click at [631, 101] on div "for i in range ( 0 , 5 ) : if look ( 'right' ) : go ( 'up' , 1 ) go ( 'down' , …" at bounding box center [666, 172] width 150 height 274
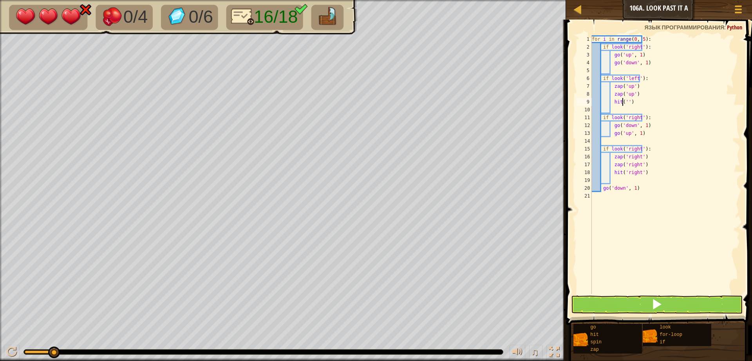
type textarea "hit('u')"
click at [630, 78] on div "for i in range ( 0 , 5 ) : if look ( 'right' ) : go ( 'up' , 1 ) go ( 'down' , …" at bounding box center [666, 172] width 150 height 274
click at [633, 77] on div "for i in range ( 0 , 5 ) : if look ( 'right' ) : go ( 'up' , 1 ) go ( 'down' , …" at bounding box center [666, 172] width 150 height 274
click at [633, 80] on div "for i in range ( 0 , 5 ) : if look ( 'right' ) : go ( 'up' , 1 ) go ( 'down' , …" at bounding box center [666, 172] width 150 height 274
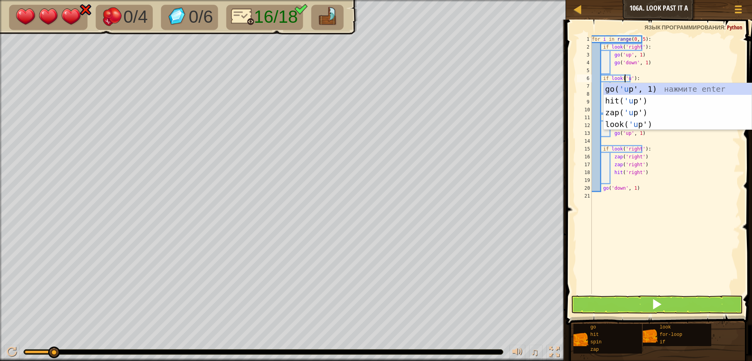
type textarea "if look('up'):"
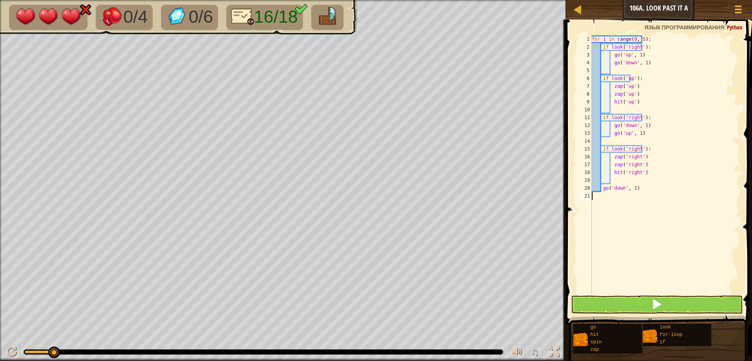
drag, startPoint x: 714, startPoint y: 224, endPoint x: 710, endPoint y: 220, distance: 6.1
click at [712, 225] on div "for i in range ( 0 , 5 ) : if look ( 'right' ) : go ( 'up' , 1 ) go ( 'down' , …" at bounding box center [666, 172] width 150 height 274
click at [635, 149] on div "for i in range ( 0 , 5 ) : if look ( 'right' ) : go ( 'up' , 1 ) go ( 'down' , …" at bounding box center [666, 172] width 150 height 274
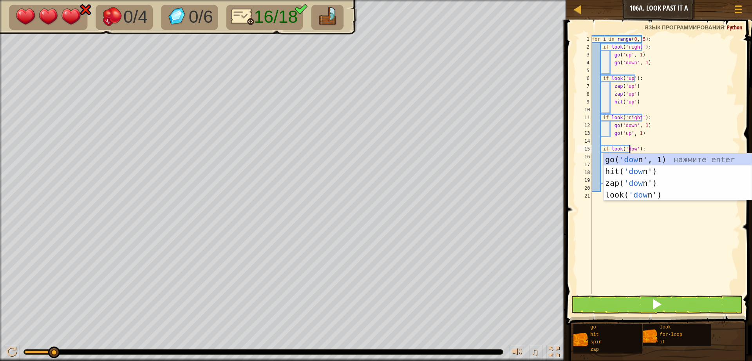
scroll to position [4, 3]
type textarea "if look('down'):"
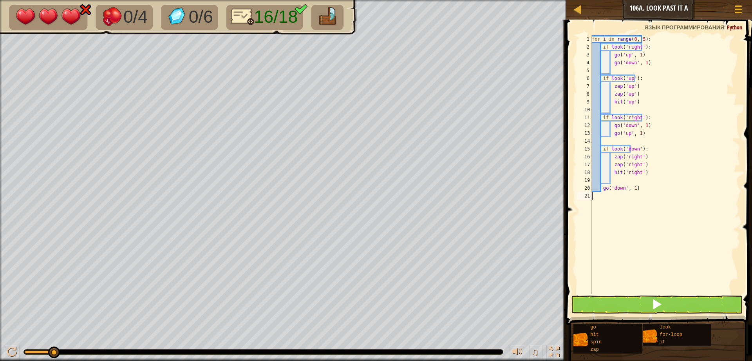
drag, startPoint x: 646, startPoint y: 214, endPoint x: 629, endPoint y: 178, distance: 40.5
click at [646, 214] on div "for i in range ( 0 , 5 ) : if look ( 'right' ) : go ( 'up' , 1 ) go ( 'down' , …" at bounding box center [666, 172] width 150 height 274
click at [634, 159] on div "for i in range ( 0 , 5 ) : if look ( 'right' ) : go ( 'up' , 1 ) go ( 'down' , …" at bounding box center [666, 172] width 150 height 274
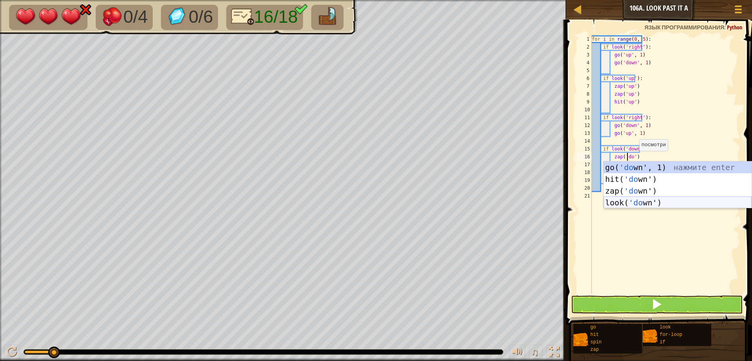
scroll to position [4, 3]
type textarea "zap('down')"
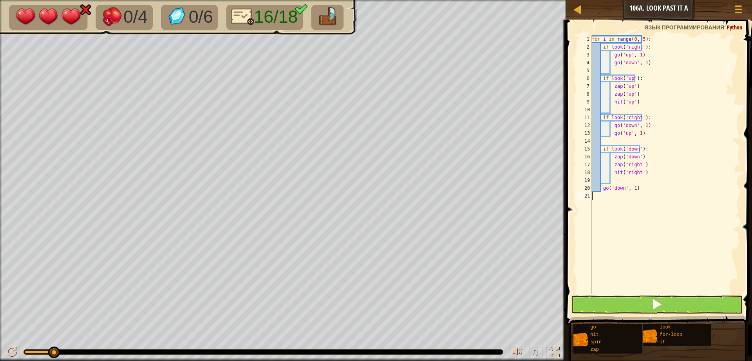
drag, startPoint x: 709, startPoint y: 243, endPoint x: 623, endPoint y: 157, distance: 121.1
click at [696, 229] on div "for i in range ( 0 , 5 ) : if look ( 'right' ) : go ( 'up' , 1 ) go ( 'down' , …" at bounding box center [666, 172] width 150 height 274
click at [637, 168] on div "for i in range ( 0 , 5 ) : if look ( 'right' ) : go ( 'up' , 1 ) go ( 'down' , …" at bounding box center [666, 172] width 150 height 274
click at [634, 163] on div "for i in range ( 0 , 5 ) : if look ( 'right' ) : go ( 'up' , 1 ) go ( 'down' , …" at bounding box center [666, 172] width 150 height 274
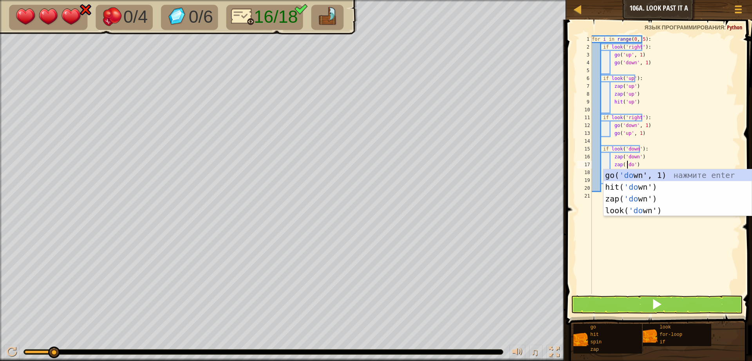
scroll to position [4, 3]
type textarea "zap('down')"
drag, startPoint x: 731, startPoint y: 248, endPoint x: 654, endPoint y: 200, distance: 90.6
click at [726, 245] on div "for i in range ( 0 , 5 ) : if look ( 'right' ) : go ( 'up' , 1 ) go ( 'down' , …" at bounding box center [666, 172] width 150 height 274
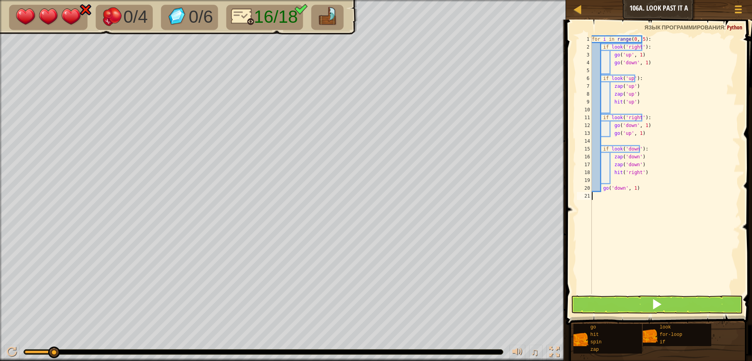
scroll to position [4, 0]
click at [636, 171] on div "for i in range ( 0 , 5 ) : if look ( 'right' ) : go ( 'up' , 1 ) go ( 'down' , …" at bounding box center [666, 172] width 150 height 274
click at [634, 173] on div "for i in range ( 0 , 5 ) : if look ( 'right' ) : go ( 'up' , 1 ) go ( 'down' , …" at bounding box center [666, 172] width 150 height 274
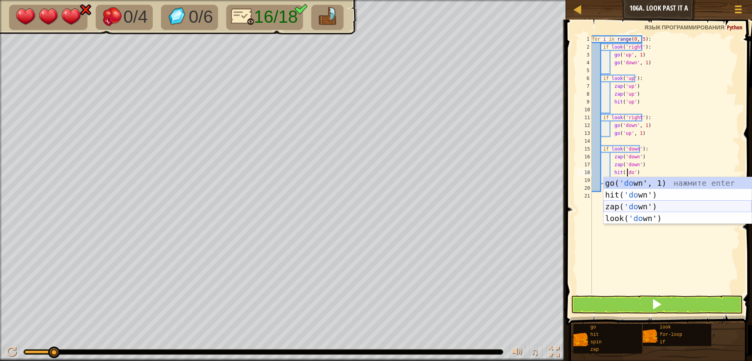
scroll to position [4, 3]
type textarea "hit('down')"
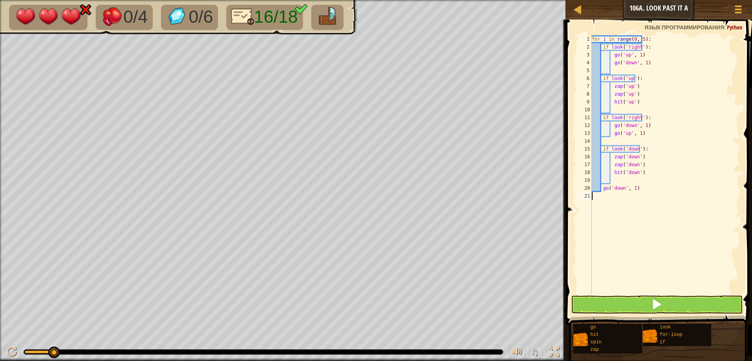
drag, startPoint x: 708, startPoint y: 255, endPoint x: 667, endPoint y: 246, distance: 42.0
click at [689, 262] on div "for i in range ( 0 , 5 ) : if look ( 'right' ) : go ( 'up' , 1 ) go ( 'down' , …" at bounding box center [666, 172] width 150 height 274
drag, startPoint x: 620, startPoint y: 187, endPoint x: 630, endPoint y: 183, distance: 10.8
click at [620, 187] on div "for i in range ( 0 , 5 ) : if look ( 'right' ) : go ( 'up' , 1 ) go ( 'down' , …" at bounding box center [666, 172] width 150 height 274
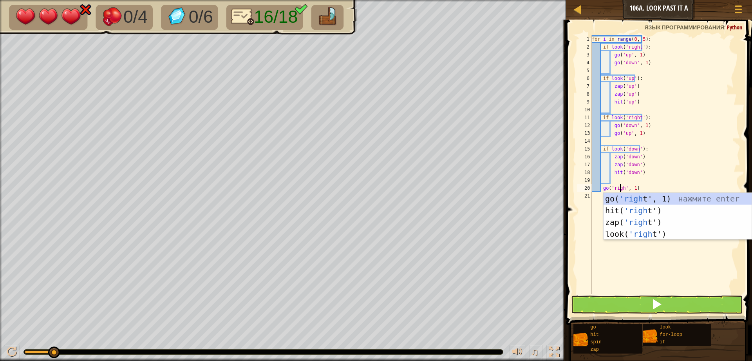
scroll to position [4, 2]
type textarea "go('right', 1)"
click at [658, 260] on div "for i in range ( 0 , 5 ) : if look ( 'right' ) : go ( 'up' , 1 ) go ( 'down' , …" at bounding box center [666, 172] width 150 height 274
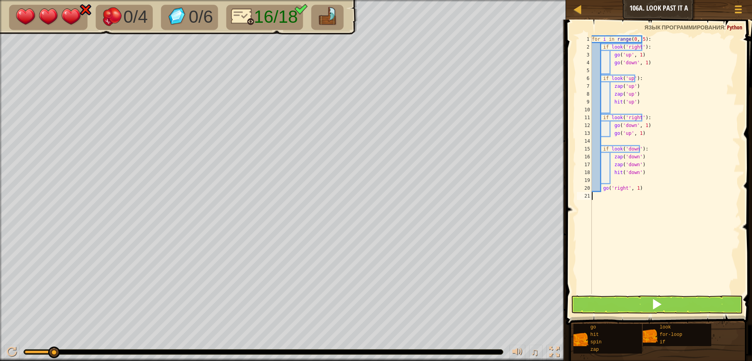
scroll to position [4, 0]
click at [661, 299] on span at bounding box center [657, 304] width 11 height 11
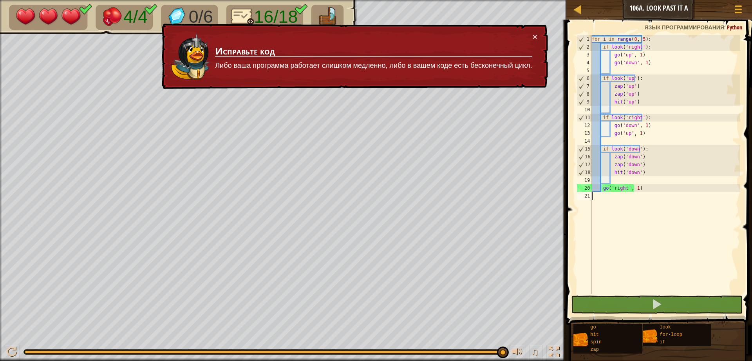
click at [532, 38] on td "Исправьте код Либо ваша программа работает слишком медленно, либо в вашем коде …" at bounding box center [374, 57] width 318 height 48
click at [533, 38] on div "× Исправьте код Либо ваша программа работает слишком медленно, либо в вашем код…" at bounding box center [354, 57] width 388 height 66
click at [535, 35] on button "×" at bounding box center [535, 37] width 5 height 8
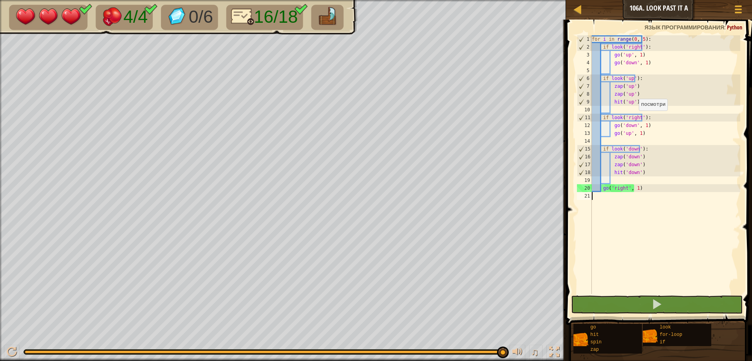
click at [634, 118] on div "for i in range ( 0 , 5 ) : if look ( 'right' ) : go ( 'up' , 1 ) go ( 'down' , …" at bounding box center [666, 172] width 150 height 274
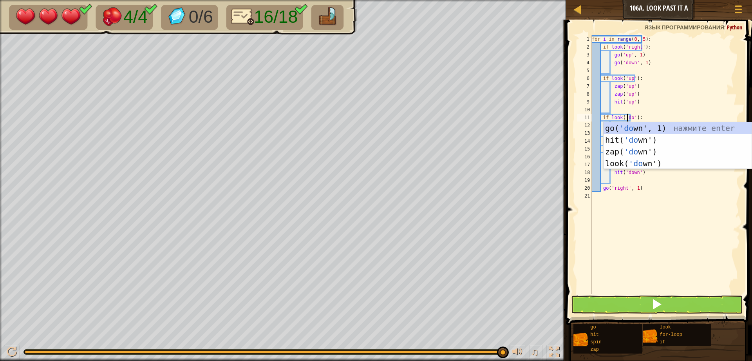
scroll to position [4, 3]
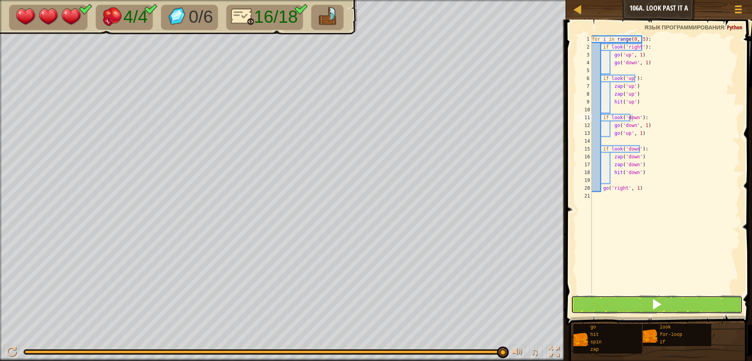
click at [637, 305] on button at bounding box center [657, 304] width 172 height 18
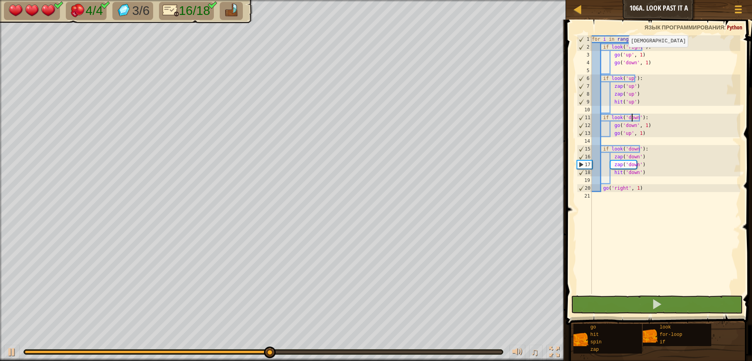
click at [624, 55] on div "for i in range ( 0 , 5 ) : if look ( 'right' ) : go ( 'up' , 1 ) go ( 'down' , …" at bounding box center [666, 172] width 150 height 274
click at [634, 44] on div "for i in range ( 0 , 5 ) : if look ( 'right' ) : go ( 'up' , 1 ) go ( 'down' , …" at bounding box center [666, 172] width 150 height 274
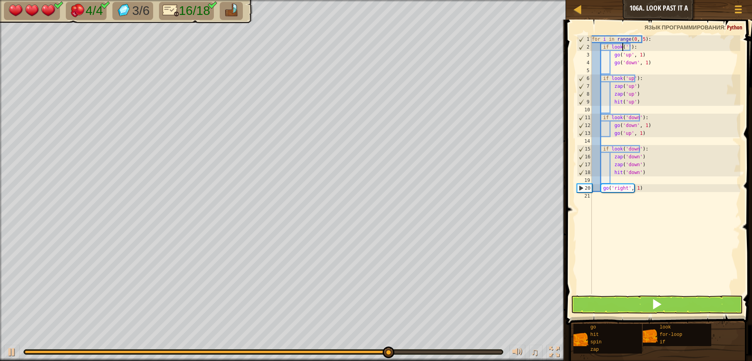
scroll to position [4, 3]
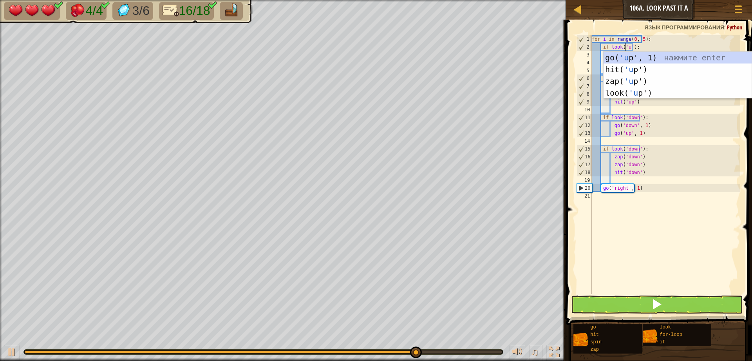
type textarea "if look('up'):"
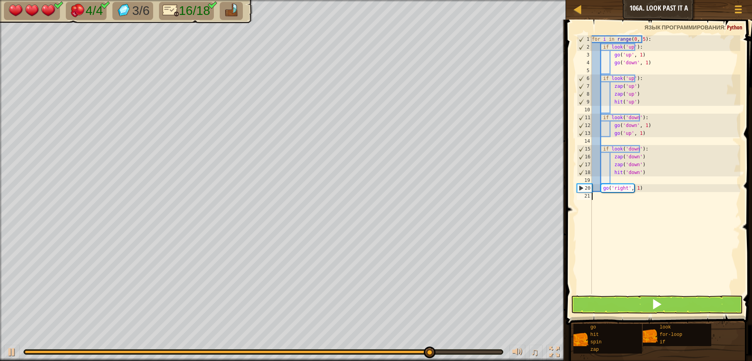
drag, startPoint x: 694, startPoint y: 274, endPoint x: 644, endPoint y: 276, distance: 49.8
click at [692, 270] on div "for i in range ( 0 , 5 ) : if look ( 'up' ) : go ( 'up' , 1 ) go ( 'down' , 1 )…" at bounding box center [666, 172] width 150 height 274
click at [643, 304] on button at bounding box center [657, 304] width 172 height 18
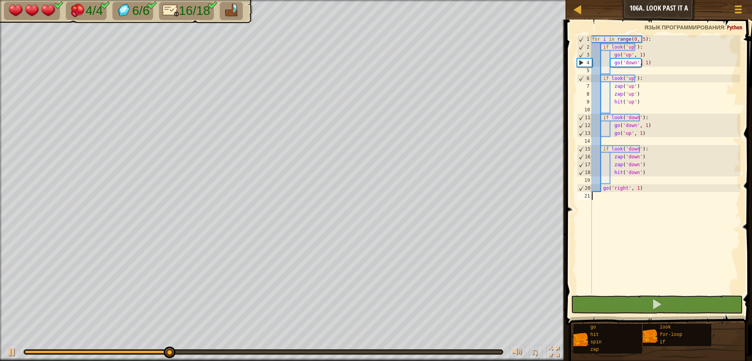
click at [634, 34] on span at bounding box center [660, 161] width 192 height 328
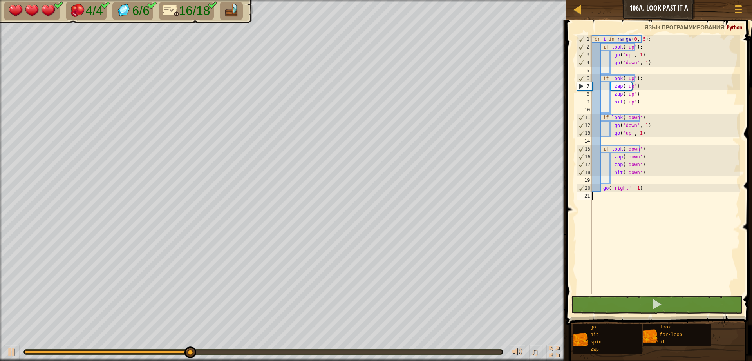
click at [638, 40] on div "for i in range ( 0 , 5 ) : if look ( 'up' ) : go ( 'up' , 1 ) go ( 'down' , 1 )…" at bounding box center [666, 172] width 150 height 274
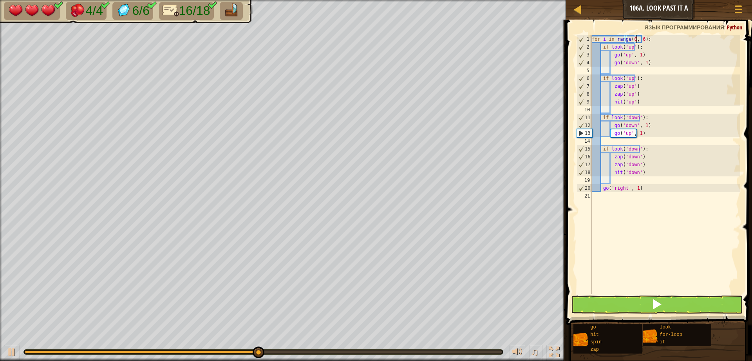
scroll to position [4, 4]
click at [677, 296] on button at bounding box center [657, 304] width 172 height 18
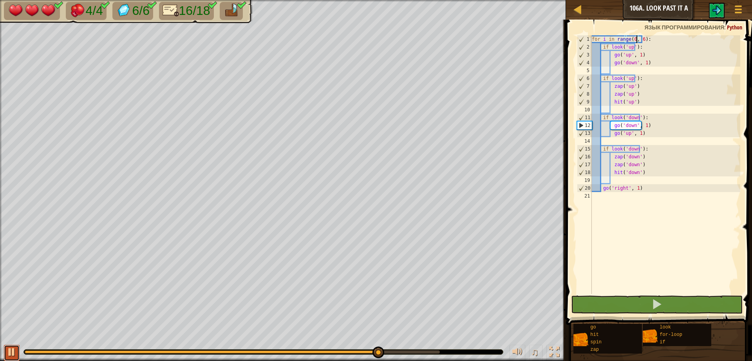
click at [11, 353] on div at bounding box center [12, 352] width 10 height 10
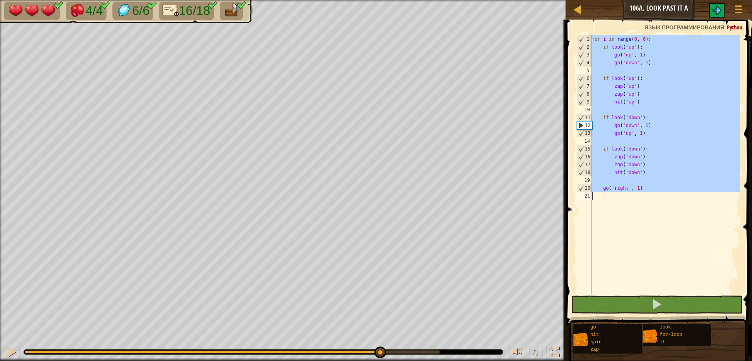
drag, startPoint x: 592, startPoint y: 37, endPoint x: 649, endPoint y: 217, distance: 189.0
click at [649, 217] on div "for i in range ( 0 , 6 ) : if look ( 'up' ) : go ( 'up' , 1 ) go ( 'down' , 1 )…" at bounding box center [666, 172] width 150 height 274
type textarea "go('right', 1)"
click at [650, 299] on button at bounding box center [657, 304] width 172 height 18
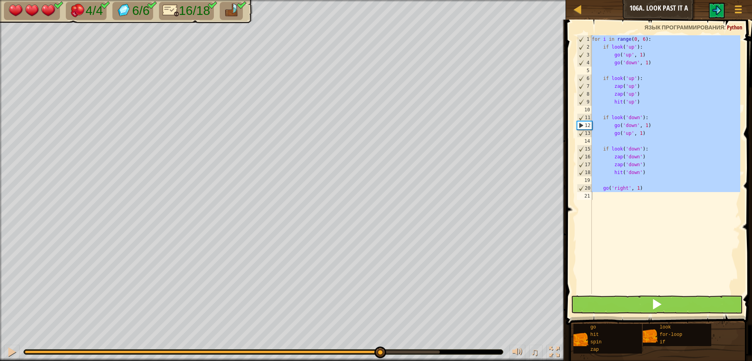
scroll to position [4, 0]
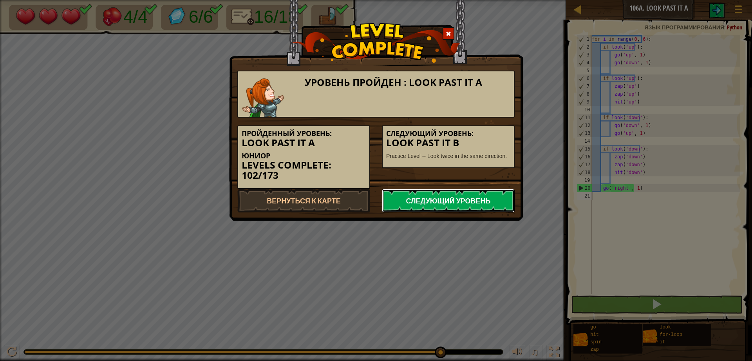
click at [425, 199] on link "Следующий уровень" at bounding box center [448, 201] width 133 height 24
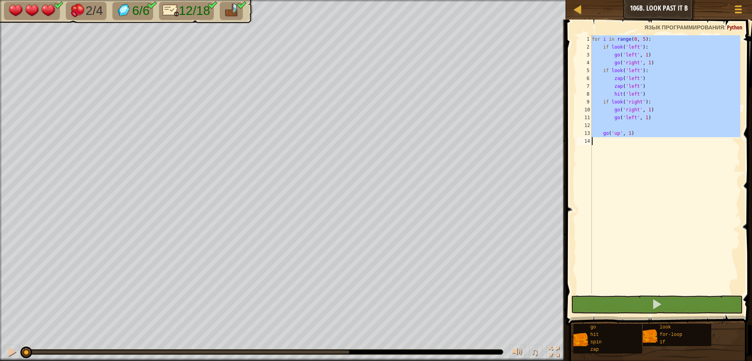
drag, startPoint x: 593, startPoint y: 39, endPoint x: 670, endPoint y: 196, distance: 174.7
click at [670, 196] on div "for i in range ( 0 , 5 ) : if look ( 'left' ) : go ( 'left' , 1 ) go ( 'right' …" at bounding box center [666, 172] width 150 height 274
type textarea "go('up', 1)"
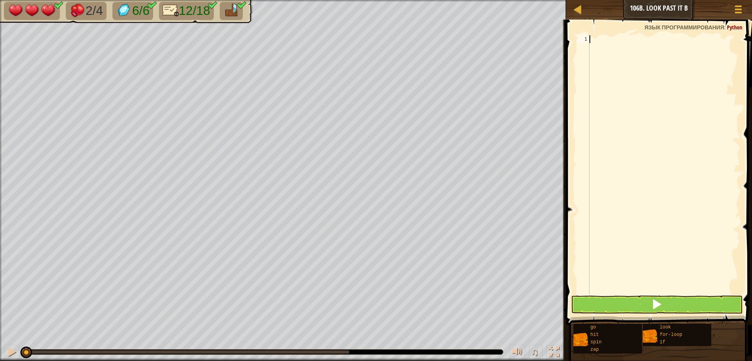
click at [599, 43] on div at bounding box center [664, 172] width 152 height 274
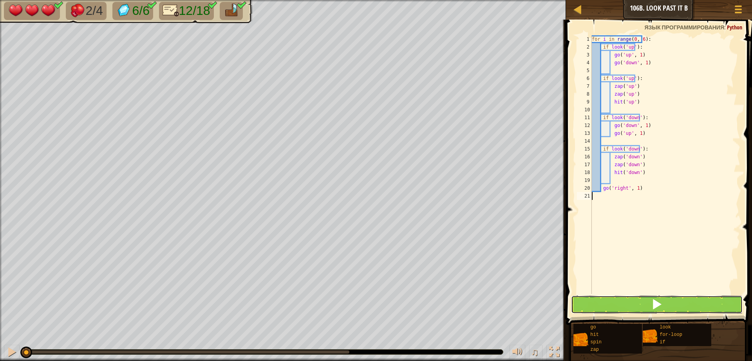
click at [638, 304] on button at bounding box center [657, 304] width 172 height 18
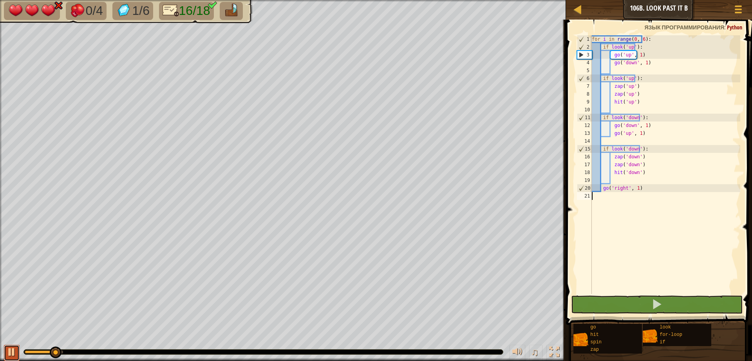
click at [12, 350] on div at bounding box center [12, 352] width 10 height 10
click at [625, 46] on div "for i in range ( 0 , 6 ) : if look ( 'up' ) : go ( 'up' , 1 ) go ( 'down' , 1 )…" at bounding box center [666, 172] width 150 height 274
click at [630, 44] on div "for i in range ( 0 , 6 ) : if look ( 'up' ) : go ( 'up' , 1 ) go ( 'down' , 1 )…" at bounding box center [666, 172] width 150 height 274
click at [627, 45] on div "for i in range ( 0 , 6 ) : if look ( 'up' ) : go ( 'up' , 1 ) go ( 'down' , 1 )…" at bounding box center [666, 172] width 150 height 274
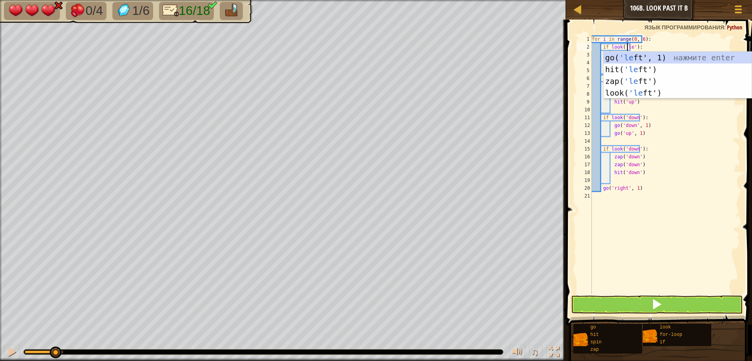
scroll to position [4, 3]
type textarea "if look('left'):"
drag, startPoint x: 674, startPoint y: 266, endPoint x: 668, endPoint y: 243, distance: 24.1
click at [671, 254] on div "for i in range ( 0 , 6 ) : if look ( 'left' ) : go ( 'up' , 1 ) go ( 'down' , 1…" at bounding box center [666, 172] width 150 height 274
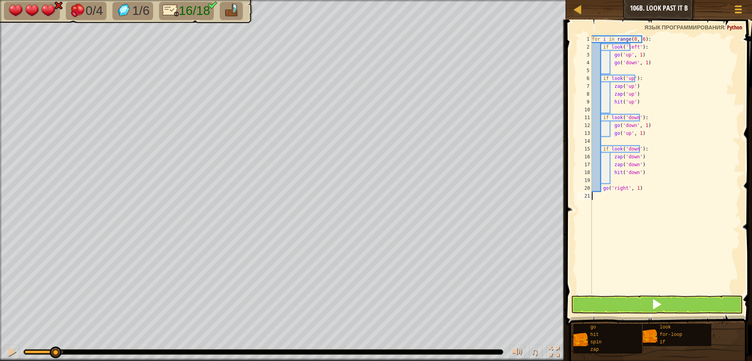
scroll to position [4, 0]
click at [625, 54] on div "for i in range ( 0 , 6 ) : if look ( 'left' ) : go ( 'up' , 1 ) go ( 'down' , 1…" at bounding box center [666, 172] width 150 height 274
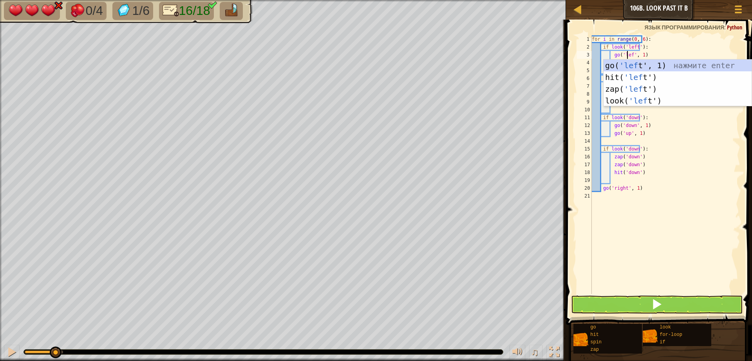
type textarea "go('left', 1)"
click at [685, 235] on div "for i in range ( 0 , 6 ) : if look ( 'left' ) : go ( 'left' , 1 ) go ( 'down' ,…" at bounding box center [666, 172] width 150 height 274
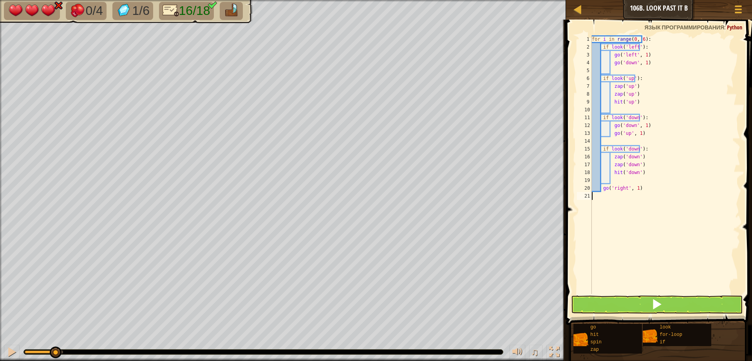
scroll to position [4, 0]
click at [631, 61] on div "for i in range ( 0 , 6 ) : if look ( 'left' ) : go ( 'left' , 1 ) go ( 'down' ,…" at bounding box center [666, 172] width 150 height 274
click at [631, 65] on div "for i in range ( 0 , 6 ) : if look ( 'left' ) : go ( 'left' , 1 ) go ( 'down' ,…" at bounding box center [666, 164] width 150 height 259
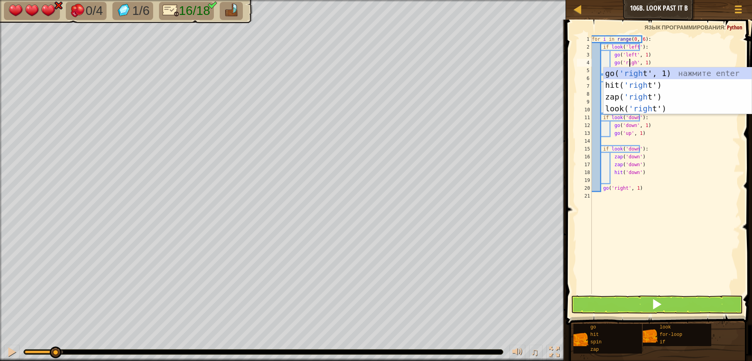
scroll to position [4, 3]
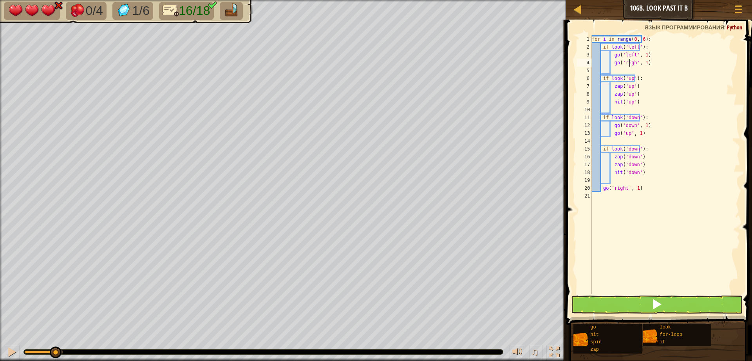
type textarea "go('right', 1)"
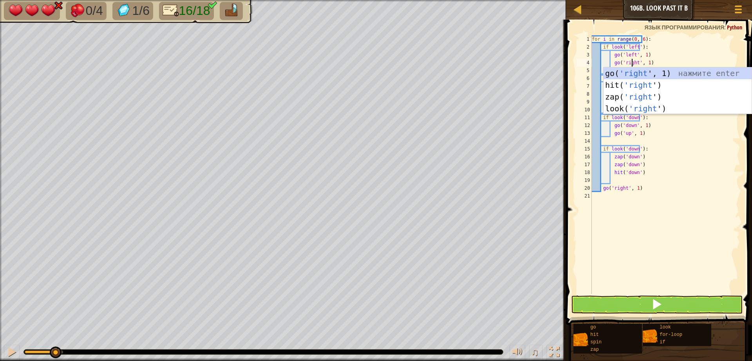
drag, startPoint x: 649, startPoint y: 250, endPoint x: 648, endPoint y: 245, distance: 5.2
click at [648, 250] on div "for i in range ( 0 , 6 ) : if look ( 'left' ) : go ( 'left' , 1 ) go ( 'right' …" at bounding box center [666, 172] width 150 height 274
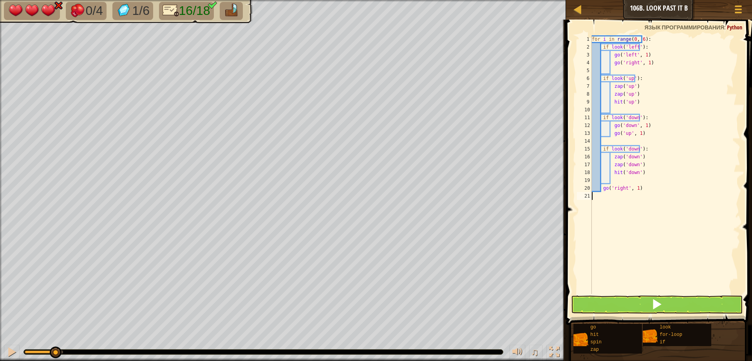
scroll to position [4, 0]
click at [627, 79] on div "for i in range ( 0 , 6 ) : if look ( 'left' ) : go ( 'left' , 1 ) go ( 'right' …" at bounding box center [666, 172] width 150 height 274
click at [628, 76] on div "for i in range ( 0 , 6 ) : if look ( 'left' ) : go ( 'left' , 1 ) go ( 'right' …" at bounding box center [666, 172] width 150 height 274
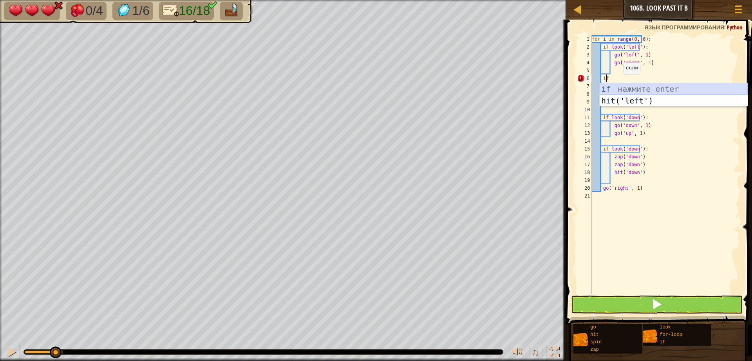
click at [616, 88] on div "if нажмите enter h i t('le f t') нажмите enter" at bounding box center [674, 106] width 148 height 47
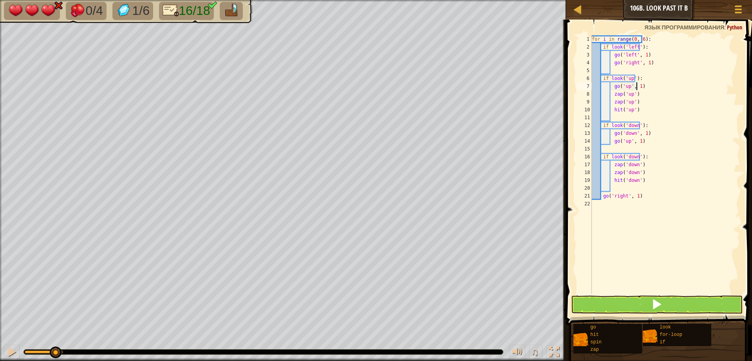
click at [643, 84] on div "for i in range ( 0 , 6 ) : if look ( 'left' ) : go ( 'left' , 1 ) go ( 'right' …" at bounding box center [666, 172] width 150 height 274
type textarea "g"
click at [627, 80] on div "for i in range ( 0 , 6 ) : if look ( 'left' ) : go ( 'left' , 1 ) go ( 'right' …" at bounding box center [666, 172] width 150 height 274
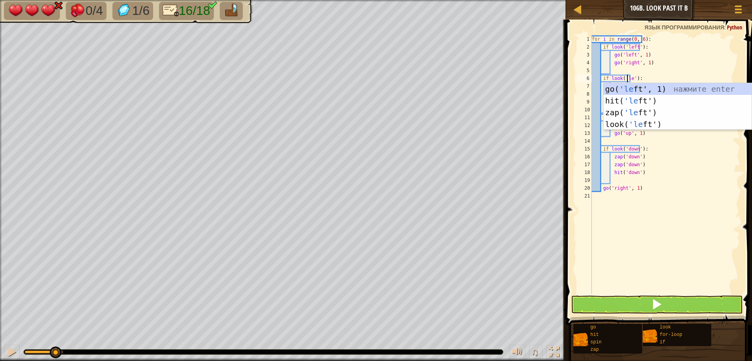
scroll to position [4, 3]
type textarea "if look('left'):"
drag, startPoint x: 654, startPoint y: 274, endPoint x: 658, endPoint y: 132, distance: 141.9
click at [654, 264] on div "for i in range ( 0 , 6 ) : if look ( 'left' ) : go ( 'left' , 1 ) go ( 'right' …" at bounding box center [666, 172] width 150 height 274
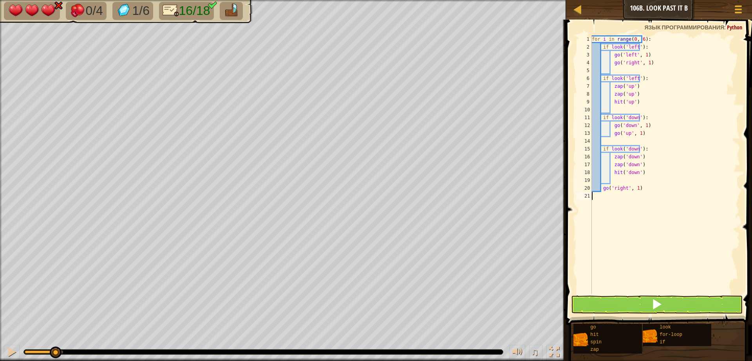
scroll to position [4, 0]
click at [628, 87] on div "for i in range ( 0 , 6 ) : if look ( 'left' ) : go ( 'left' , 1 ) go ( 'right' …" at bounding box center [666, 172] width 150 height 274
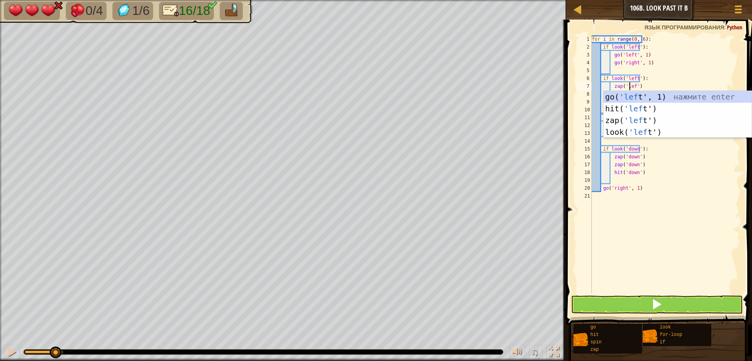
scroll to position [4, 3]
type textarea "zap('left')"
drag, startPoint x: 689, startPoint y: 230, endPoint x: 675, endPoint y: 174, distance: 58.5
click at [685, 210] on div "for i in range ( 0 , 6 ) : if look ( 'left' ) : go ( 'left' , 1 ) go ( 'right' …" at bounding box center [666, 172] width 150 height 274
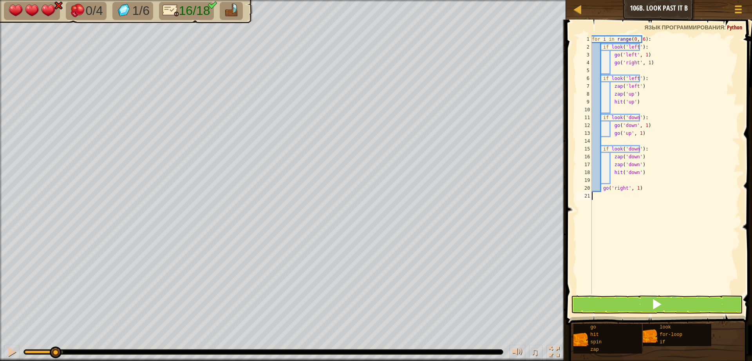
scroll to position [4, 0]
click at [627, 94] on div "for i in range ( 0 , 6 ) : if look ( 'left' ) : go ( 'left' , 1 ) go ( 'right' …" at bounding box center [666, 172] width 150 height 274
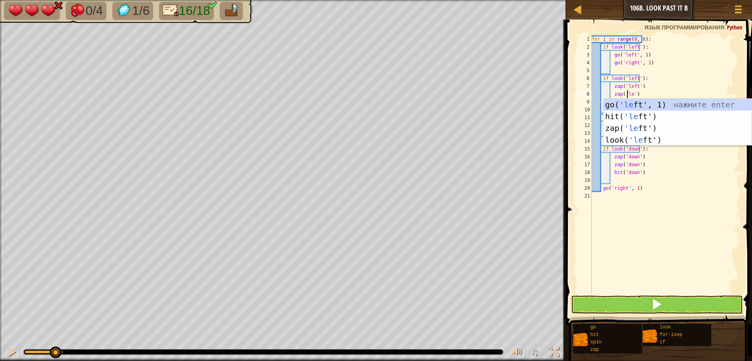
scroll to position [4, 3]
type textarea "zap('left')"
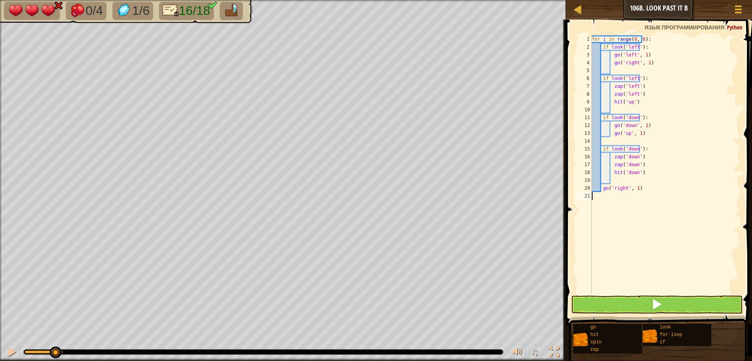
drag, startPoint x: 676, startPoint y: 225, endPoint x: 642, endPoint y: 135, distance: 96.1
click at [676, 209] on div "for i in range ( 0 , 6 ) : if look ( 'left' ) : go ( 'left' , 1 ) go ( 'right' …" at bounding box center [666, 172] width 150 height 274
click at [628, 100] on div "for i in range ( 0 , 6 ) : if look ( 'left' ) : go ( 'left' , 1 ) go ( 'right' …" at bounding box center [666, 172] width 150 height 274
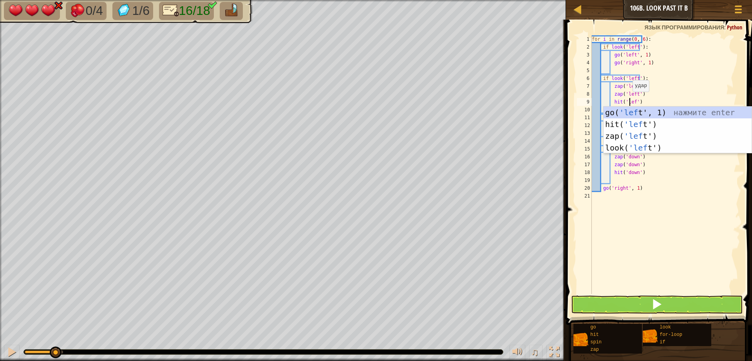
scroll to position [4, 3]
type textarea "hit('left')"
drag, startPoint x: 700, startPoint y: 288, endPoint x: 698, endPoint y: 277, distance: 11.1
click at [700, 285] on div "for i in range ( 0 , 6 ) : if look ( 'left' ) : go ( 'left' , 1 ) go ( 'right' …" at bounding box center [666, 172] width 150 height 274
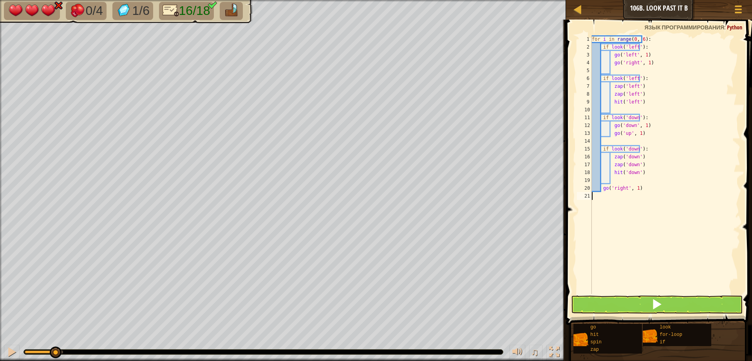
scroll to position [4, 0]
click at [631, 116] on div "for i in range ( 0 , 6 ) : if look ( 'left' ) : go ( 'left' , 1 ) go ( 'right' …" at bounding box center [666, 172] width 150 height 274
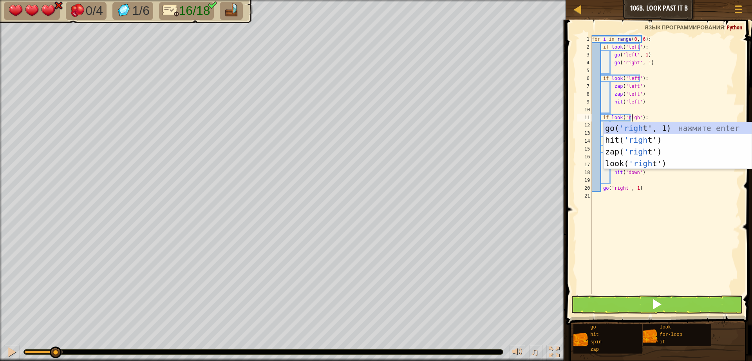
type textarea "if look('right'):"
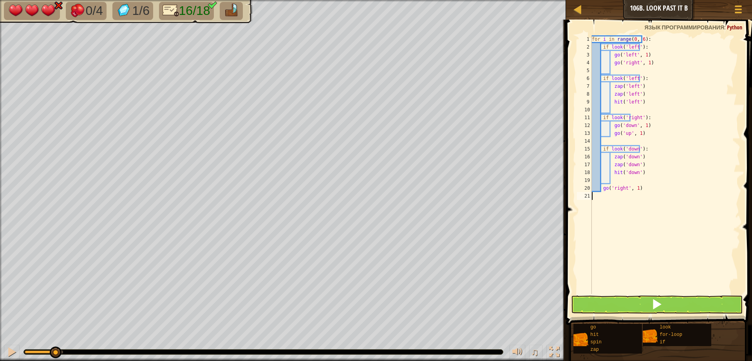
drag, startPoint x: 602, startPoint y: 247, endPoint x: 632, endPoint y: 179, distance: 74.2
click at [607, 232] on div "for i in range ( 0 , 6 ) : if look ( 'left' ) : go ( 'left' , 1 ) go ( 'right' …" at bounding box center [666, 172] width 150 height 274
click at [630, 126] on div "for i in range ( 0 , 6 ) : if look ( 'left' ) : go ( 'left' , 1 ) go ( 'right' …" at bounding box center [666, 172] width 150 height 274
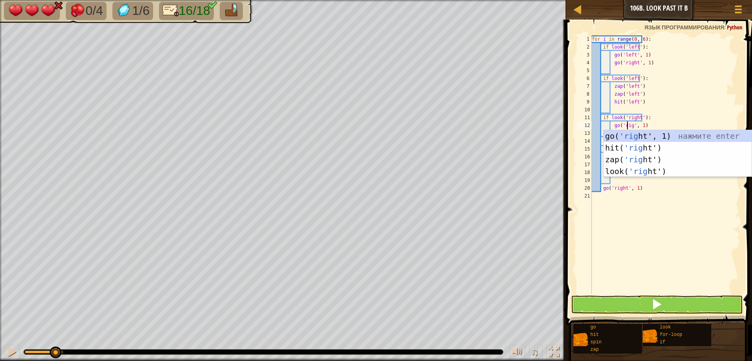
scroll to position [4, 3]
type textarea "go('right', 1)"
click at [618, 222] on div "for i in range ( 0 , 6 ) : if look ( 'left' ) : go ( 'left' , 1 ) go ( 'right' …" at bounding box center [666, 172] width 150 height 274
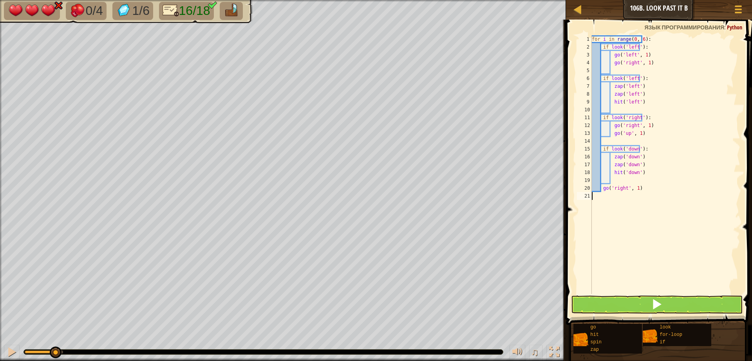
scroll to position [4, 0]
click at [623, 134] on div "for i in range ( 0 , 6 ) : if look ( 'left' ) : go ( 'left' , 1 ) go ( 'right' …" at bounding box center [666, 172] width 150 height 274
click at [625, 130] on div "for i in range ( 0 , 6 ) : if look ( 'left' ) : go ( 'left' , 1 ) go ( 'right' …" at bounding box center [666, 172] width 150 height 274
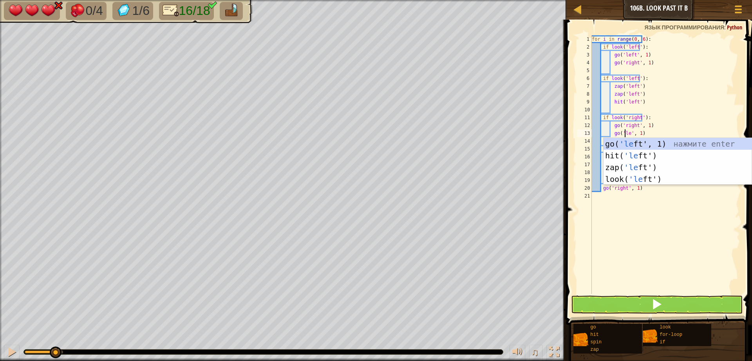
scroll to position [4, 3]
type textarea "go('left', 1)"
drag, startPoint x: 642, startPoint y: 278, endPoint x: 651, endPoint y: 231, distance: 47.4
click at [643, 278] on div "for i in range ( 0 , 6 ) : if look ( 'left' ) : go ( 'left' , 1 ) go ( 'right' …" at bounding box center [666, 172] width 150 height 274
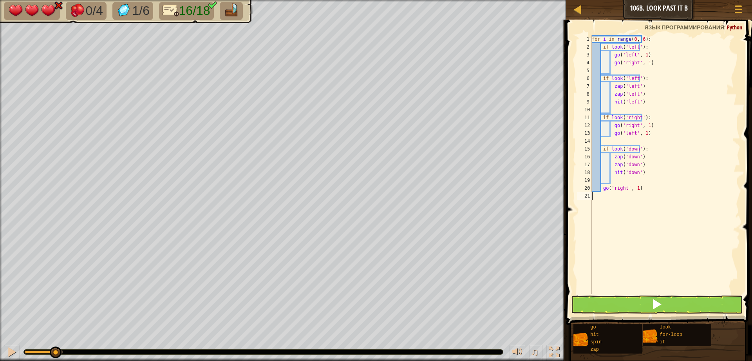
scroll to position [4, 0]
click at [620, 187] on div "for i in range ( 0 , 6 ) : if look ( 'left' ) : go ( 'left' , 1 ) go ( 'right' …" at bounding box center [666, 172] width 150 height 274
click at [625, 189] on div "for i in range ( 0 , 6 ) : if look ( 'left' ) : go ( 'left' , 1 ) go ( 'right' …" at bounding box center [666, 172] width 150 height 274
click at [623, 187] on div "for i in range ( 0 , 6 ) : if look ( 'left' ) : go ( 'left' , 1 ) go ( 'right' …" at bounding box center [666, 172] width 150 height 274
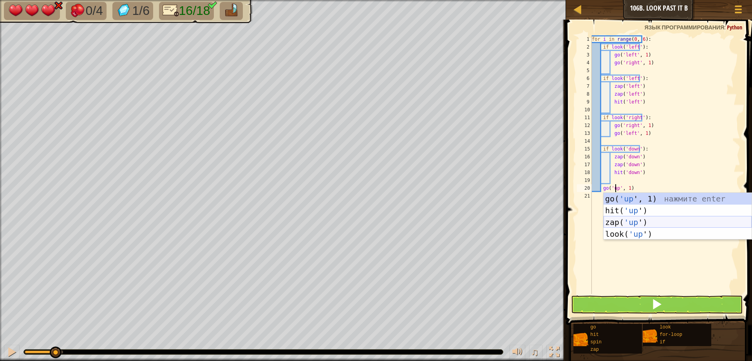
scroll to position [4, 2]
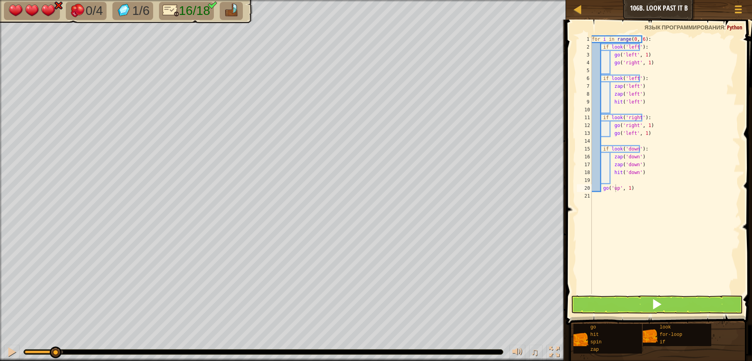
click at [574, 254] on span at bounding box center [660, 161] width 192 height 328
click at [631, 152] on div "for i in range ( 0 , 6 ) : if look ( 'left' ) : go ( 'left' , 1 ) go ( 'right' …" at bounding box center [666, 172] width 150 height 274
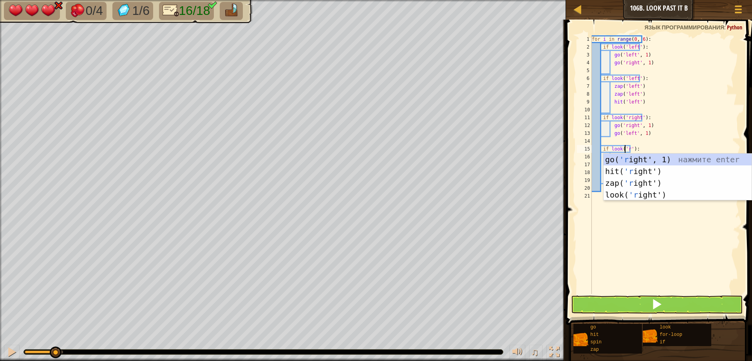
scroll to position [4, 3]
type textarea "if look('right'):"
click at [662, 233] on div "for i in range ( 0 , 6 ) : if look ( 'left' ) : go ( 'left' , 1 ) go ( 'right' …" at bounding box center [666, 172] width 150 height 274
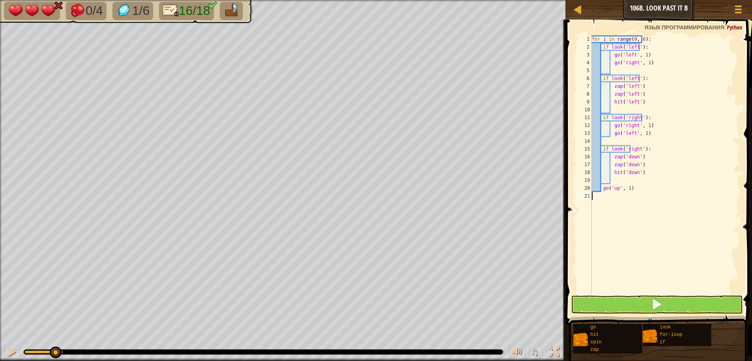
scroll to position [4, 0]
click at [630, 154] on div "for i in range ( 0 , 6 ) : if look ( 'left' ) : go ( 'left' , 1 ) go ( 'right' …" at bounding box center [666, 172] width 150 height 274
click at [631, 157] on div "for i in range ( 0 , 6 ) : if look ( 'left' ) : go ( 'left' , 1 ) go ( 'right' …" at bounding box center [666, 172] width 150 height 274
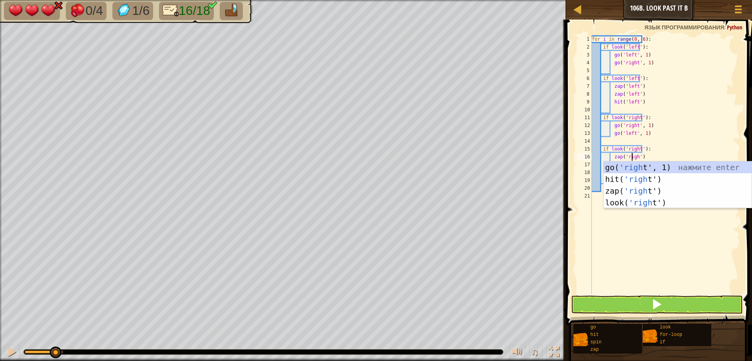
type textarea "zap('right')"
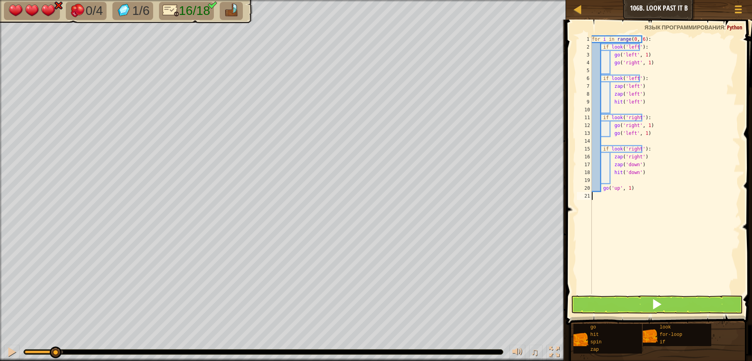
drag, startPoint x: 646, startPoint y: 246, endPoint x: 633, endPoint y: 185, distance: 62.2
click at [645, 236] on div "for i in range ( 0 , 6 ) : if look ( 'left' ) : go ( 'left' , 1 ) go ( 'right' …" at bounding box center [666, 172] width 150 height 274
click at [632, 163] on div "for i in range ( 0 , 6 ) : if look ( 'left' ) : go ( 'left' , 1 ) go ( 'right' …" at bounding box center [666, 172] width 150 height 274
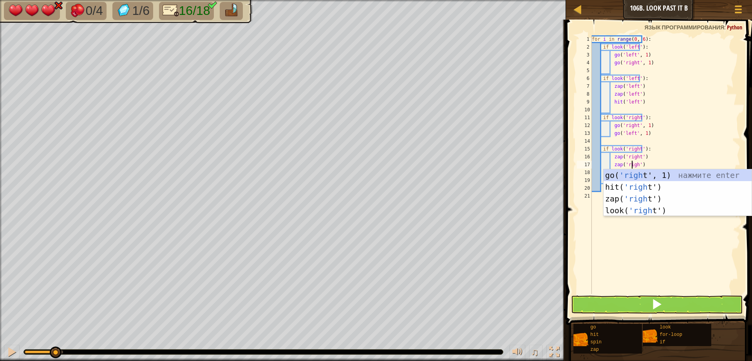
type textarea "zap('right')"
click at [662, 246] on div "for i in range ( 0 , 6 ) : if look ( 'left' ) : go ( 'left' , 1 ) go ( 'right' …" at bounding box center [666, 172] width 150 height 274
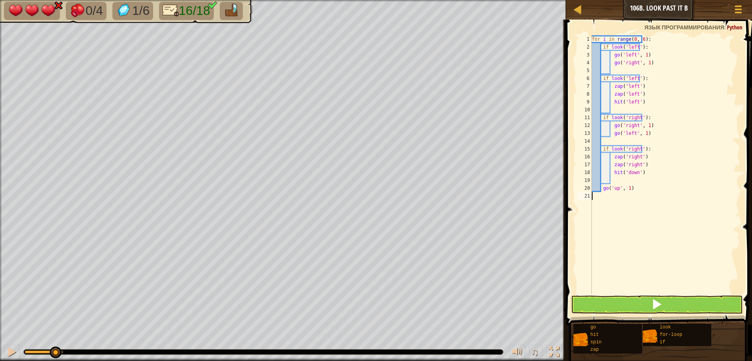
scroll to position [4, 0]
click at [631, 171] on div "for i in range ( 0 , 6 ) : if look ( 'left' ) : go ( 'left' , 1 ) go ( 'right' …" at bounding box center [666, 172] width 150 height 274
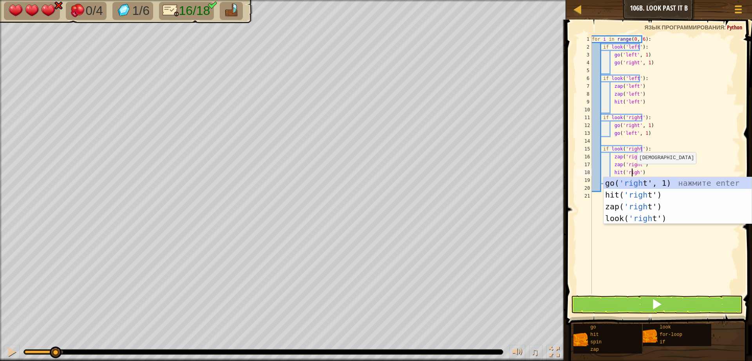
type textarea "hit('right')"
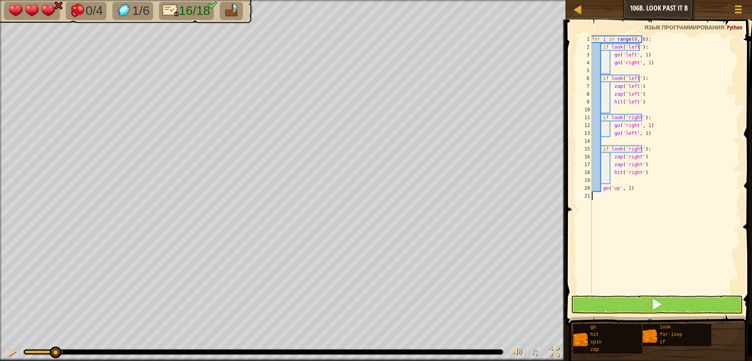
click at [621, 248] on div "for i in range ( 0 , 6 ) : if look ( 'left' ) : go ( 'left' , 1 ) go ( 'right' …" at bounding box center [666, 172] width 150 height 274
click at [623, 305] on button at bounding box center [657, 304] width 172 height 18
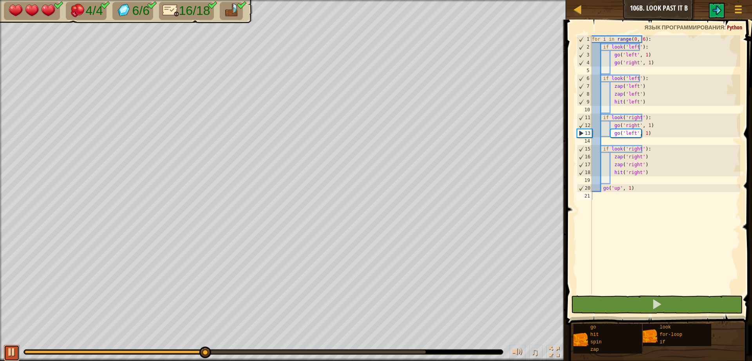
click at [14, 350] on div at bounding box center [12, 352] width 10 height 10
click at [9, 348] on div at bounding box center [12, 352] width 10 height 10
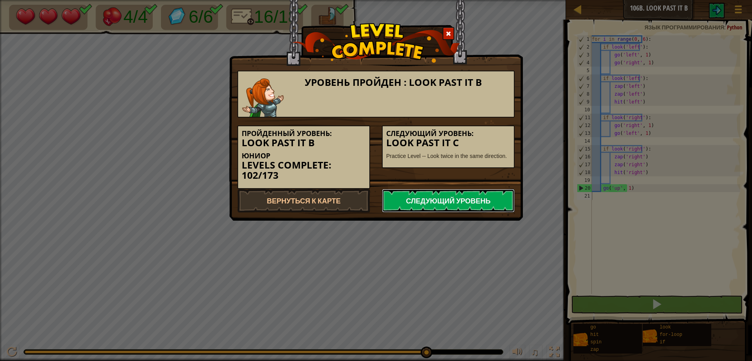
click at [453, 201] on link "Следующий уровень" at bounding box center [448, 201] width 133 height 24
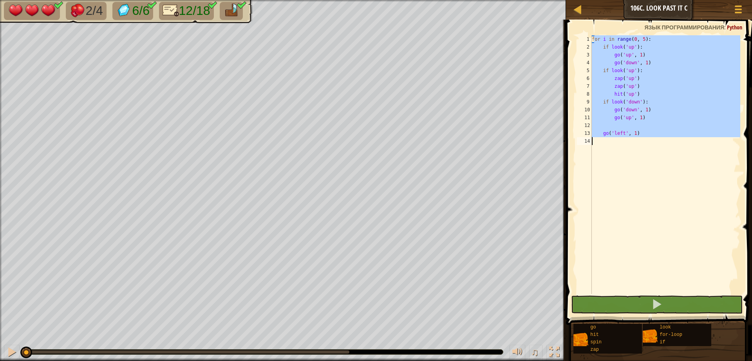
drag, startPoint x: 593, startPoint y: 43, endPoint x: 662, endPoint y: 168, distance: 142.9
click at [662, 168] on div "for i in range ( 0 , 5 ) : if look ( 'up' ) : go ( 'up' , 1 ) go ( 'down' , 1 )…" at bounding box center [666, 172] width 150 height 274
type textarea "f"
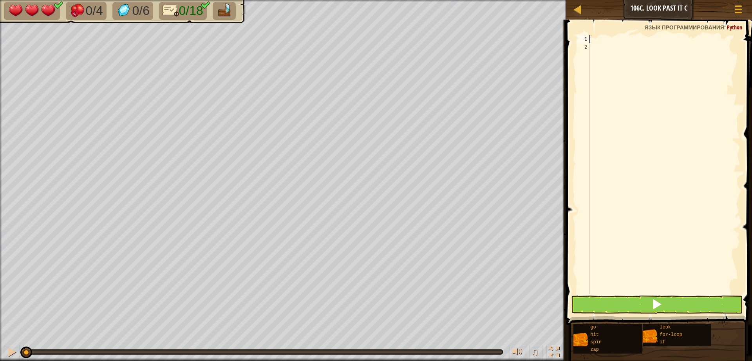
click at [600, 41] on div at bounding box center [664, 172] width 152 height 274
click at [593, 47] on div at bounding box center [664, 172] width 152 height 274
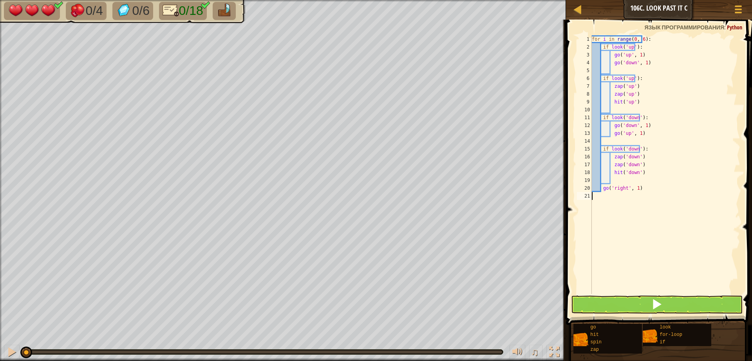
drag, startPoint x: 635, startPoint y: 276, endPoint x: 630, endPoint y: 261, distance: 15.4
click at [635, 272] on div "for i in range ( 0 , 6 ) : if look ( 'up' ) : go ( 'up' , 1 ) go ( 'down' , 1 )…" at bounding box center [666, 172] width 150 height 274
click at [621, 187] on div "for i in range ( 0 , 6 ) : if look ( 'up' ) : go ( 'up' , 1 ) go ( 'down' , 1 )…" at bounding box center [666, 172] width 150 height 274
click at [636, 188] on div "for i in range ( 0 , 6 ) : if look ( 'up' ) : go ( 'up' , 1 ) go ( 'down' , 1 )…" at bounding box center [666, 172] width 150 height 274
type textarea "g"
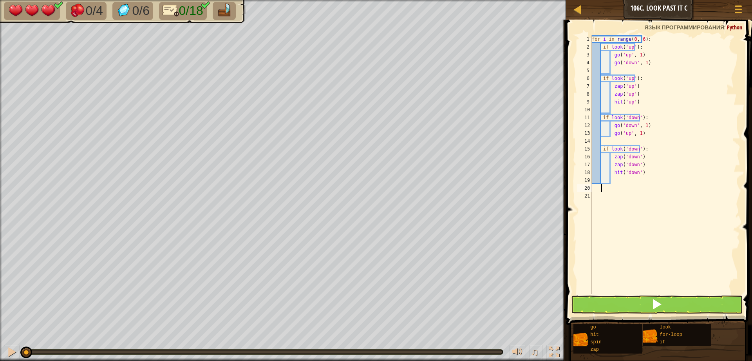
type textarea "g"
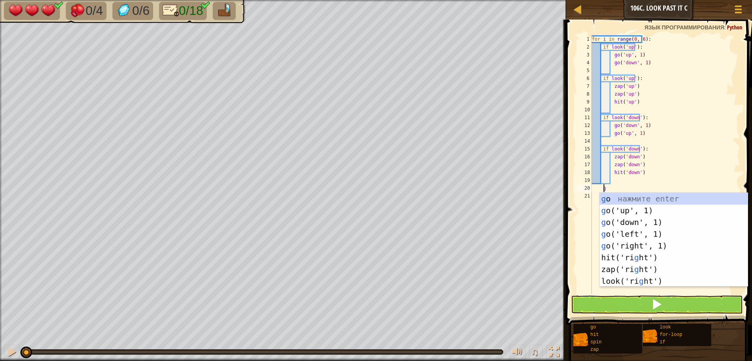
scroll to position [4, 0]
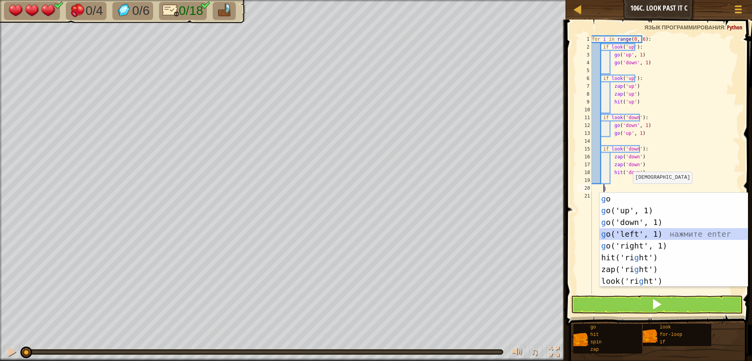
click at [627, 234] on div "g o нажмите enter g o('up', 1) нажмите enter g o('down', 1) нажмите enter g o('…" at bounding box center [674, 252] width 148 height 118
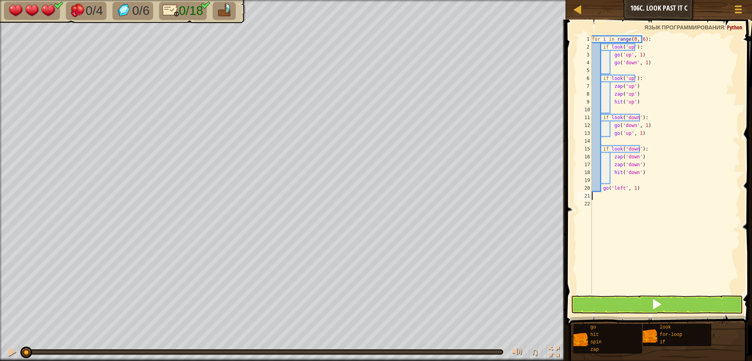
scroll to position [4, 0]
click at [627, 48] on div "for i in range ( 0 , 6 ) : if look ( 'up' ) : go ( 'up' , 1 ) go ( 'down' , 1 )…" at bounding box center [666, 172] width 150 height 274
type textarea "if look('up'):"
click at [642, 301] on button at bounding box center [657, 304] width 172 height 18
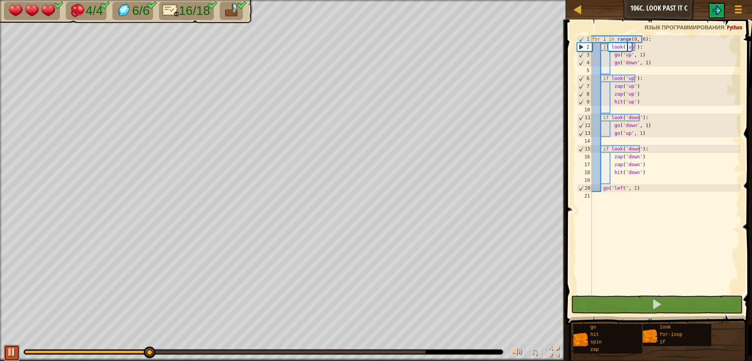
click at [16, 350] on div at bounding box center [12, 352] width 10 height 10
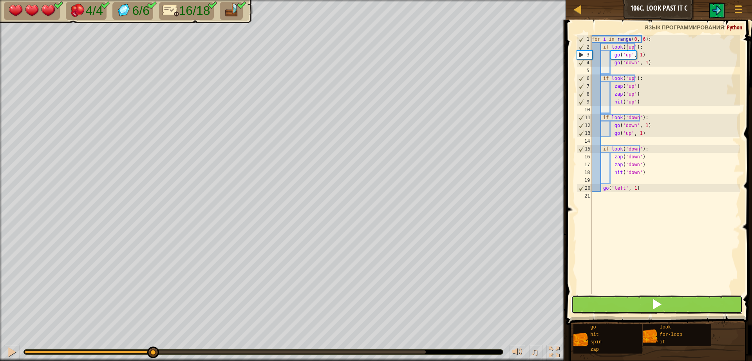
click at [601, 303] on button at bounding box center [657, 304] width 172 height 18
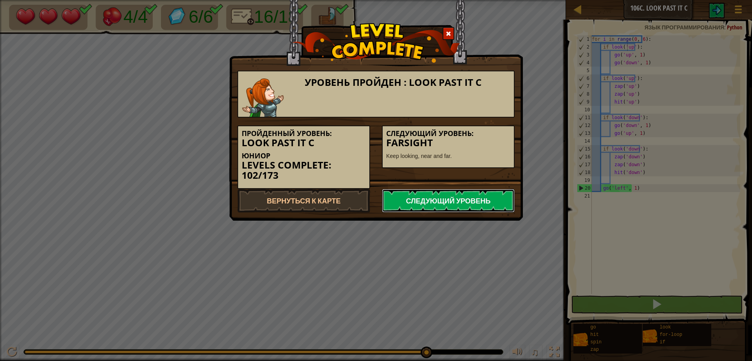
click at [456, 197] on link "Следующий уровень" at bounding box center [448, 201] width 133 height 24
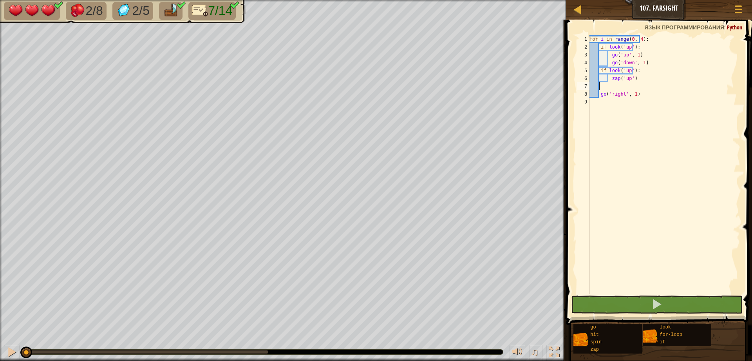
click at [627, 84] on div "for i in range ( 0 , 4 ) : if look ( 'up' ) : go ( 'up' , 1 ) go ( 'down' , 1 )…" at bounding box center [664, 172] width 152 height 274
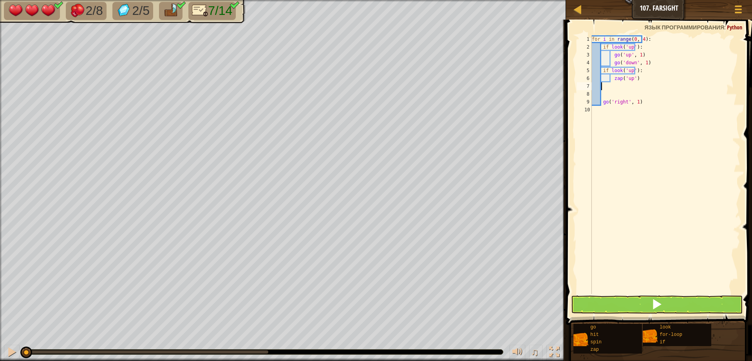
click at [610, 86] on div "for i in range ( 0 , 4 ) : if look ( 'up' ) : go ( 'up' , 1 ) go ( 'down' , 1 )…" at bounding box center [666, 172] width 150 height 274
click at [660, 299] on span at bounding box center [657, 304] width 11 height 11
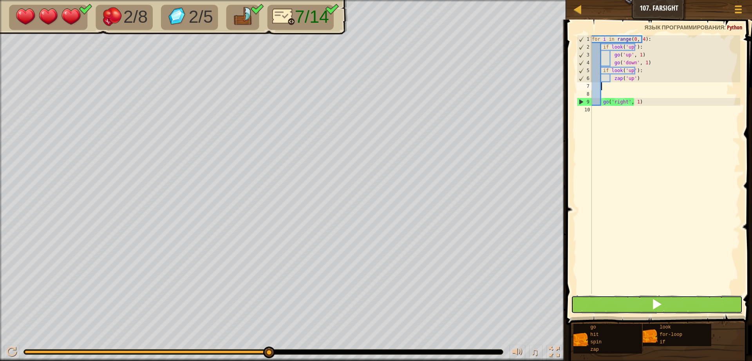
click at [661, 307] on span at bounding box center [657, 304] width 11 height 11
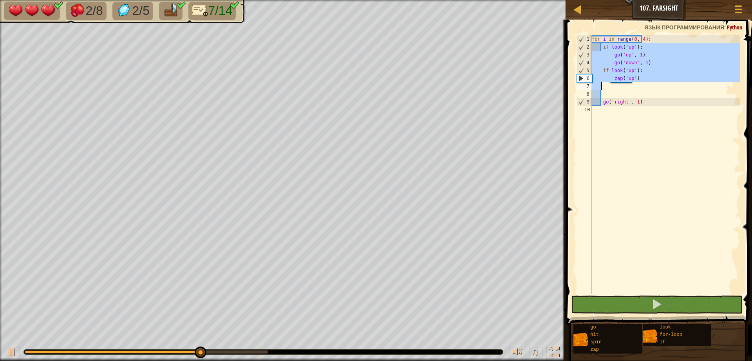
drag, startPoint x: 609, startPoint y: 51, endPoint x: 643, endPoint y: 83, distance: 46.9
click at [643, 83] on div "for i in range ( 0 , 4 ) : if look ( 'up' ) : go ( 'up' , 1 ) go ( 'down' , 1 )…" at bounding box center [666, 172] width 150 height 274
type textarea "zap('up')"
click at [643, 83] on div "for i in range ( 0 , 4 ) : if look ( 'up' ) : go ( 'up' , 1 ) go ( 'down' , 1 )…" at bounding box center [666, 164] width 150 height 259
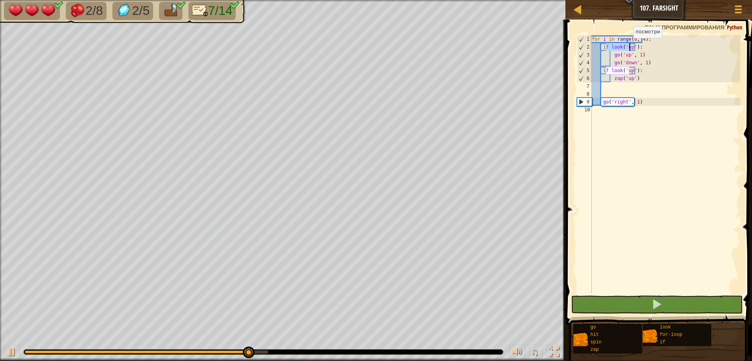
drag, startPoint x: 606, startPoint y: 47, endPoint x: 630, endPoint y: 45, distance: 24.0
click at [630, 45] on div "for i in range ( 0 , 4 ) : if look ( 'up' ) : go ( 'up' , 1 ) go ( 'down' , 1 )…" at bounding box center [666, 172] width 150 height 274
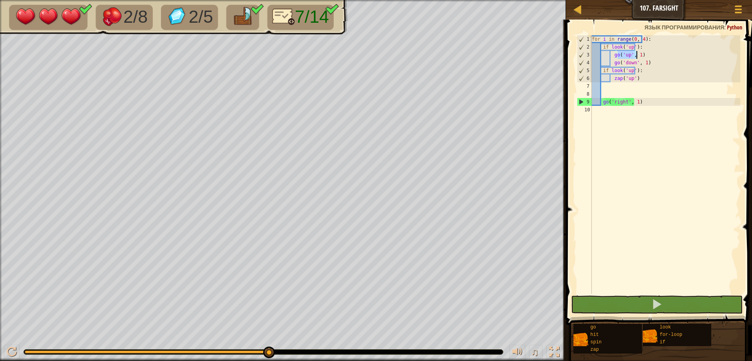
drag, startPoint x: 618, startPoint y: 57, endPoint x: 640, endPoint y: 56, distance: 21.6
click at [640, 56] on div "for i in range ( 0 , 4 ) : if look ( 'up' ) : go ( 'up' , 1 ) go ( 'down' , 1 )…" at bounding box center [666, 172] width 150 height 274
drag, startPoint x: 627, startPoint y: 62, endPoint x: 636, endPoint y: 62, distance: 9.0
click at [636, 62] on div "for i in range ( 0 , 4 ) : if look ( 'up' ) : go ( 'up' , 1 ) go ( 'down' , 1 )…" at bounding box center [666, 172] width 150 height 274
drag, startPoint x: 603, startPoint y: 69, endPoint x: 643, endPoint y: 80, distance: 41.6
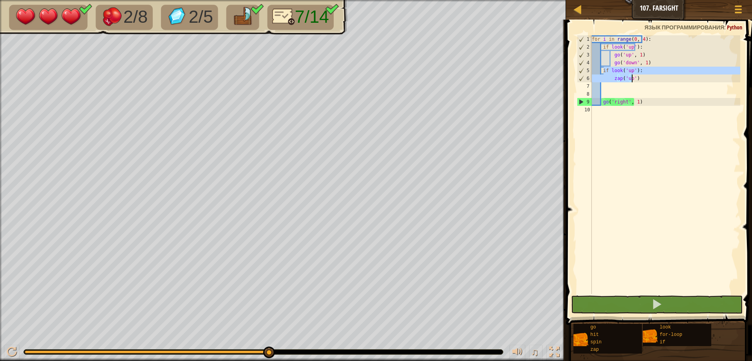
click at [643, 80] on div "for i in range ( 0 , 4 ) : if look ( 'up' ) : go ( 'up' , 1 ) go ( 'down' , 1 )…" at bounding box center [666, 172] width 150 height 274
click at [643, 80] on div "for i in range ( 0 , 4 ) : if look ( 'up' ) : go ( 'up' , 1 ) go ( 'down' , 1 )…" at bounding box center [666, 164] width 150 height 259
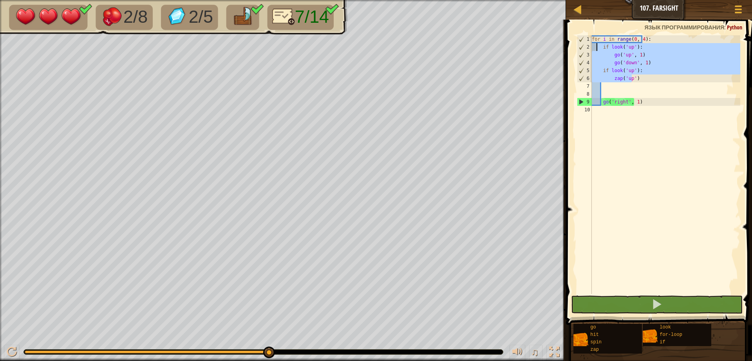
drag, startPoint x: 642, startPoint y: 76, endPoint x: 598, endPoint y: 45, distance: 54.8
click at [598, 45] on div "for i in range ( 0 , 4 ) : if look ( 'up' ) : go ( 'up' , 1 ) go ( 'down' , 1 )…" at bounding box center [666, 172] width 150 height 274
type textarea "if look('up'): go('up', 1)"
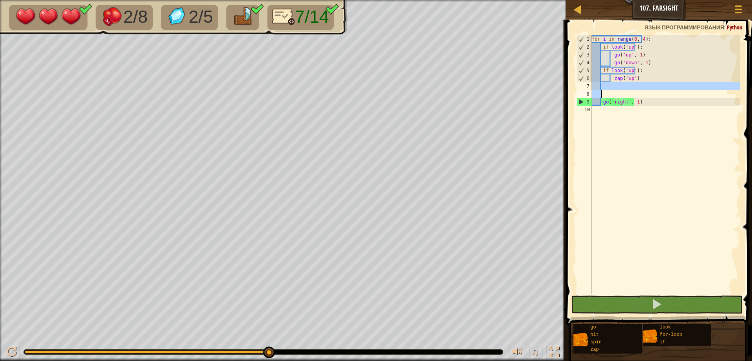
drag, startPoint x: 615, startPoint y: 86, endPoint x: 620, endPoint y: 94, distance: 9.5
click at [620, 94] on div "for i in range ( 0 , 4 ) : if look ( 'up' ) : go ( 'up' , 1 ) go ( 'down' , 1 )…" at bounding box center [666, 172] width 150 height 274
click at [620, 94] on div "for i in range ( 0 , 4 ) : if look ( 'up' ) : go ( 'up' , 1 ) go ( 'down' , 1 )…" at bounding box center [666, 164] width 150 height 259
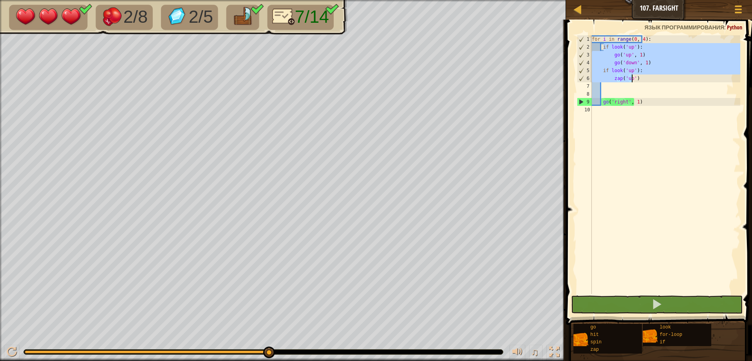
drag, startPoint x: 605, startPoint y: 47, endPoint x: 638, endPoint y: 81, distance: 47.4
click at [638, 81] on div "for i in range ( 0 , 4 ) : if look ( 'up' ) : go ( 'up' , 1 ) go ( 'down' , 1 )…" at bounding box center [666, 172] width 150 height 274
type textarea "if look('up'): zap('up')"
click at [621, 90] on div "for i in range ( 0 , 4 ) : if look ( 'up' ) : go ( 'up' , 1 ) go ( 'down' , 1 )…" at bounding box center [666, 172] width 150 height 274
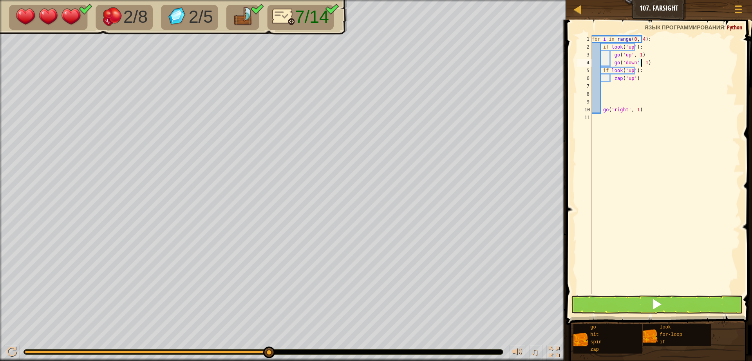
click at [649, 66] on div "for i in range ( 0 , 4 ) : if look ( 'up' ) : go ( 'up' , 1 ) go ( 'down' , 1 )…" at bounding box center [666, 172] width 150 height 274
type textarea "go('down', 1)"
click at [609, 98] on div "for i in range ( 0 , 4 ) : if look ( 'up' ) : go ( 'up' , 1 ) go ( 'down' , 1 )…" at bounding box center [666, 172] width 150 height 274
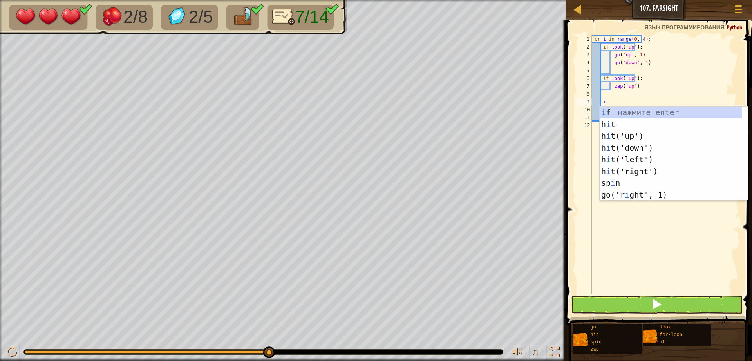
scroll to position [4, 0]
click at [607, 115] on div "i f нажмите enter h i t нажмите enter h i t('up') нажмите enter h i t('down') н…" at bounding box center [671, 166] width 142 height 118
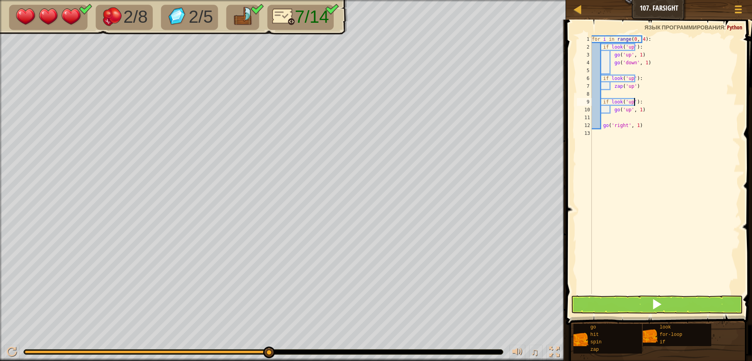
click at [639, 103] on div "for i in range ( 0 , 4 ) : if look ( 'up' ) : go ( 'up' , 1 ) go ( 'down' , 1 )…" at bounding box center [666, 172] width 150 height 274
click at [626, 99] on div "for i in range ( 0 , 4 ) : if look ( 'up' ) : go ( 'up' , 1 ) go ( 'down' , 1 )…" at bounding box center [666, 172] width 150 height 274
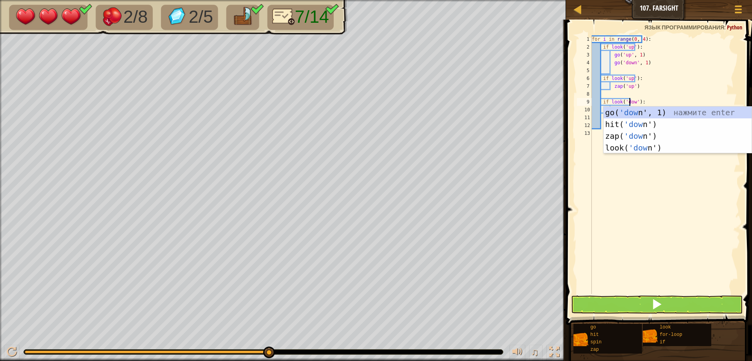
scroll to position [4, 3]
type textarea "if look('down'):"
click at [686, 219] on div "for i in range ( 0 , 4 ) : if look ( 'up' ) : go ( 'up' , 1 ) go ( 'down' , 1 )…" at bounding box center [666, 172] width 150 height 274
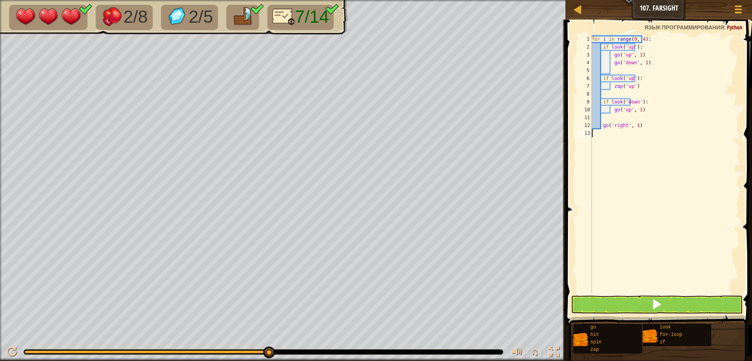
scroll to position [4, 0]
click at [626, 109] on div "for i in range ( 0 , 4 ) : if look ( 'up' ) : go ( 'up' , 1 ) go ( 'down' , 1 )…" at bounding box center [666, 172] width 150 height 274
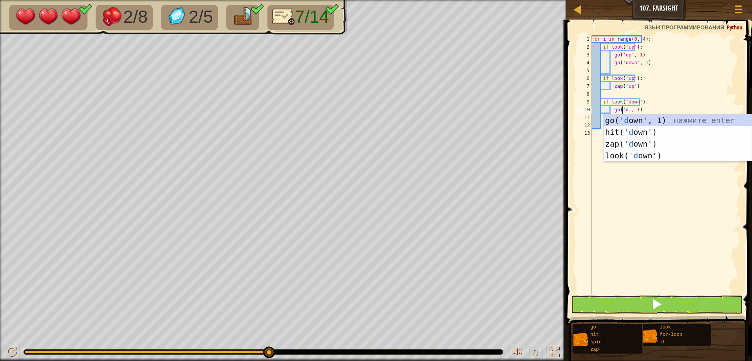
scroll to position [4, 3]
type textarea "go('down', 1)"
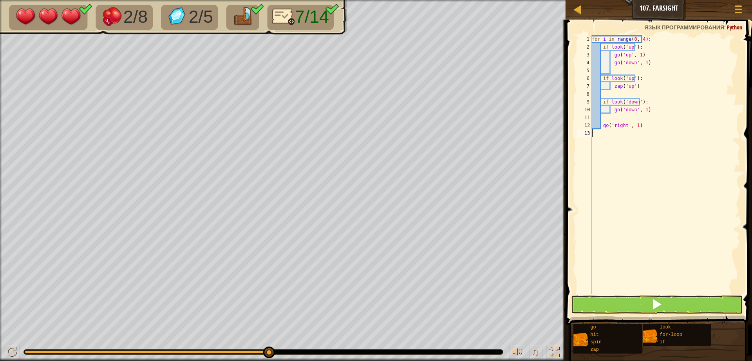
click at [638, 241] on div "for i in range ( 0 , 4 ) : if look ( 'up' ) : go ( 'up' , 1 ) go ( 'down' , 1 )…" at bounding box center [666, 172] width 150 height 274
click at [611, 115] on div "for i in range ( 0 , 4 ) : if look ( 'up' ) : go ( 'up' , 1 ) go ( 'down' , 1 )…" at bounding box center [666, 172] width 150 height 274
click at [610, 114] on div "for i in range ( 0 , 4 ) : if look ( 'up' ) : go ( 'up' , 1 ) go ( 'down' , 1 )…" at bounding box center [666, 172] width 150 height 274
type textarea "g"
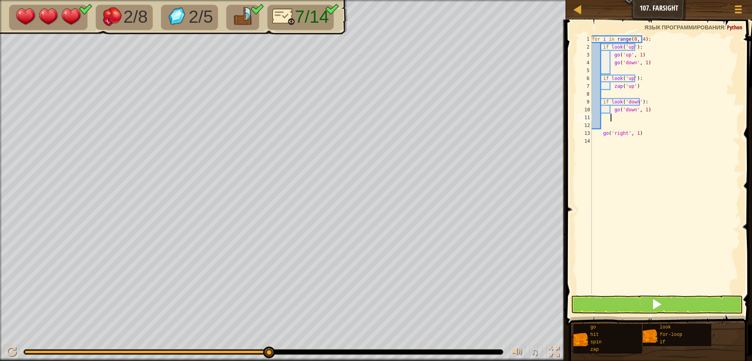
scroll to position [4, 1]
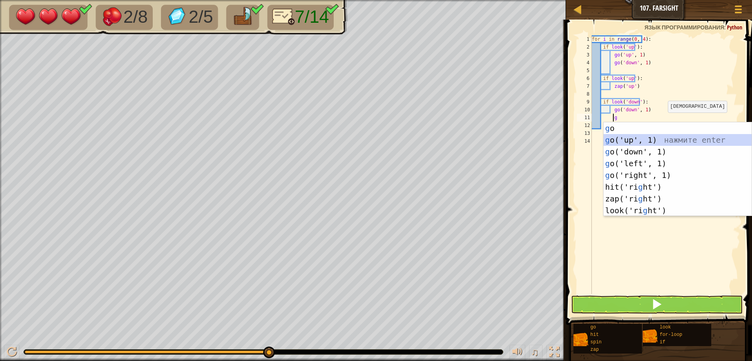
click at [626, 141] on div "g o нажмите enter g o('up', 1) нажмите enter g o('down', 1) нажмите enter g o('…" at bounding box center [678, 181] width 148 height 118
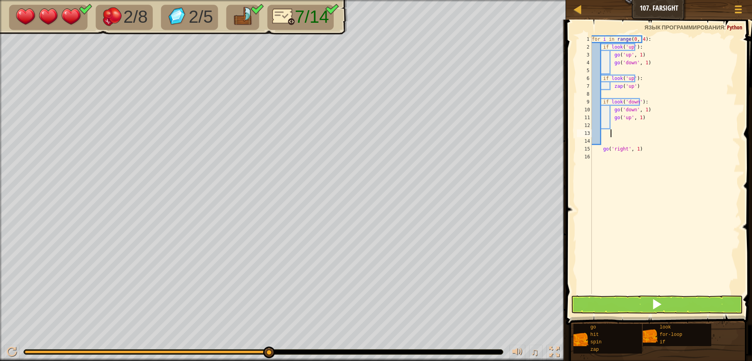
type textarea "\"
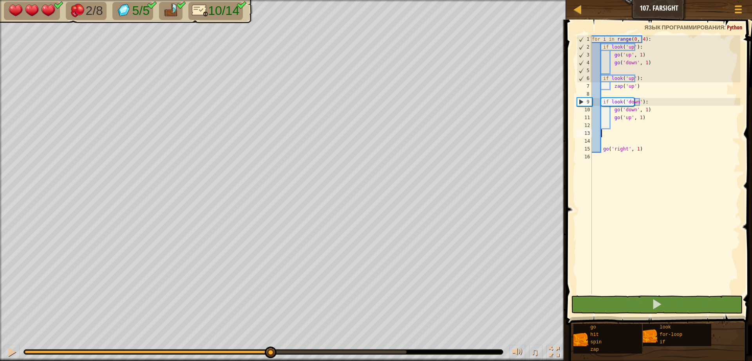
scroll to position [4, 0]
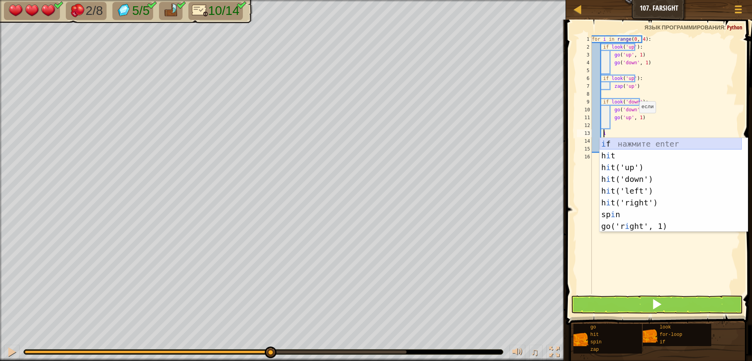
click at [603, 145] on div "i f нажмите enter h i t нажмите enter h i t('up') нажмите enter h i t('down') н…" at bounding box center [671, 197] width 142 height 118
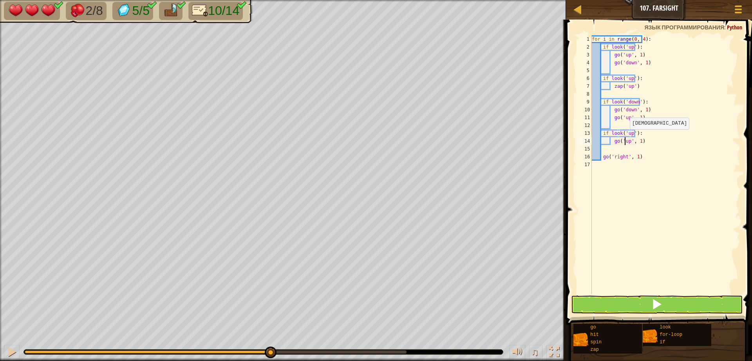
click at [625, 138] on div "for i in range ( 0 , 4 ) : if look ( 'up' ) : go ( 'up' , 1 ) go ( 'down' , 1 )…" at bounding box center [666, 172] width 150 height 274
click at [626, 133] on div "for i in range ( 0 , 4 ) : if look ( 'up' ) : go ( 'up' , 1 ) go ( 'down' , 1 )…" at bounding box center [666, 172] width 150 height 274
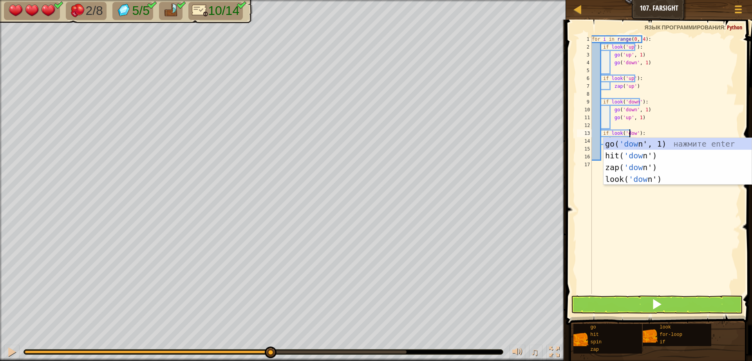
scroll to position [4, 3]
type textarea "if look('down'):"
click at [596, 237] on div "for i in range ( 0 , 4 ) : if look ( 'up' ) : go ( 'up' , 1 ) go ( 'down' , 1 )…" at bounding box center [666, 172] width 150 height 274
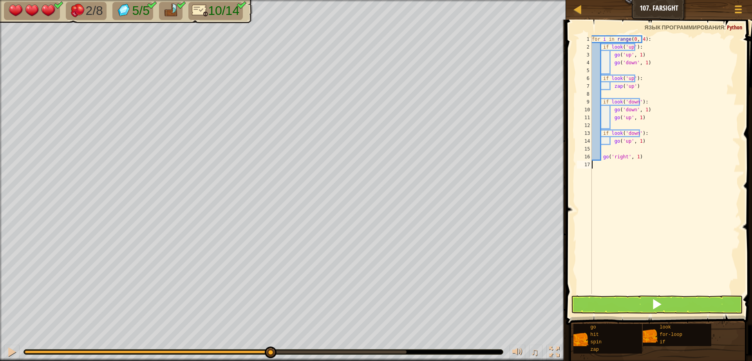
scroll to position [4, 0]
click at [623, 140] on div "for i in range ( 0 , 4 ) : if look ( 'up' ) : go ( 'up' , 1 ) go ( 'down' , 1 )…" at bounding box center [666, 172] width 150 height 274
click at [624, 141] on div "for i in range ( 0 , 4 ) : if look ( 'up' ) : go ( 'up' , 1 ) go ( 'down' , 1 )…" at bounding box center [666, 172] width 150 height 274
click at [647, 135] on div "for i in range ( 0 , 4 ) : if look ( 'up' ) : go ( 'up' , 1 ) go ( 'down' , 1 )…" at bounding box center [666, 172] width 150 height 274
click at [638, 140] on div "for i in range ( 0 , 4 ) : if look ( 'up' ) : go ( 'up' , 1 ) go ( 'down' , 1 )…" at bounding box center [666, 172] width 150 height 274
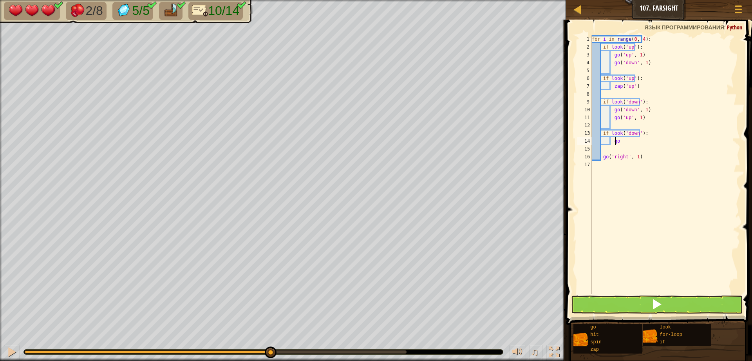
type textarea "g"
type textarea "z"
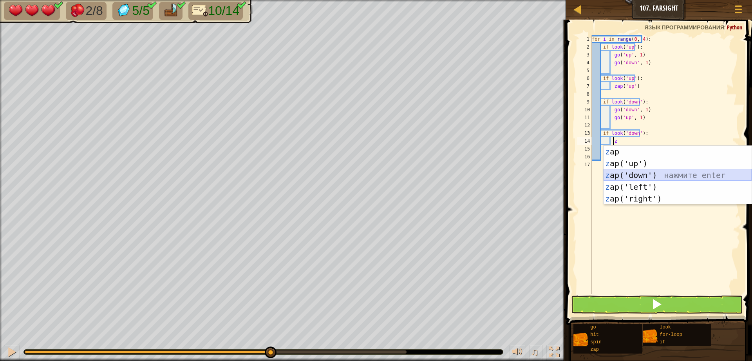
click at [614, 176] on div "z ap нажмите enter z ap('up') нажмите enter z ap('down') нажмите enter z ap('le…" at bounding box center [678, 187] width 148 height 82
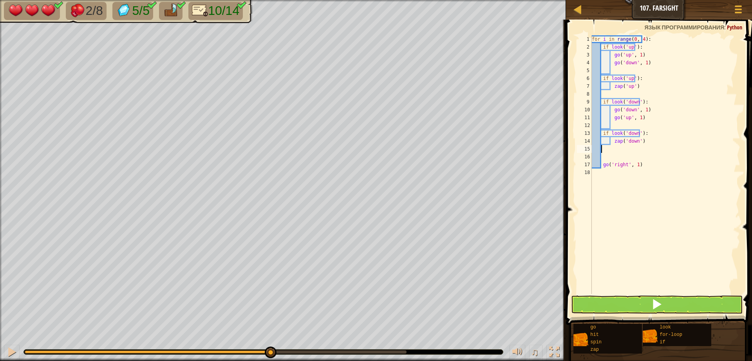
scroll to position [4, 0]
click at [634, 307] on button at bounding box center [657, 304] width 172 height 18
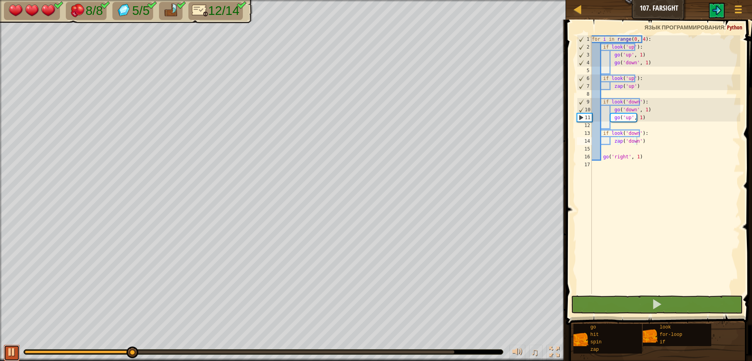
click at [8, 359] on button at bounding box center [12, 353] width 16 height 16
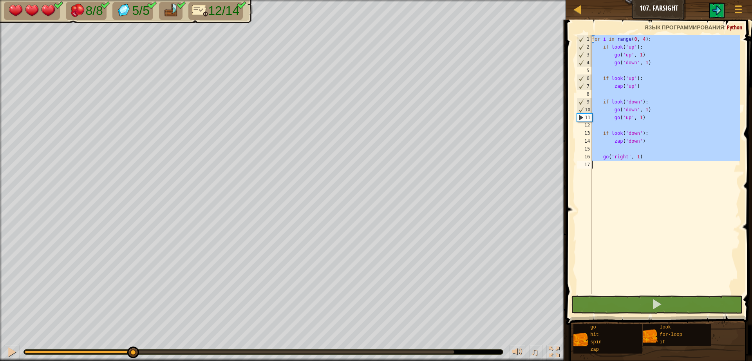
drag, startPoint x: 594, startPoint y: 38, endPoint x: 655, endPoint y: 207, distance: 180.1
click at [659, 216] on div "for i in range ( 0 , 4 ) : if look ( 'up' ) : go ( 'up' , 1 ) go ( 'down' , 1 )…" at bounding box center [666, 172] width 150 height 274
type textarea "go('right', 1)"
type textarea "if look('down'):"
type textarea "zap('up')"
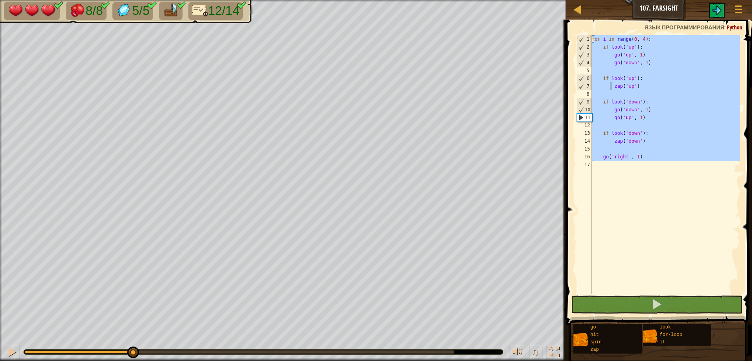
type textarea "go('up', 1)"
drag, startPoint x: 592, startPoint y: 36, endPoint x: 624, endPoint y: 207, distance: 173.0
click at [624, 207] on div "for i in range ( 0 , 4 ) : if look ( 'up' ) : go ( 'up' , 1 ) go ( 'down' , 1 )…" at bounding box center [666, 172] width 150 height 274
type textarea "go('right', 1)"
click at [678, 258] on div "for i in range ( 0 , 4 ) : if look ( 'up' ) : go ( 'up' , 1 ) go ( 'down' , 1 )…" at bounding box center [666, 164] width 150 height 259
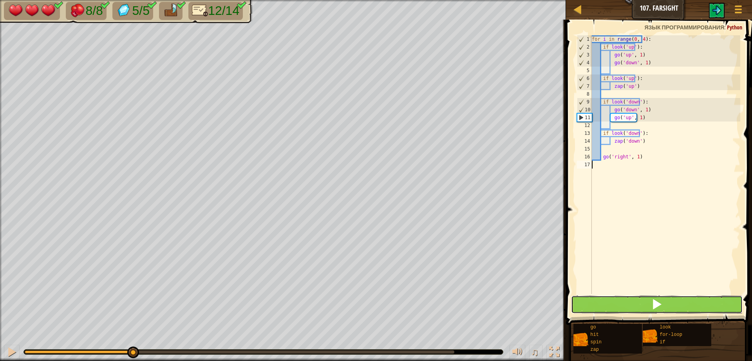
click at [679, 302] on button at bounding box center [657, 304] width 172 height 18
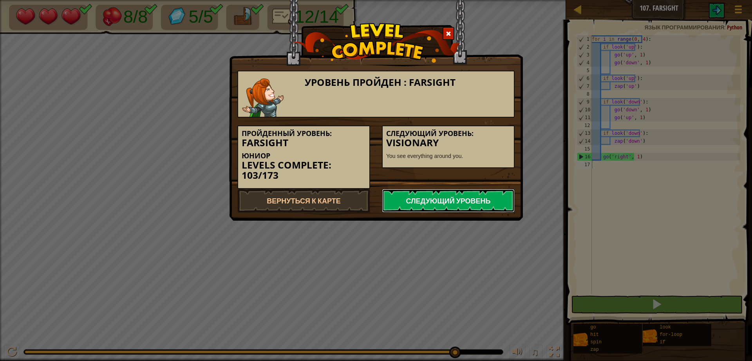
click at [427, 206] on link "Следующий уровень" at bounding box center [448, 201] width 133 height 24
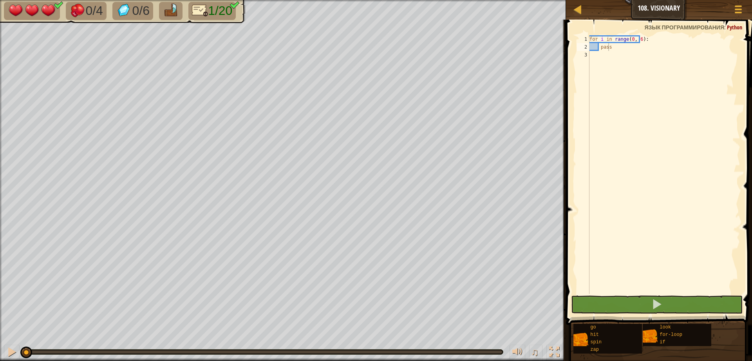
click at [572, 14] on div "Карта Юниор 108. Visionary Меню игры" at bounding box center [659, 10] width 186 height 20
type textarea "p"
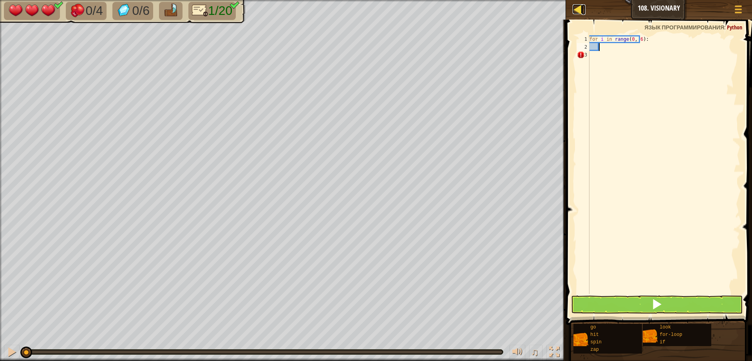
click at [576, 7] on div at bounding box center [578, 9] width 10 height 10
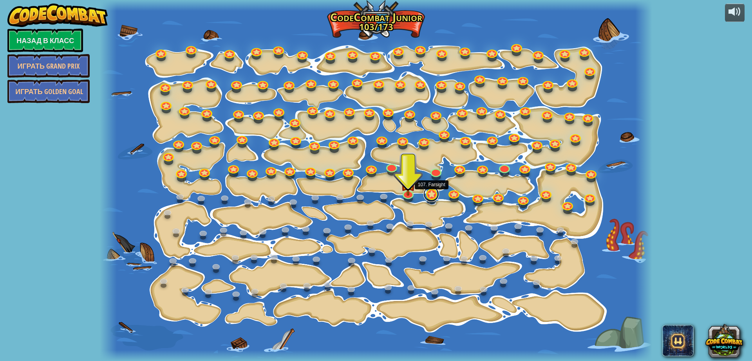
click at [436, 194] on link at bounding box center [432, 194] width 16 height 16
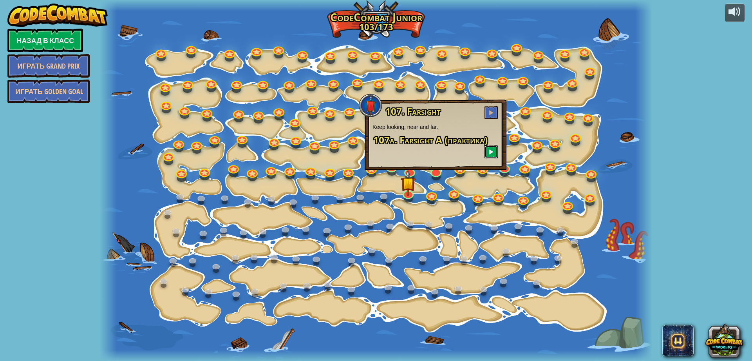
click at [488, 149] on button at bounding box center [491, 151] width 13 height 13
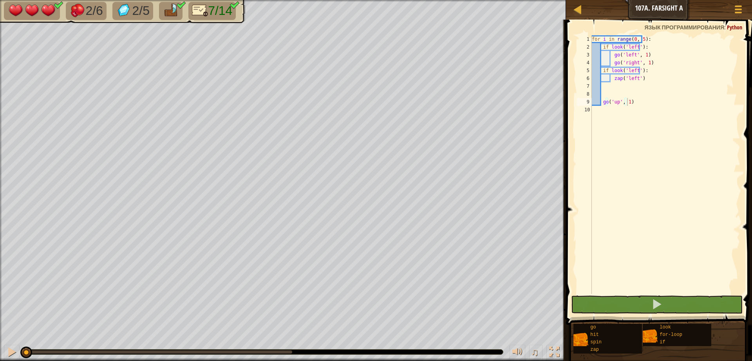
drag, startPoint x: 592, startPoint y: 35, endPoint x: 677, endPoint y: 214, distance: 198.6
click at [690, 220] on div "go('up', 1) 1 2 3 4 5 6 7 8 9 10 for i in range ( 0 , 5 ) : if look ( 'left' ) …" at bounding box center [658, 188] width 188 height 328
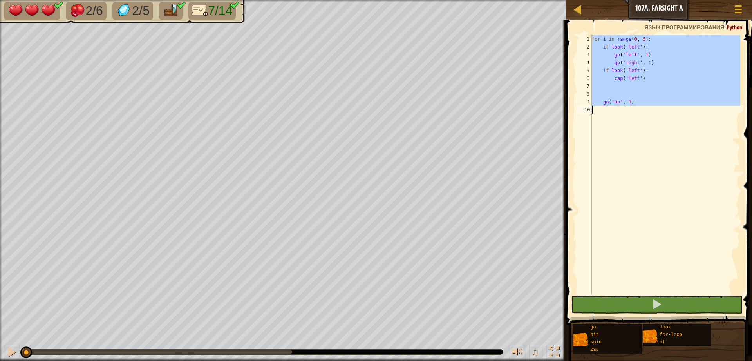
drag, startPoint x: 592, startPoint y: 38, endPoint x: 653, endPoint y: 125, distance: 105.9
click at [653, 125] on div "go('up', 1) 1 2 3 4 5 6 7 8 9 10 for i in range ( 0 , 5 ) : if look ( 'left' ) …" at bounding box center [658, 164] width 165 height 259
type textarea "go('up', 1)"
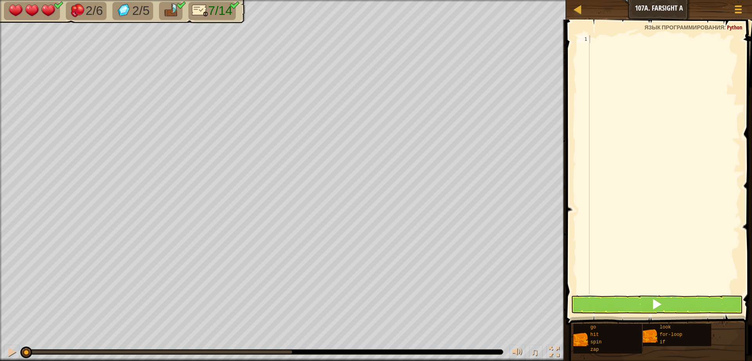
drag, startPoint x: 605, startPoint y: 32, endPoint x: 673, endPoint y: 138, distance: 126.3
click at [673, 138] on div "1 ההההההההההההההההההההההההההההההההההההההההההההההההההההההההההההההההההההההההההההה…" at bounding box center [658, 188] width 188 height 328
click at [577, 15] on div "Карта Юниор 107a. Farsight A Меню игры" at bounding box center [659, 10] width 186 height 20
click at [603, 294] on span at bounding box center [660, 161] width 192 height 328
click at [580, 11] on div at bounding box center [578, 9] width 10 height 10
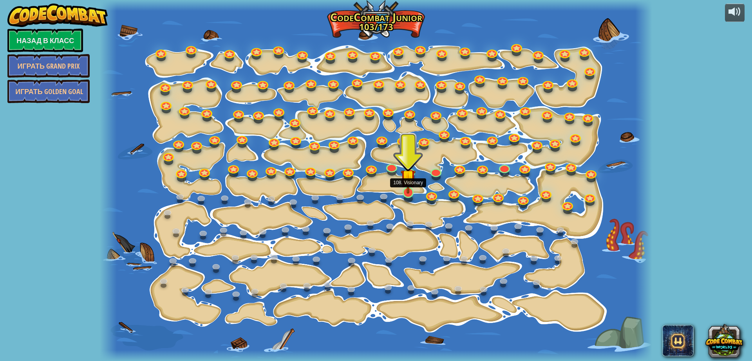
click at [413, 191] on img at bounding box center [408, 177] width 15 height 34
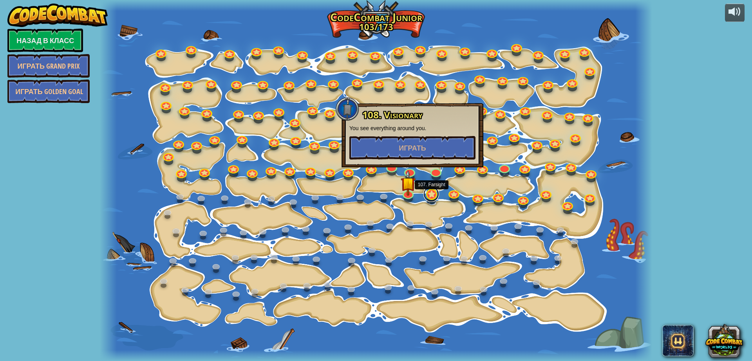
click at [430, 196] on link at bounding box center [432, 194] width 16 height 16
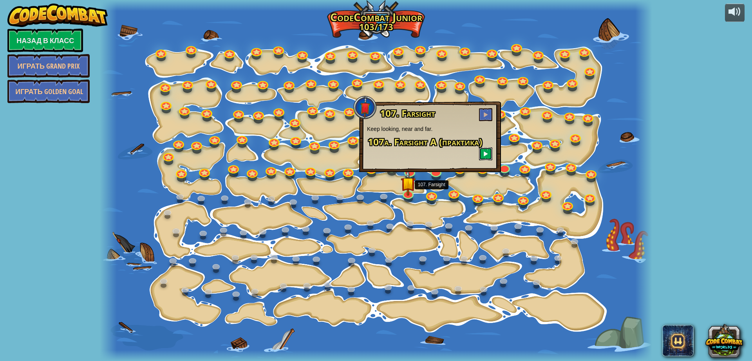
click at [487, 151] on button at bounding box center [485, 153] width 13 height 13
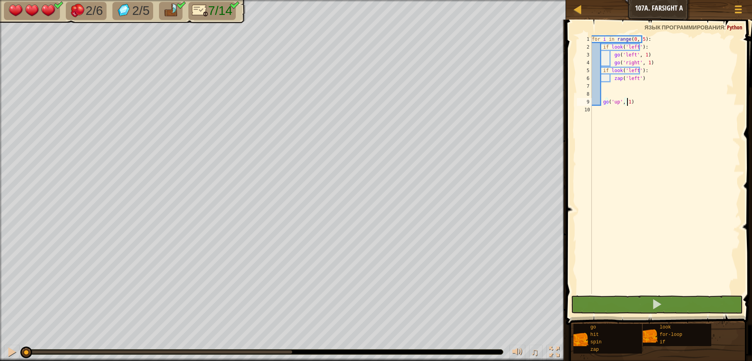
click at [617, 85] on div "for i in range ( 0 , 5 ) : if look ( 'left' ) : go ( 'left' , 1 ) go ( 'right' …" at bounding box center [666, 172] width 150 height 274
click at [614, 87] on div "for i in range ( 0 , 5 ) : if look ( 'left' ) : go ( 'left' , 1 ) go ( 'right' …" at bounding box center [666, 172] width 150 height 274
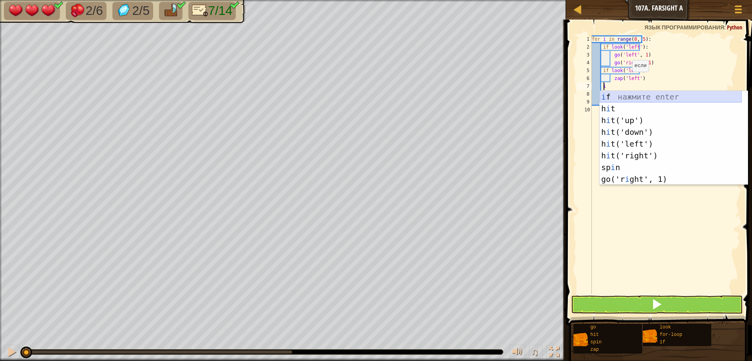
click at [606, 98] on div "i f нажмите enter h i t нажмите enter h i t('up') нажмите enter h i t('down') н…" at bounding box center [671, 150] width 142 height 118
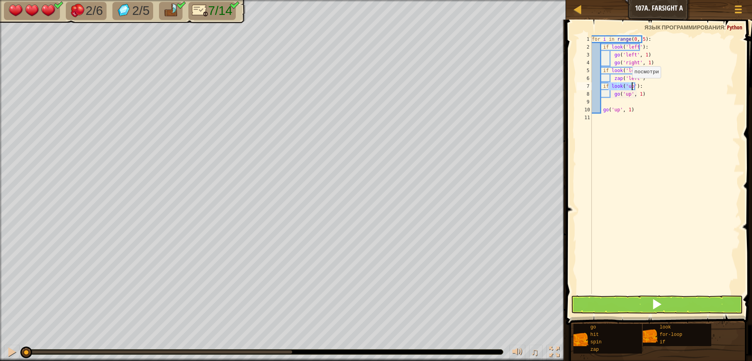
click at [628, 86] on div "for i in range ( 0 , 5 ) : if look ( 'left' ) : go ( 'left' , 1 ) go ( 'right' …" at bounding box center [666, 164] width 150 height 259
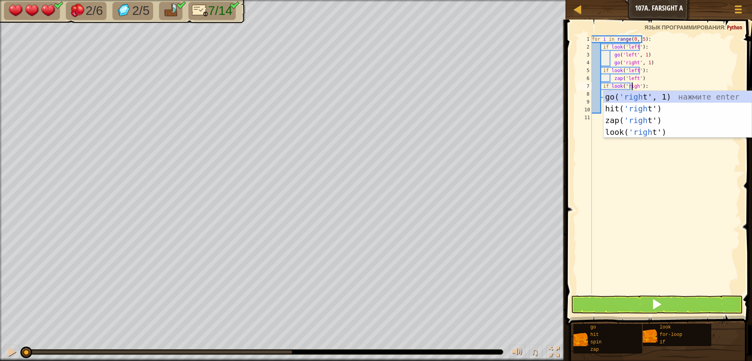
type textarea "if look('right'):"
click at [654, 198] on div "for i in range ( 0 , 5 ) : if look ( 'left' ) : go ( 'left' , 1 ) go ( 'right' …" at bounding box center [666, 172] width 150 height 274
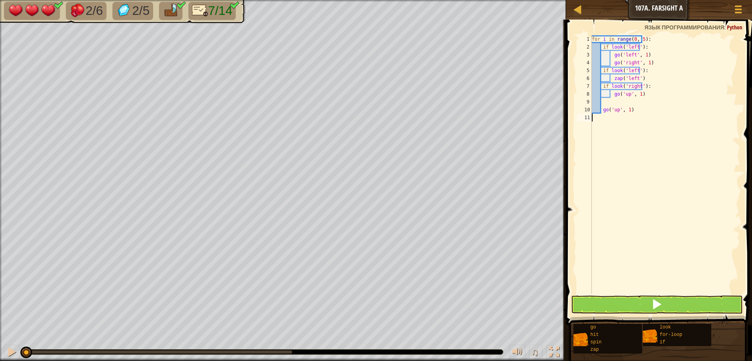
scroll to position [4, 0]
click at [626, 92] on div "for i in range ( 0 , 5 ) : if look ( 'left' ) : go ( 'left' , 1 ) go ( 'right' …" at bounding box center [666, 172] width 150 height 274
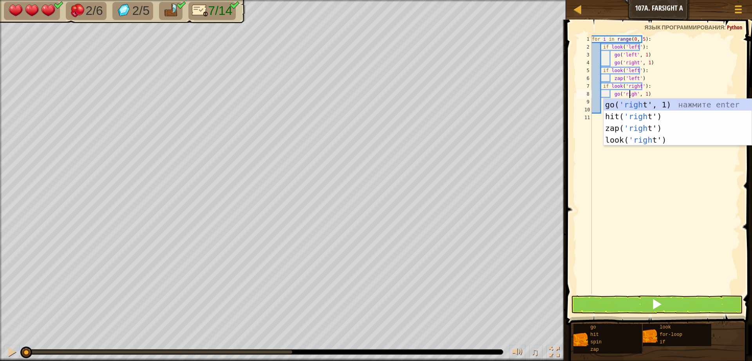
scroll to position [4, 3]
type textarea "go('right', 1)"
click at [678, 195] on div "for i in range ( 0 , 5 ) : if look ( 'left' ) : go ( 'left' , 1 ) go ( 'right' …" at bounding box center [666, 172] width 150 height 274
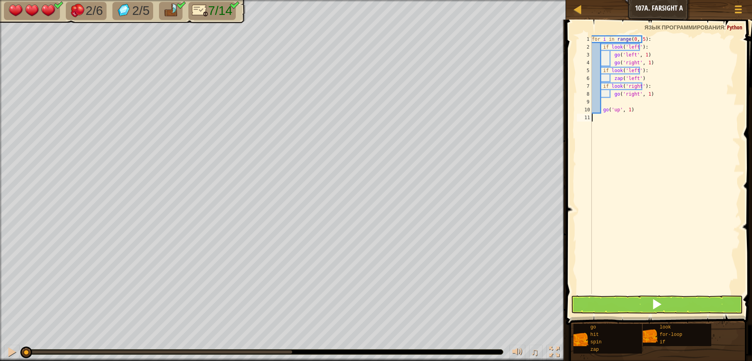
scroll to position [4, 0]
click at [652, 93] on div "for i in range ( 0 , 5 ) : if look ( 'left' ) : go ( 'left' , 1 ) go ( 'right' …" at bounding box center [666, 172] width 150 height 274
type textarea "go('right', 1)"
type textarea "g"
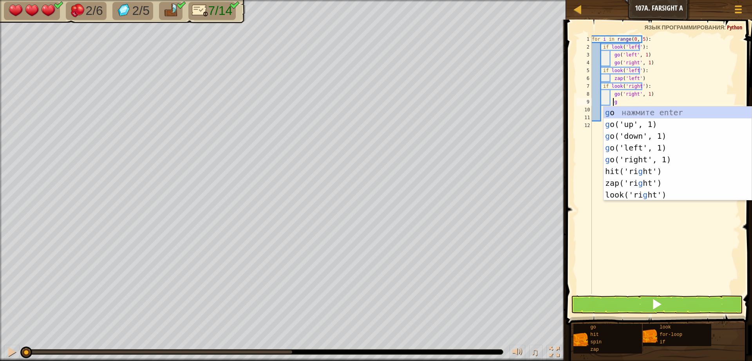
scroll to position [4, 1]
click at [630, 146] on div "g o нажмите enter g o('up', 1) нажмите enter g o('down', 1) нажмите enter g o('…" at bounding box center [678, 166] width 148 height 118
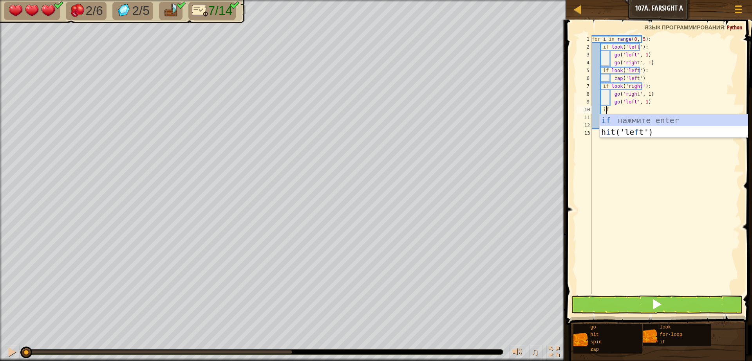
scroll to position [4, 1]
click at [607, 120] on div "if нажмите enter h i t('le f t') нажмите enter" at bounding box center [674, 137] width 148 height 47
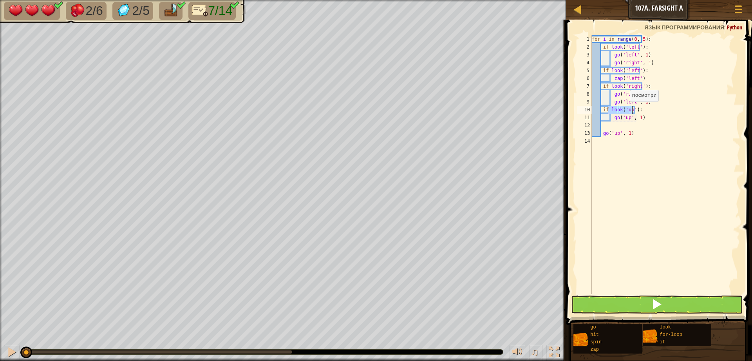
click at [625, 109] on div "for i in range ( 0 , 5 ) : if look ( 'left' ) : go ( 'left' , 1 ) go ( 'right' …" at bounding box center [666, 164] width 150 height 259
click at [627, 117] on div "for i in range ( 0 , 5 ) : if look ( 'left' ) : go ( 'left' , 1 ) go ( 'right' …" at bounding box center [666, 172] width 150 height 274
click at [626, 109] on div "for i in range ( 0 , 5 ) : if look ( 'left' ) : go ( 'left' , 1 ) go ( 'right' …" at bounding box center [666, 172] width 150 height 274
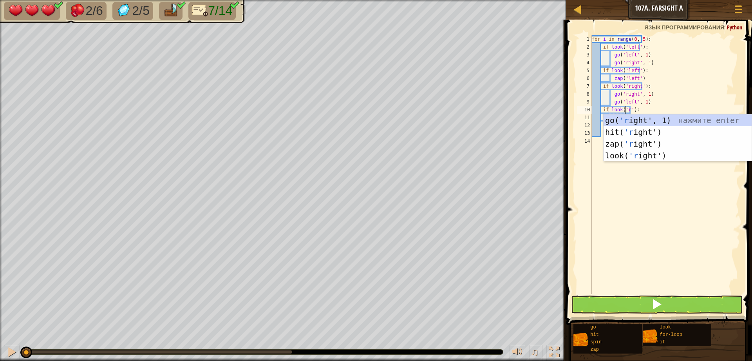
scroll to position [4, 3]
type textarea "if look('right'):"
click at [662, 243] on div "for i in range ( 0 , 5 ) : if look ( 'left' ) : go ( 'left' , 1 ) go ( 'right' …" at bounding box center [666, 172] width 150 height 274
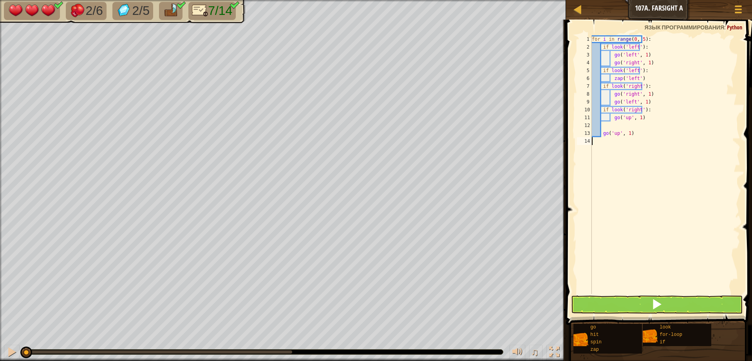
scroll to position [4, 0]
click at [637, 114] on div "for i in range ( 0 , 5 ) : if look ( 'left' ) : go ( 'left' , 1 ) go ( 'right' …" at bounding box center [666, 172] width 150 height 274
type textarea "g"
type textarea "z"
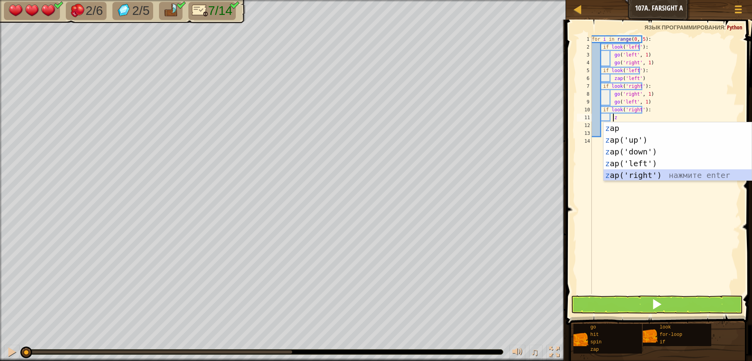
click at [624, 178] on div "z ap нажмите enter z ap('up') нажмите enter z ap('down') нажмите enter z ap('le…" at bounding box center [678, 163] width 148 height 82
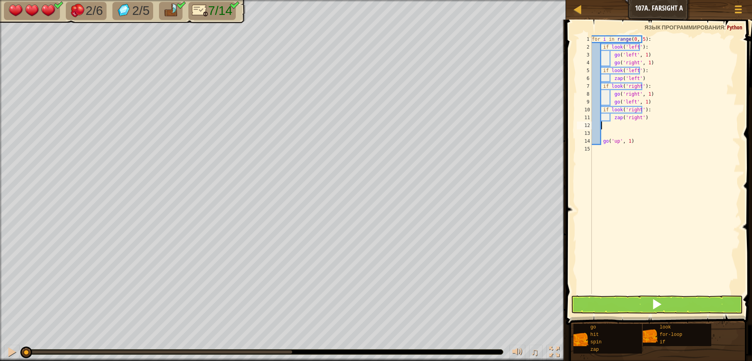
scroll to position [4, 0]
type textarea "zap('right')"
click at [651, 301] on button at bounding box center [657, 304] width 172 height 18
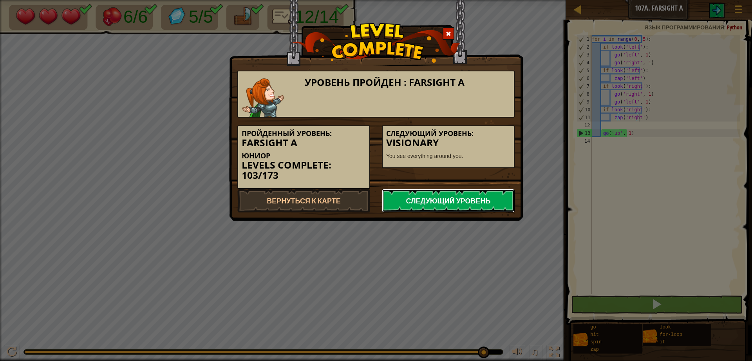
click at [469, 196] on link "Следующий уровень" at bounding box center [448, 201] width 133 height 24
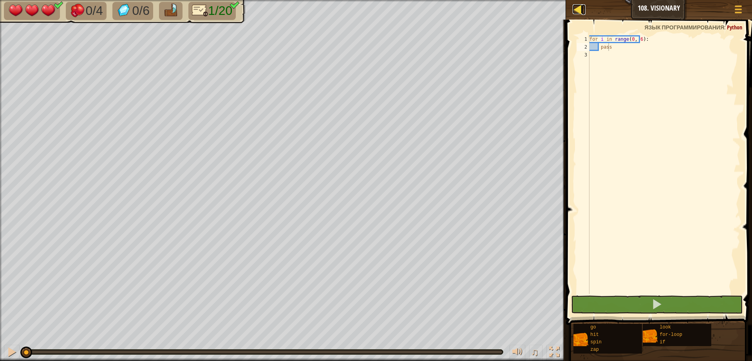
click at [578, 4] on div at bounding box center [578, 9] width 10 height 10
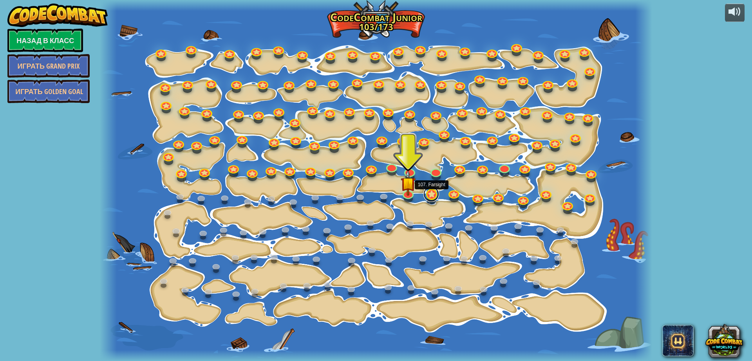
click at [431, 196] on link at bounding box center [432, 194] width 16 height 16
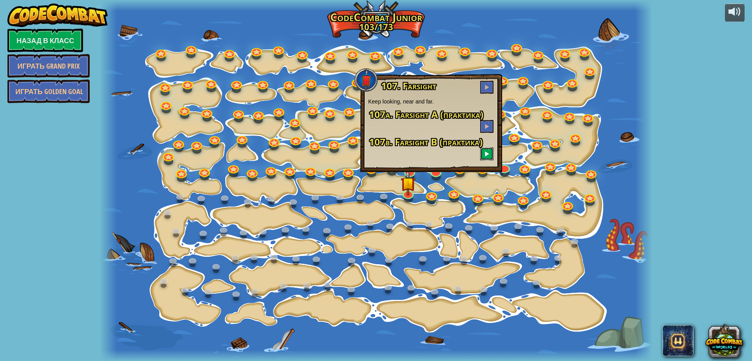
click at [486, 152] on span at bounding box center [486, 153] width 5 height 5
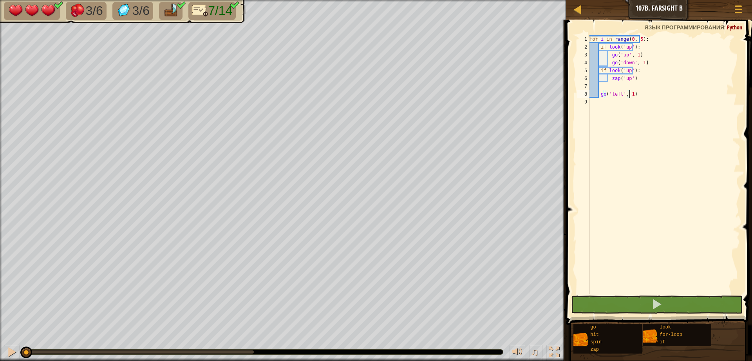
click at [611, 90] on div "for i in range ( 0 , 5 ) : if look ( 'up' ) : go ( 'up' , 1 ) go ( 'down' , 1 )…" at bounding box center [664, 172] width 152 height 274
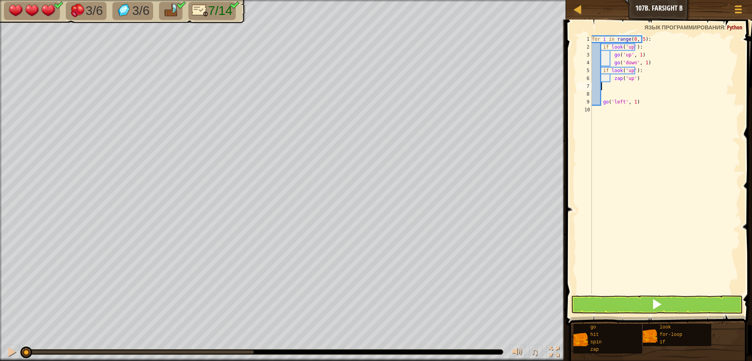
click at [608, 88] on div "for i in range ( 0 , 5 ) : if look ( 'up' ) : go ( 'up' , 1 ) go ( 'down' , 1 )…" at bounding box center [666, 172] width 150 height 274
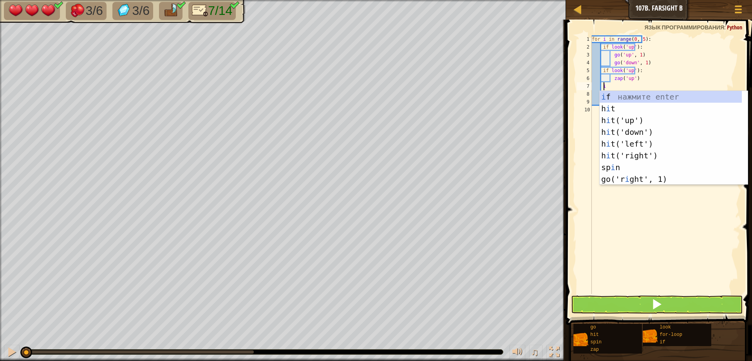
scroll to position [4, 0]
click at [616, 94] on div "i f нажмите enter h i t нажмите enter h i t('up') нажмите enter h i t('down') н…" at bounding box center [671, 150] width 142 height 118
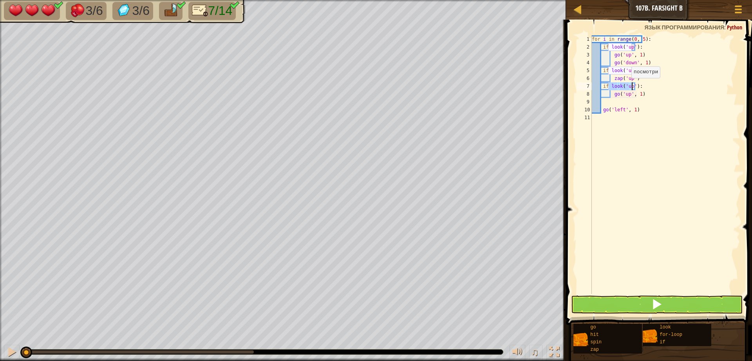
click at [627, 86] on div "for i in range ( 0 , 5 ) : if look ( 'up' ) : go ( 'up' , 1 ) go ( 'down' , 1 )…" at bounding box center [666, 164] width 150 height 259
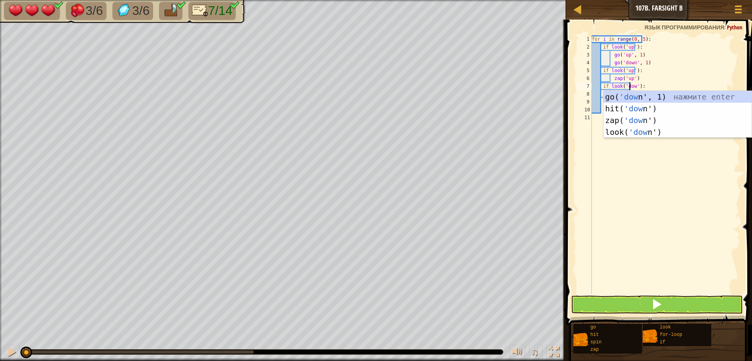
scroll to position [4, 3]
type textarea "if look('down'):"
drag, startPoint x: 674, startPoint y: 180, endPoint x: 674, endPoint y: 139, distance: 41.2
click at [674, 170] on div "for i in range ( 0 , 5 ) : if look ( 'up' ) : go ( 'up' , 1 ) go ( 'down' , 1 )…" at bounding box center [666, 172] width 150 height 274
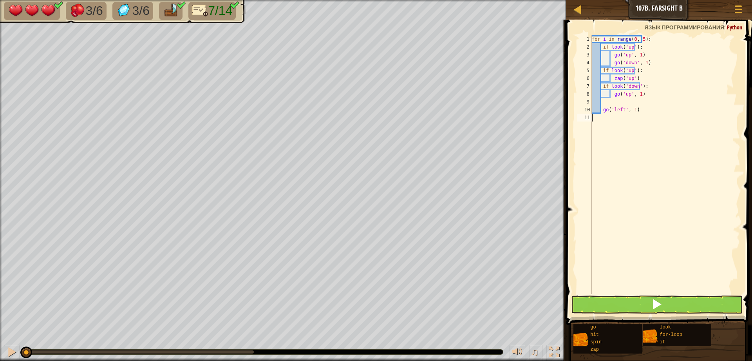
scroll to position [4, 0]
click at [627, 96] on div "for i in range ( 0 , 5 ) : if look ( 'up' ) : go ( 'up' , 1 ) go ( 'down' , 1 )…" at bounding box center [666, 172] width 150 height 274
click at [624, 94] on div "for i in range ( 0 , 5 ) : if look ( 'up' ) : go ( 'up' , 1 ) go ( 'down' , 1 )…" at bounding box center [666, 172] width 150 height 274
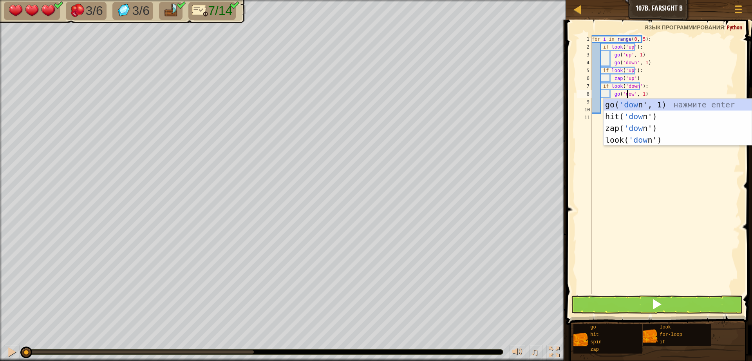
scroll to position [4, 3]
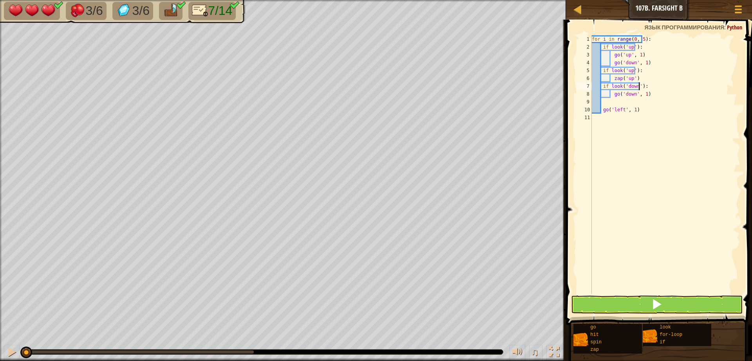
click at [672, 89] on div "for i in range ( 0 , 5 ) : if look ( 'up' ) : go ( 'up' , 1 ) go ( 'down' , 1 )…" at bounding box center [666, 172] width 150 height 274
type textarea "if look('down'):"
click at [647, 93] on div "for i in range ( 0 , 5 ) : if look ( 'up' ) : go ( 'up' , 1 ) go ( 'down' , 1 )…" at bounding box center [666, 172] width 150 height 274
type textarea "go('down', 1)"
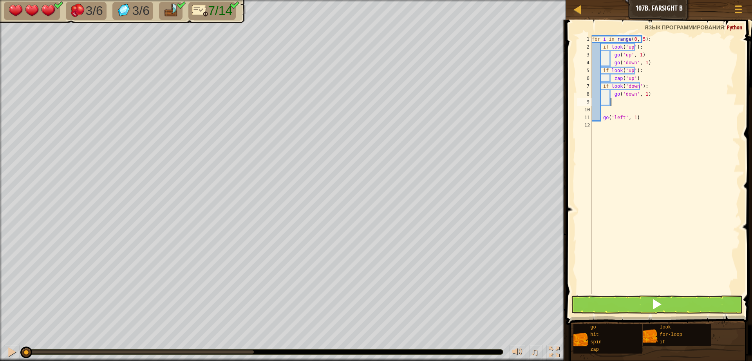
type textarea "g"
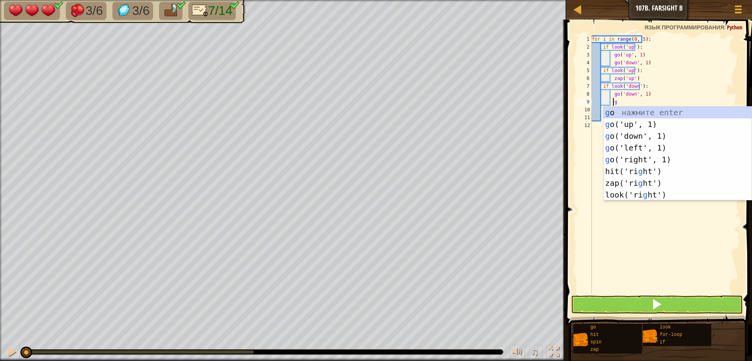
scroll to position [4, 1]
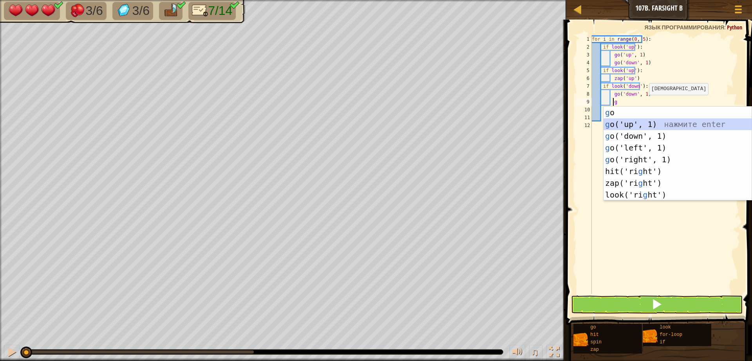
click at [626, 127] on div "g o нажмите enter g o('up', 1) нажмите enter g o('down', 1) нажмите enter g o('…" at bounding box center [678, 166] width 148 height 118
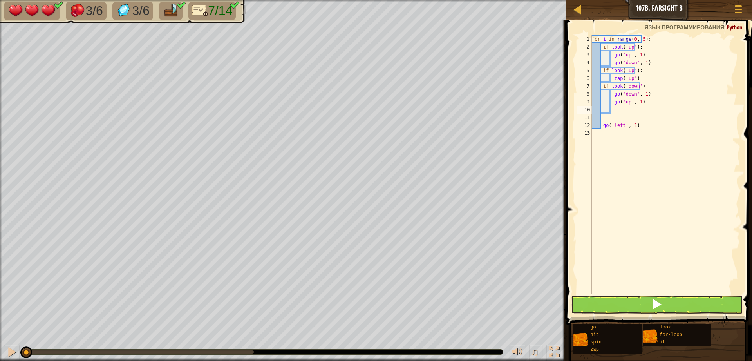
scroll to position [4, 0]
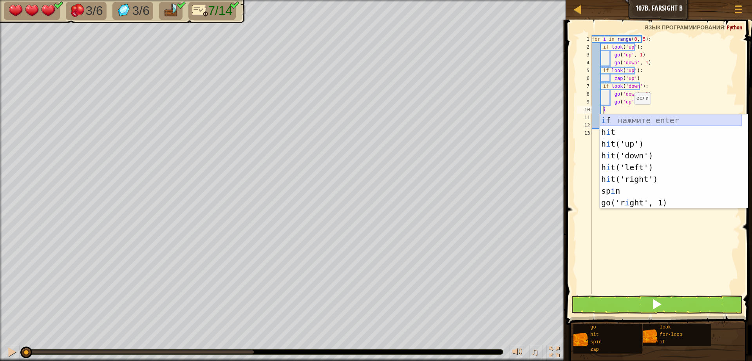
click at [609, 120] on div "i f нажмите enter h i t нажмите enter h i t('up') нажмите enter h i t('down') н…" at bounding box center [671, 173] width 142 height 118
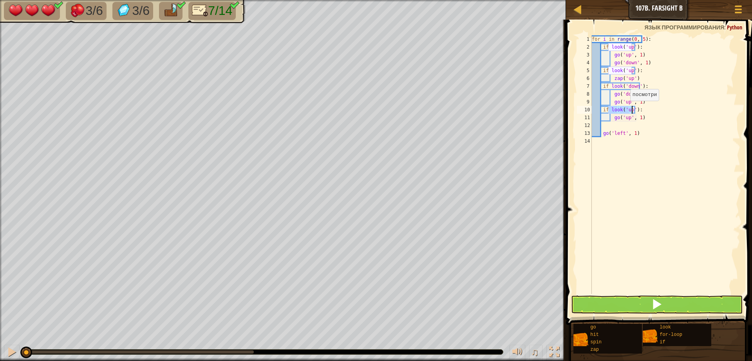
click at [626, 109] on div "for i in range ( 0 , 5 ) : if look ( 'up' ) : go ( 'up' , 1 ) go ( 'down' , 1 )…" at bounding box center [666, 164] width 150 height 259
click at [627, 112] on div "for i in range ( 0 , 5 ) : if look ( 'up' ) : go ( 'up' , 1 ) go ( 'down' , 1 )…" at bounding box center [666, 172] width 150 height 274
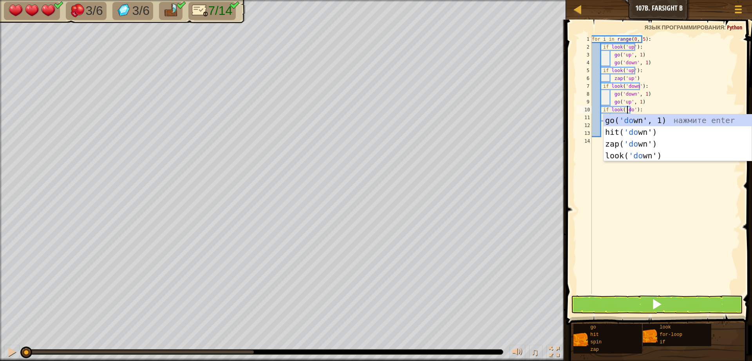
scroll to position [4, 3]
type textarea "if look('down'):"
drag, startPoint x: 647, startPoint y: 205, endPoint x: 634, endPoint y: 160, distance: 46.0
click at [646, 205] on div "for i in range ( 0 , 5 ) : if look ( 'up' ) : go ( 'up' , 1 ) go ( 'down' , 1 )…" at bounding box center [666, 172] width 150 height 274
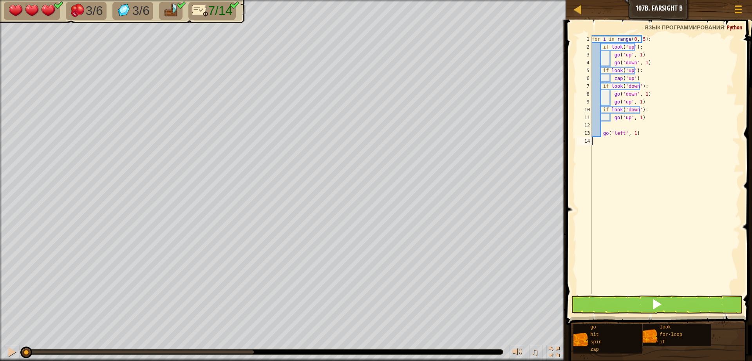
scroll to position [4, 0]
click at [625, 118] on div "for i in range ( 0 , 5 ) : if look ( 'up' ) : go ( 'up' , 1 ) go ( 'down' , 1 )…" at bounding box center [666, 172] width 150 height 274
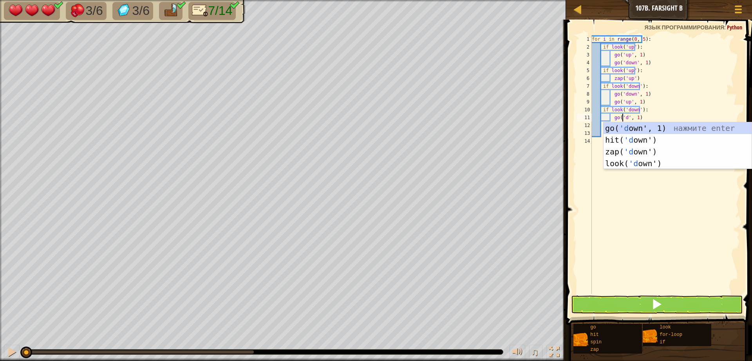
scroll to position [4, 3]
type textarea "go('down', 1)"
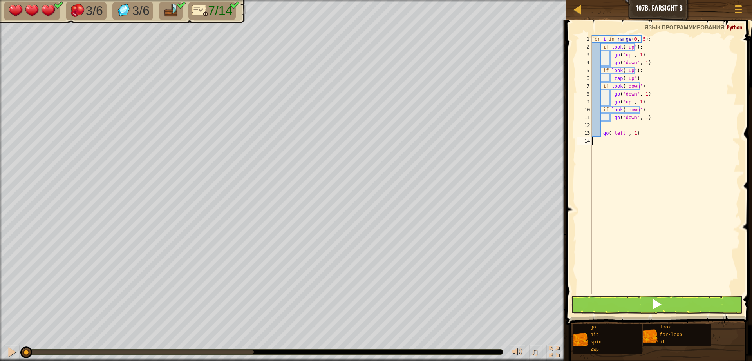
click at [633, 199] on div "for i in range ( 0 , 5 ) : if look ( 'up' ) : go ( 'up' , 1 ) go ( 'down' , 1 )…" at bounding box center [666, 172] width 150 height 274
click at [616, 119] on div "for i in range ( 0 , 5 ) : if look ( 'up' ) : go ( 'up' , 1 ) go ( 'down' , 1 )…" at bounding box center [666, 172] width 150 height 274
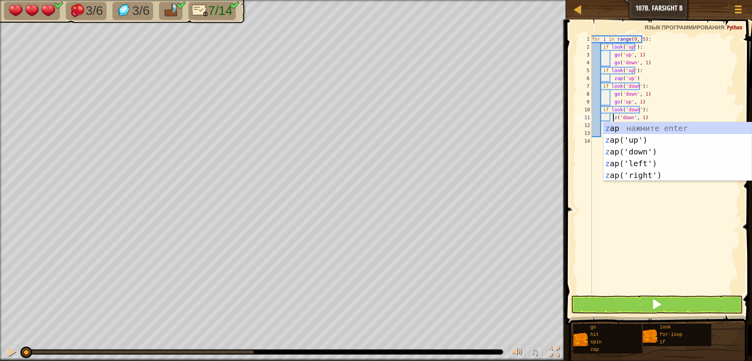
scroll to position [4, 2]
type textarea "zap('down', 1)"
click at [648, 233] on div "for i in range ( 0 , 5 ) : if look ( 'up' ) : go ( 'up' , 1 ) go ( 'down' , 1 )…" at bounding box center [666, 172] width 150 height 274
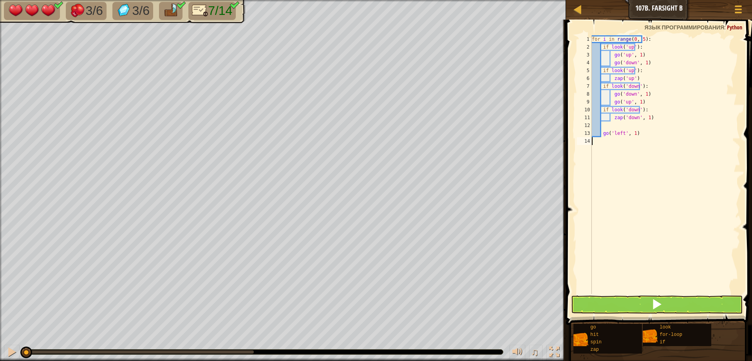
scroll to position [4, 0]
click at [640, 303] on button at bounding box center [657, 304] width 172 height 18
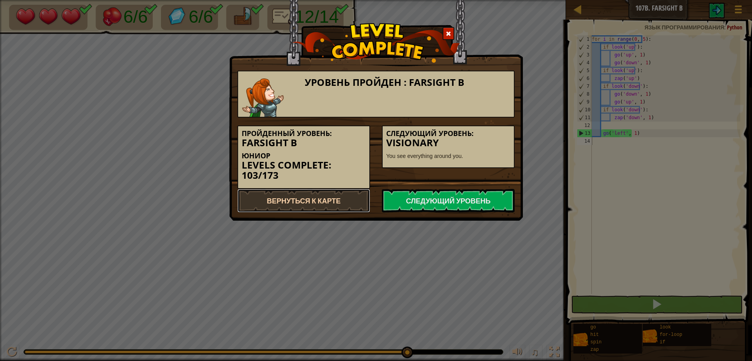
click at [285, 192] on link "Вернуться к карте" at bounding box center [303, 201] width 133 height 24
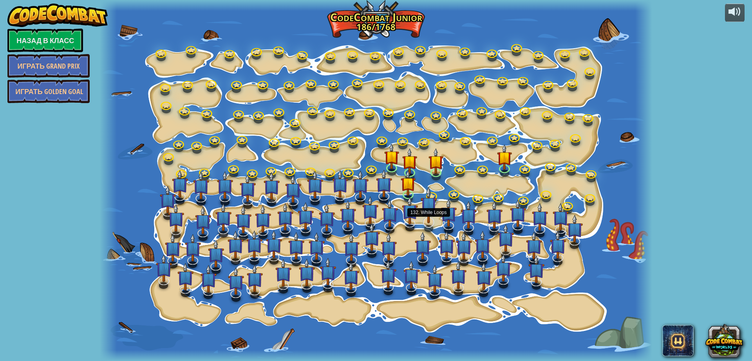
click at [433, 200] on img at bounding box center [429, 204] width 16 height 37
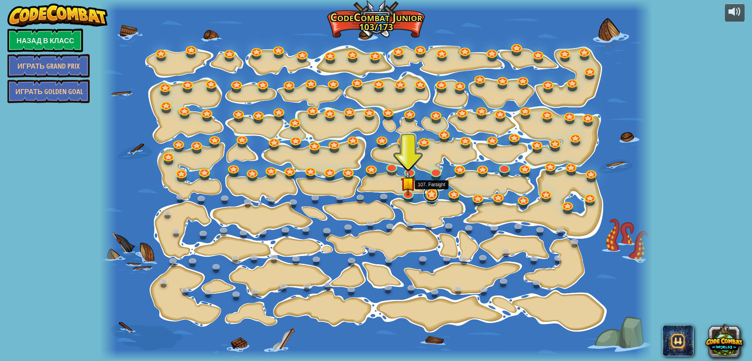
click at [433, 192] on link at bounding box center [432, 194] width 16 height 16
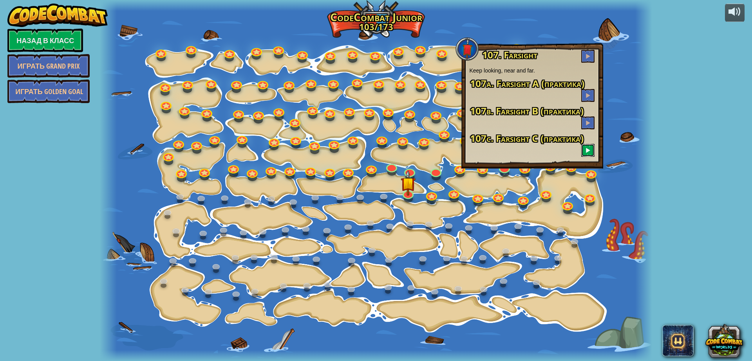
click at [586, 150] on span at bounding box center [587, 149] width 5 height 5
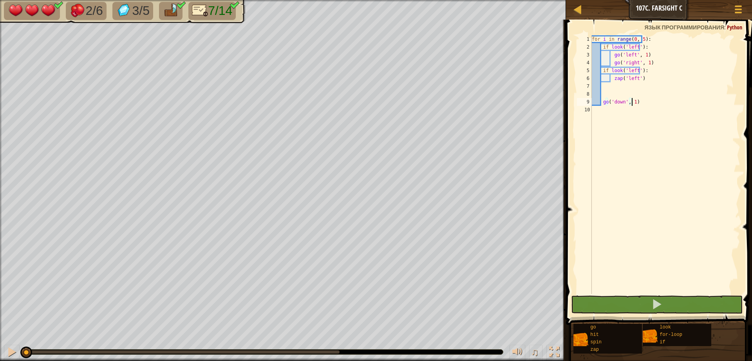
click at [605, 88] on div "for i in range ( 0 , 5 ) : if look ( 'left' ) : go ( 'left' , 1 ) go ( 'right' …" at bounding box center [666, 172] width 150 height 274
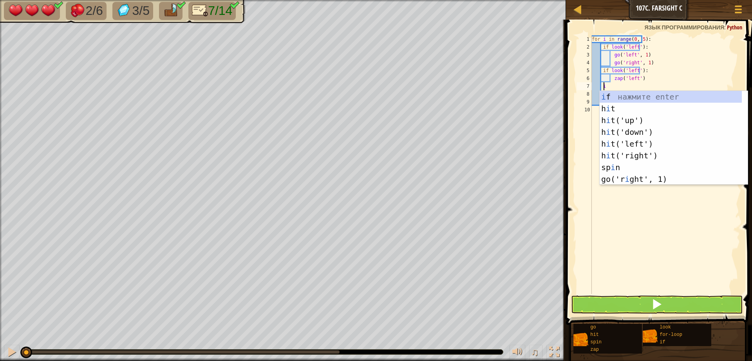
scroll to position [4, 1]
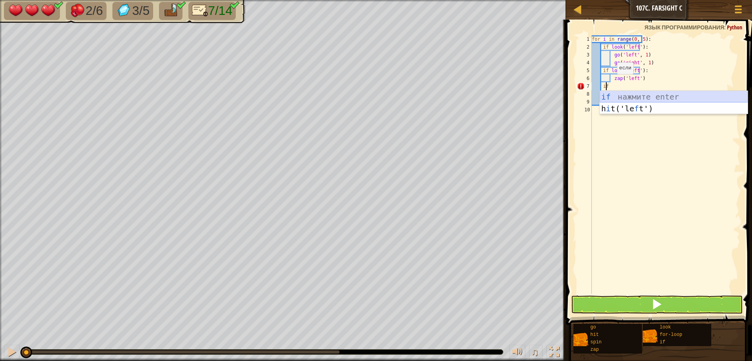
click at [612, 95] on div "if нажмите enter h i t('le f t') нажмите enter" at bounding box center [674, 114] width 148 height 47
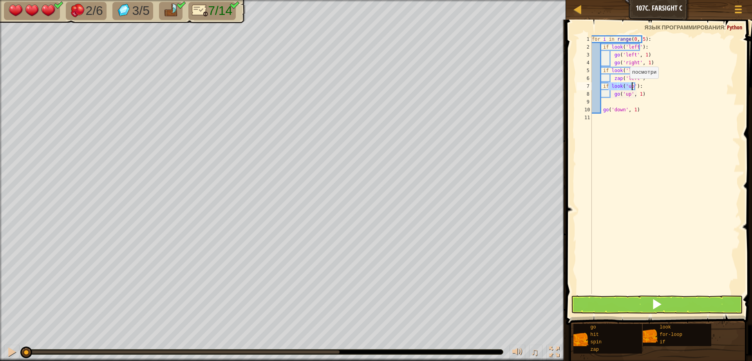
click at [625, 86] on div "for i in range ( 0 , 5 ) : if look ( 'left' ) : go ( 'left' , 1 ) go ( 'right' …" at bounding box center [666, 164] width 150 height 259
click at [628, 89] on div "for i in range ( 0 , 5 ) : if look ( 'left' ) : go ( 'left' , 1 ) go ( 'right' …" at bounding box center [666, 172] width 150 height 274
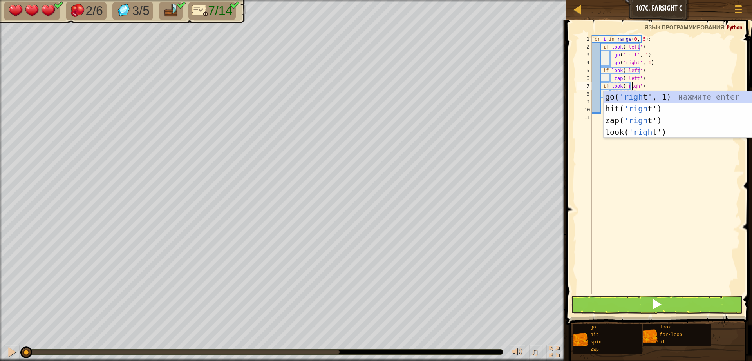
type textarea "if look('right'):"
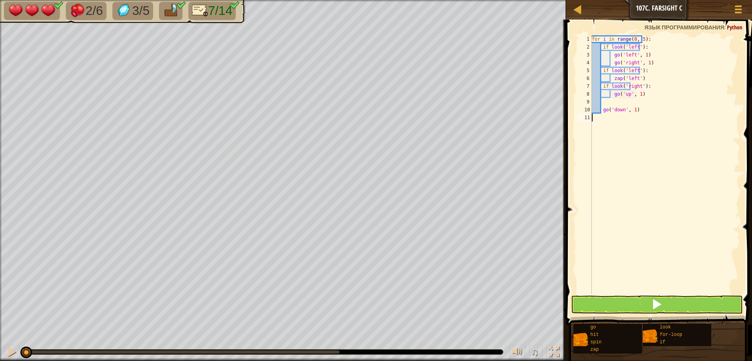
drag, startPoint x: 643, startPoint y: 250, endPoint x: 642, endPoint y: 134, distance: 116.8
click at [643, 234] on div "for i in range ( 0 , 5 ) : if look ( 'left' ) : go ( 'left' , 1 ) go ( 'right' …" at bounding box center [666, 172] width 150 height 274
click at [625, 94] on div "for i in range ( 0 , 5 ) : if look ( 'left' ) : go ( 'left' , 1 ) go ( 'right' …" at bounding box center [666, 172] width 150 height 274
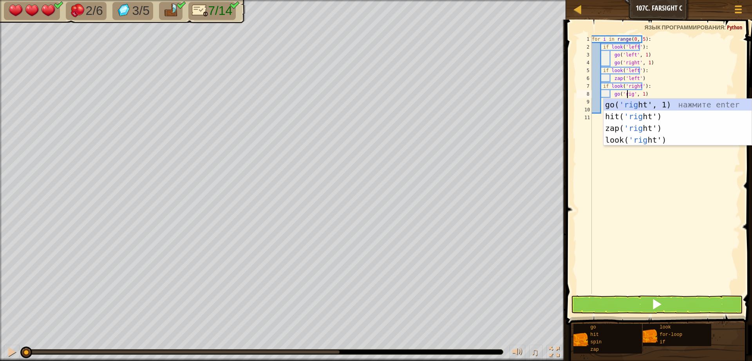
scroll to position [4, 3]
type textarea "go('right', 1)"
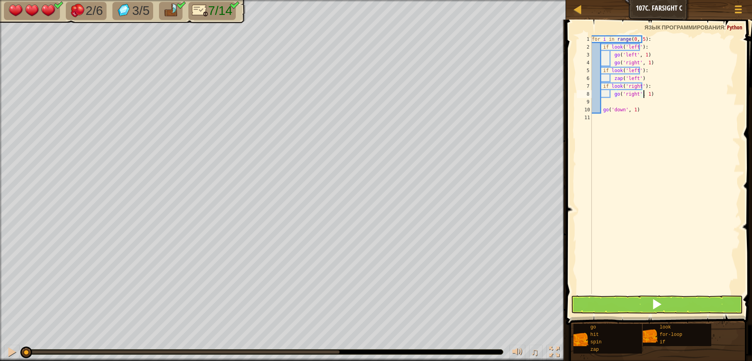
click at [669, 93] on div "for i in range ( 0 , 5 ) : if look ( 'left' ) : go ( 'left' , 1 ) go ( 'right' …" at bounding box center [666, 172] width 150 height 274
type textarea "g"
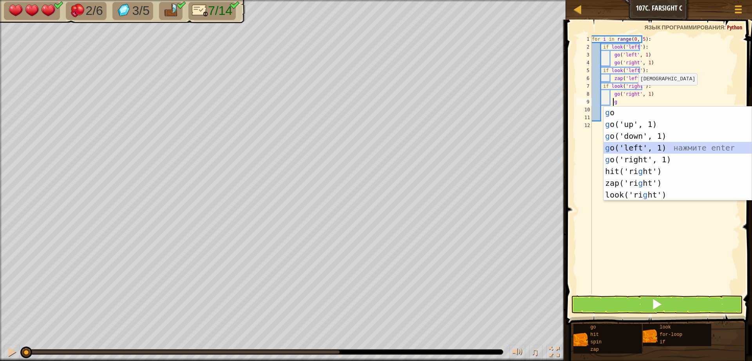
click at [628, 146] on div "g o нажмите enter g o('up', 1) нажмите enter g o('down', 1) нажмите enter g o('…" at bounding box center [678, 166] width 148 height 118
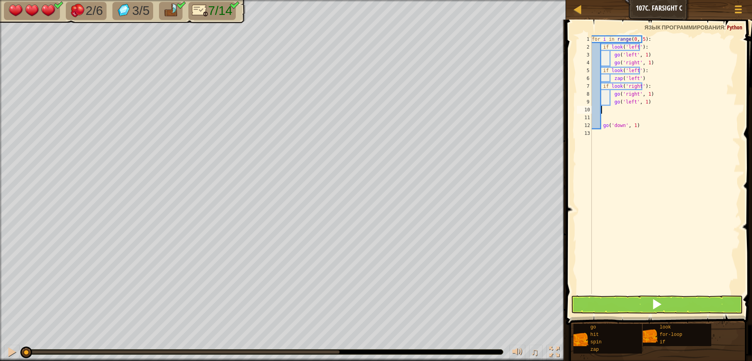
scroll to position [4, 0]
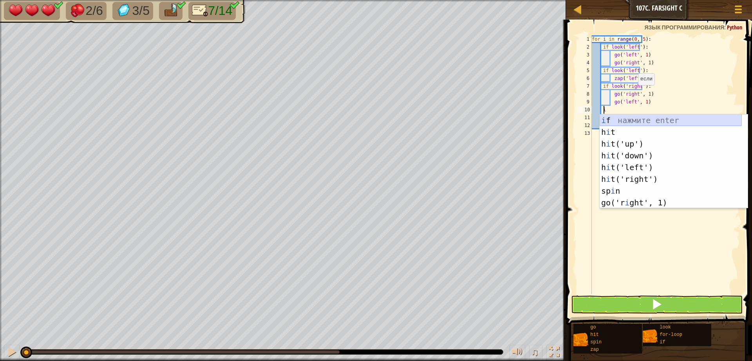
click at [611, 121] on div "i f нажмите enter h i t нажмите enter h i t('up') нажмите enter h i t('down') н…" at bounding box center [671, 173] width 142 height 118
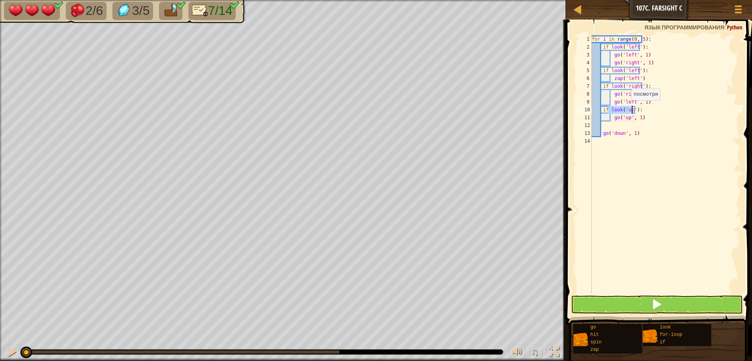
click at [627, 108] on div "for i in range ( 0 , 5 ) : if look ( 'left' ) : go ( 'left' , 1 ) go ( 'right' …" at bounding box center [666, 164] width 150 height 259
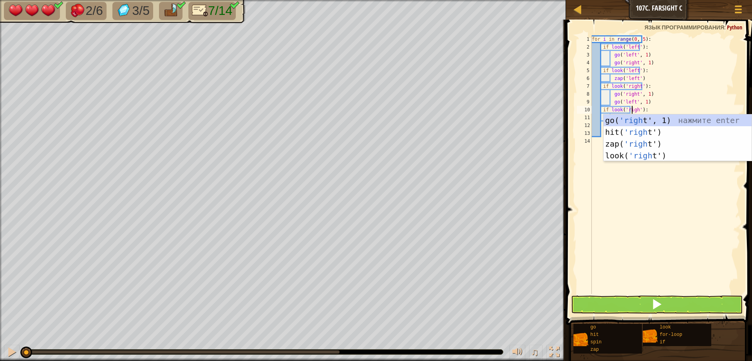
type textarea "if look('right'):"
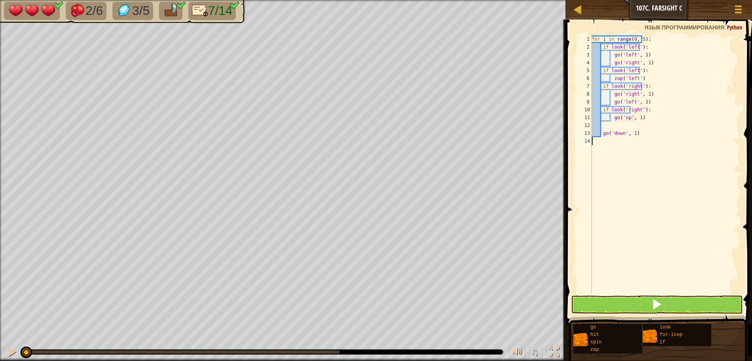
drag, startPoint x: 676, startPoint y: 207, endPoint x: 618, endPoint y: 126, distance: 100.3
click at [676, 207] on div "for i in range ( 0 , 5 ) : if look ( 'left' ) : go ( 'left' , 1 ) go ( 'right' …" at bounding box center [666, 172] width 150 height 274
click at [626, 120] on div "for i in range ( 0 , 5 ) : if look ( 'left' ) : go ( 'left' , 1 ) go ( 'right' …" at bounding box center [666, 172] width 150 height 274
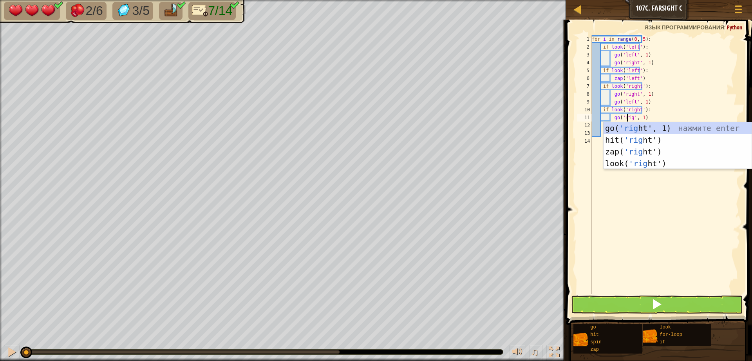
scroll to position [4, 3]
type textarea "go('right', 1)"
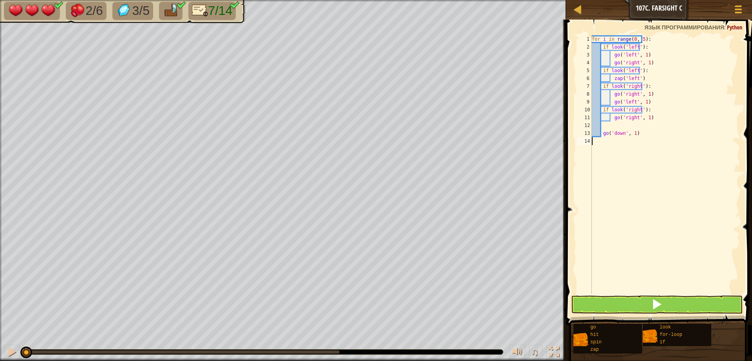
drag, startPoint x: 682, startPoint y: 240, endPoint x: 643, endPoint y: 195, distance: 59.7
click at [681, 240] on div "for i in range ( 0 , 5 ) : if look ( 'left' ) : go ( 'left' , 1 ) go ( 'right' …" at bounding box center [666, 172] width 150 height 274
click at [615, 121] on div "for i in range ( 0 , 5 ) : if look ( 'left' ) : go ( 'left' , 1 ) go ( 'right' …" at bounding box center [666, 172] width 150 height 274
click at [618, 116] on div "for i in range ( 0 , 5 ) : if look ( 'left' ) : go ( 'left' , 1 ) go ( 'right' …" at bounding box center [666, 172] width 150 height 274
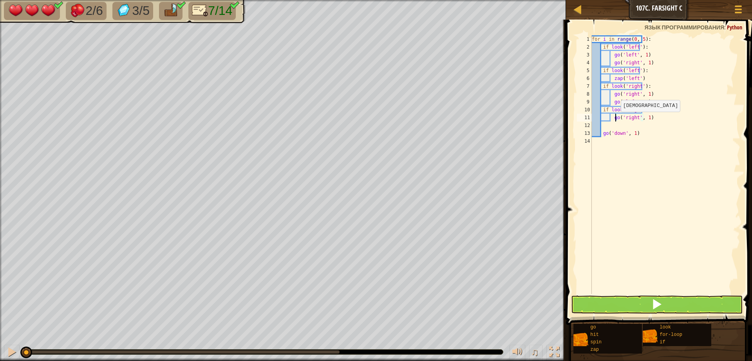
click at [617, 119] on div "for i in range ( 0 , 5 ) : if look ( 'left' ) : go ( 'left' , 1 ) go ( 'right' …" at bounding box center [666, 172] width 150 height 274
click at [617, 118] on div "for i in range ( 0 , 5 ) : if look ( 'left' ) : go ( 'left' , 1 ) go ( 'right' …" at bounding box center [666, 164] width 150 height 259
click at [616, 118] on div "for i in range ( 0 , 5 ) : if look ( 'left' ) : go ( 'left' , 1 ) go ( 'right' …" at bounding box center [666, 172] width 150 height 274
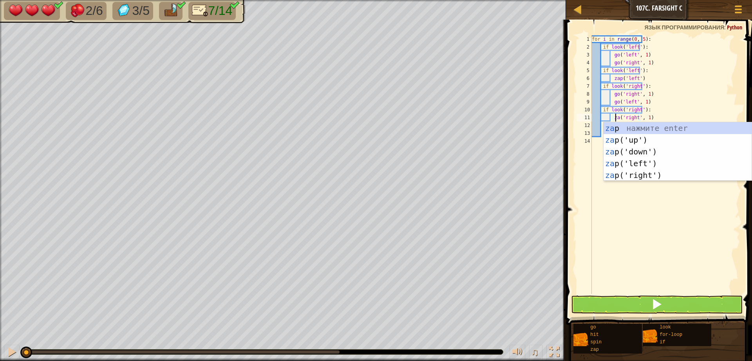
scroll to position [4, 2]
type textarea "zap('right', 1)"
click at [682, 233] on div "for i in range ( 0 , 5 ) : if look ( 'left' ) : go ( 'left' , 1 ) go ( 'right' …" at bounding box center [666, 172] width 150 height 274
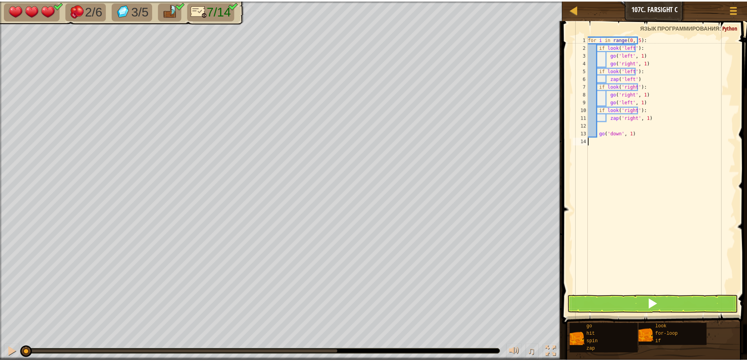
scroll to position [4, 0]
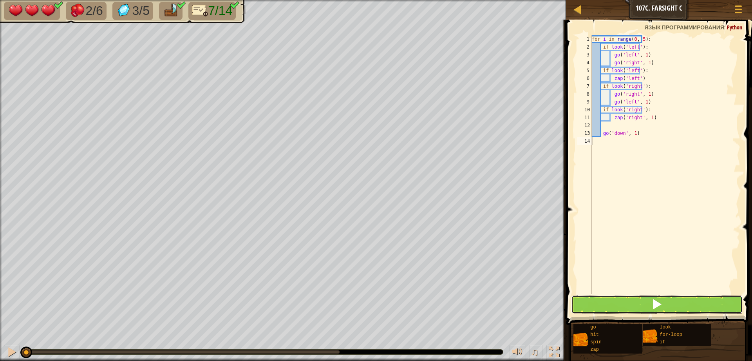
click at [657, 301] on span at bounding box center [657, 304] width 11 height 11
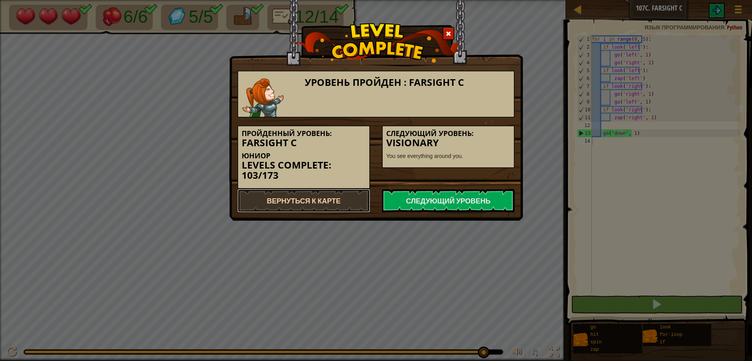
click at [319, 204] on link "Вернуться к карте" at bounding box center [303, 201] width 133 height 24
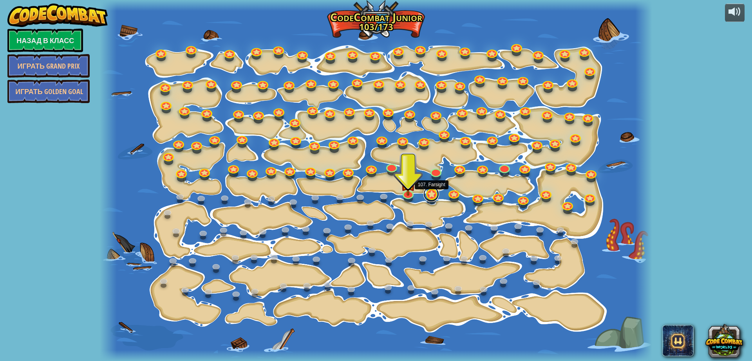
click at [431, 200] on div "15. Изменение шага Измените аргументы шага. 15a. Step Change A (практика) 11. Д…" at bounding box center [376, 180] width 552 height 361
click at [432, 192] on link at bounding box center [432, 194] width 16 height 16
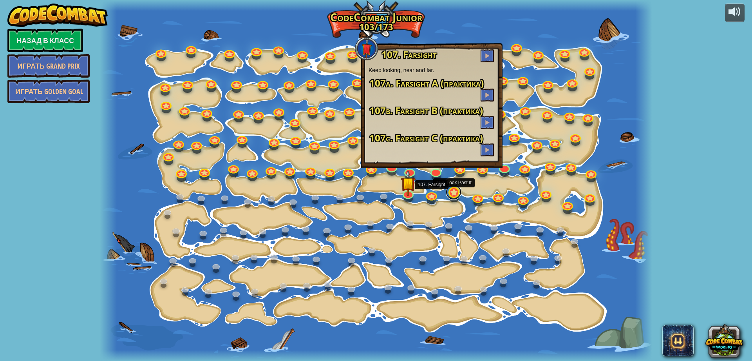
click at [456, 196] on link at bounding box center [454, 192] width 16 height 16
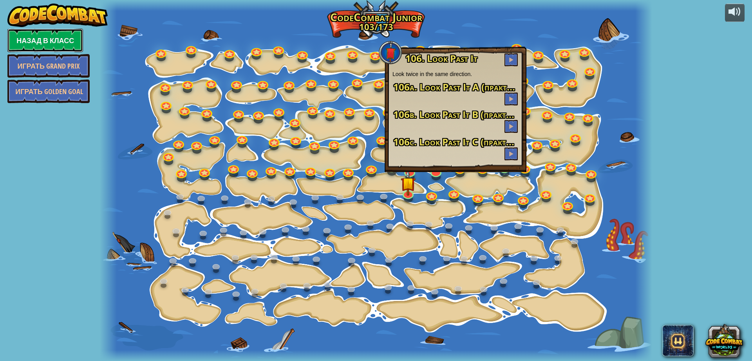
click at [44, 40] on link "Назад в класс" at bounding box center [45, 41] width 76 height 24
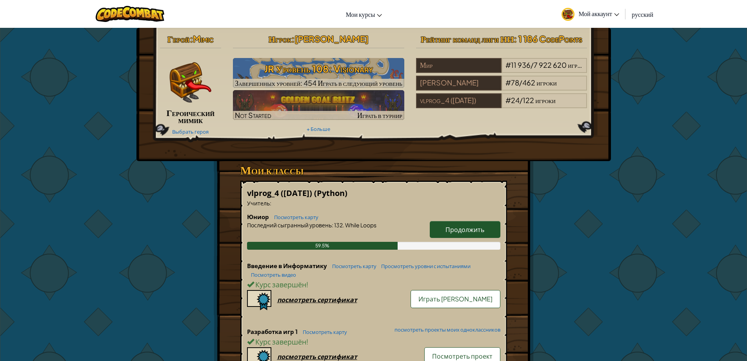
click at [596, 13] on span "Мой аккаунт" at bounding box center [598, 13] width 41 height 8
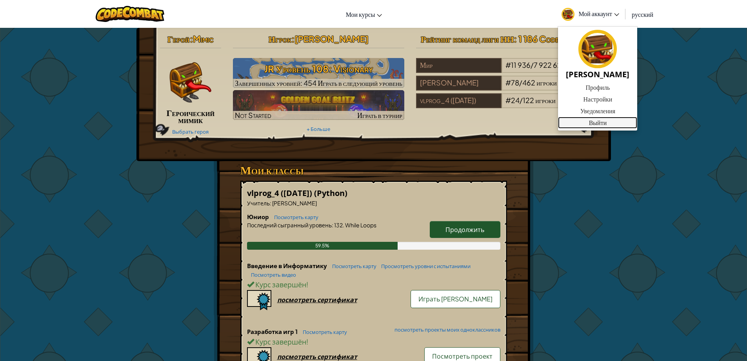
click at [619, 125] on link "Выйти" at bounding box center [597, 123] width 79 height 12
